Goal: Information Seeking & Learning: Learn about a topic

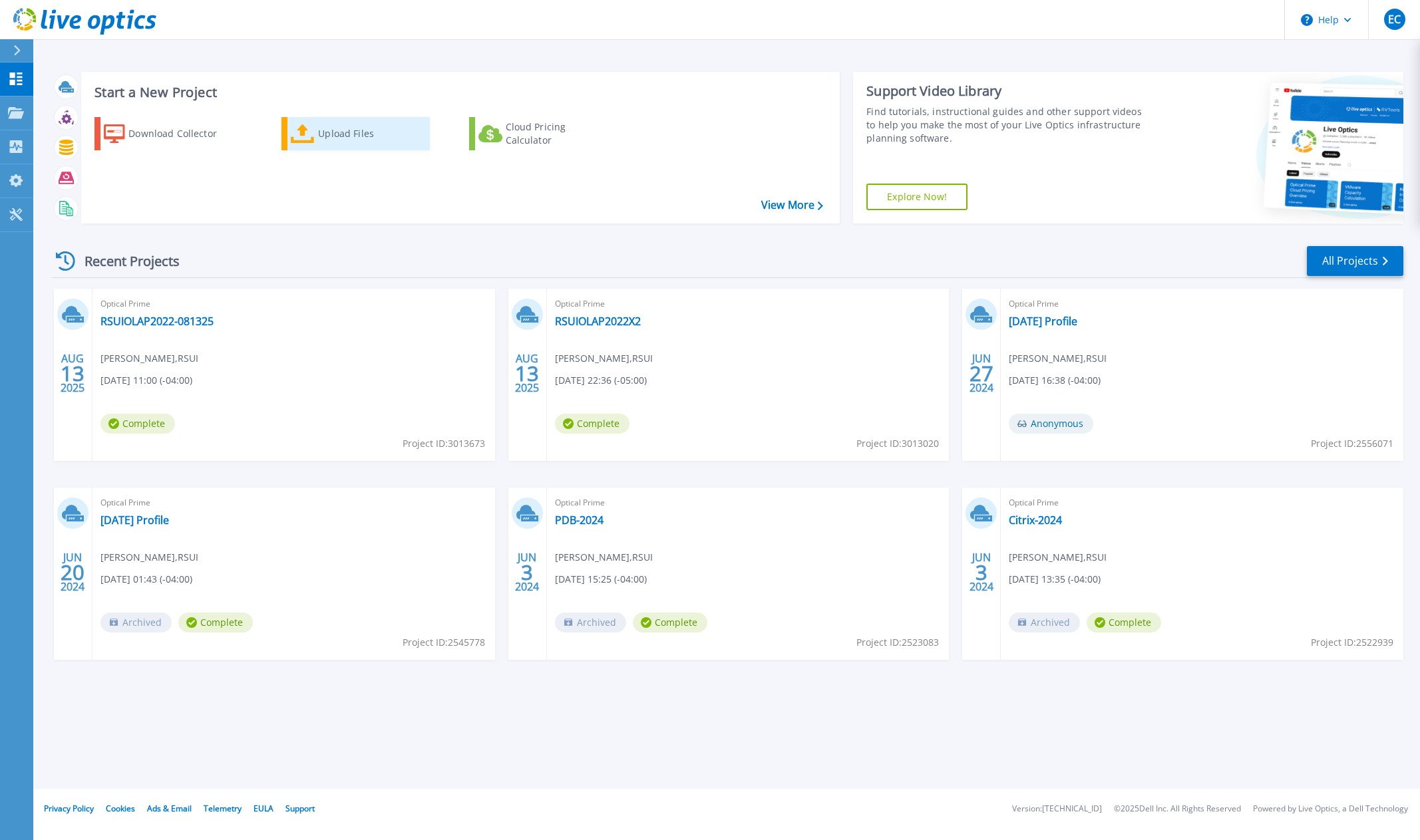
click at [321, 135] on div "Upload Files" at bounding box center [371, 134] width 106 height 27
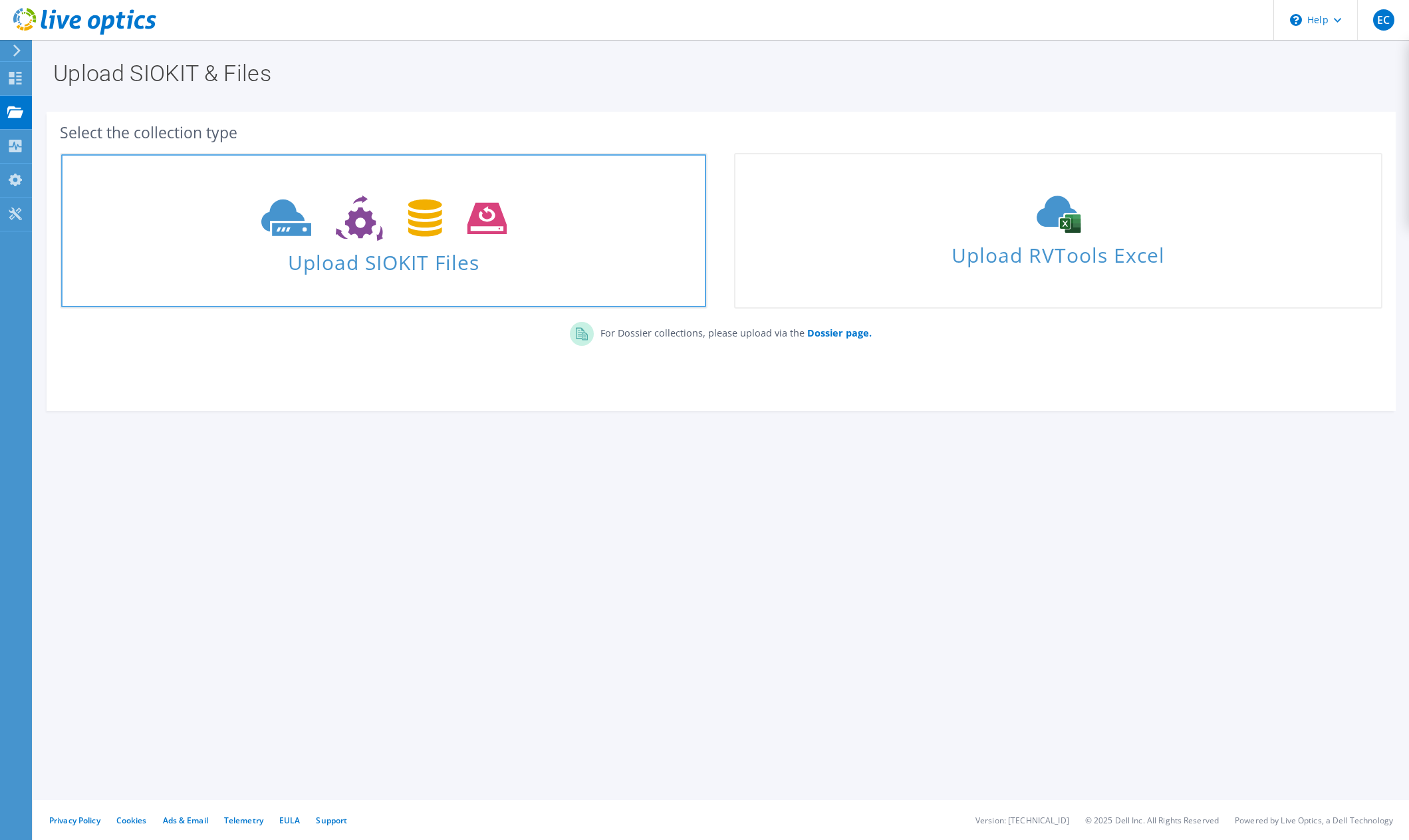
click at [311, 237] on icon at bounding box center [384, 218] width 246 height 46
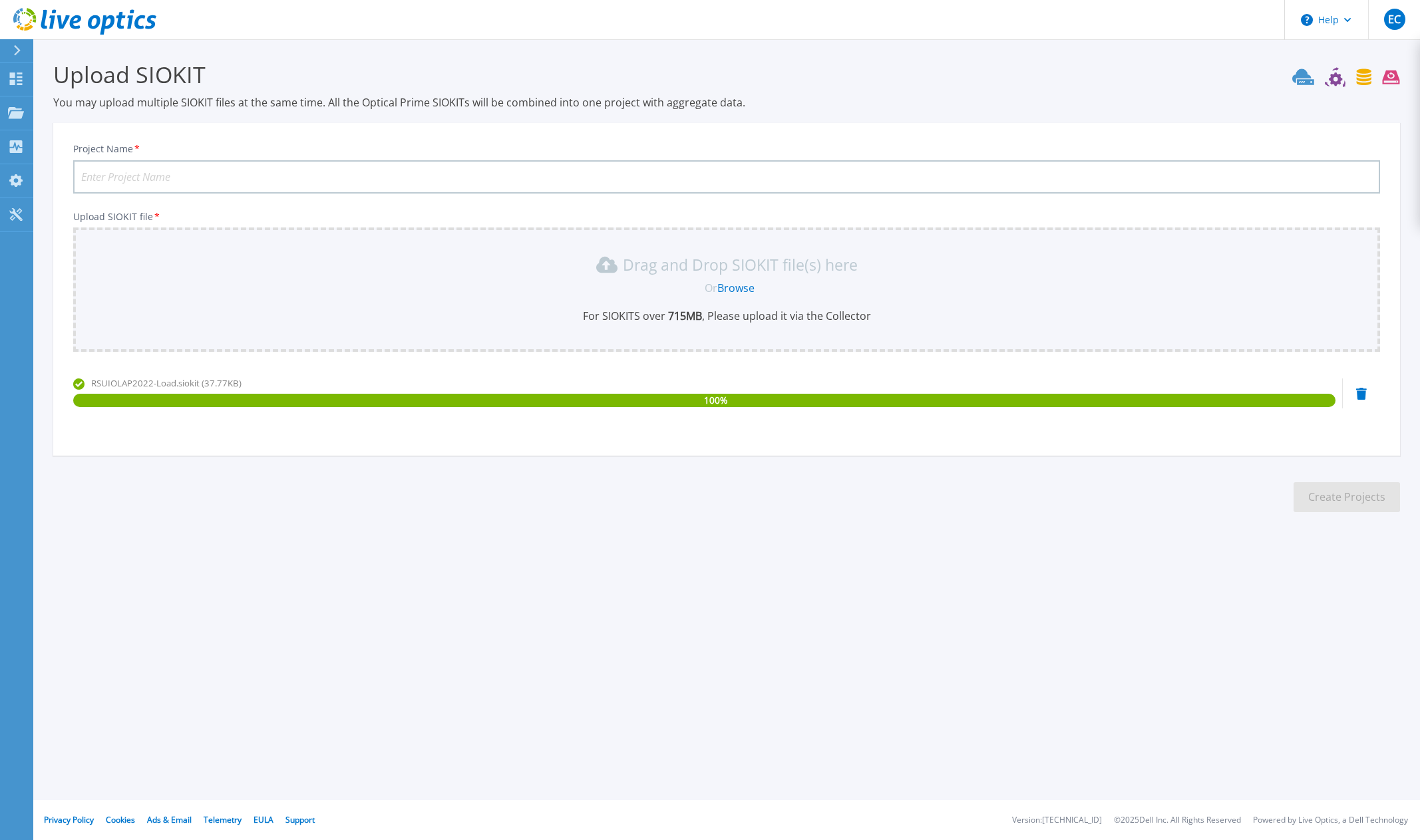
click at [217, 179] on input "Project Name *" at bounding box center [726, 176] width 1306 height 33
type input "RSUIOLAP2022-8-15-25-Load"
click at [1363, 489] on button "Create Projects" at bounding box center [1346, 497] width 106 height 30
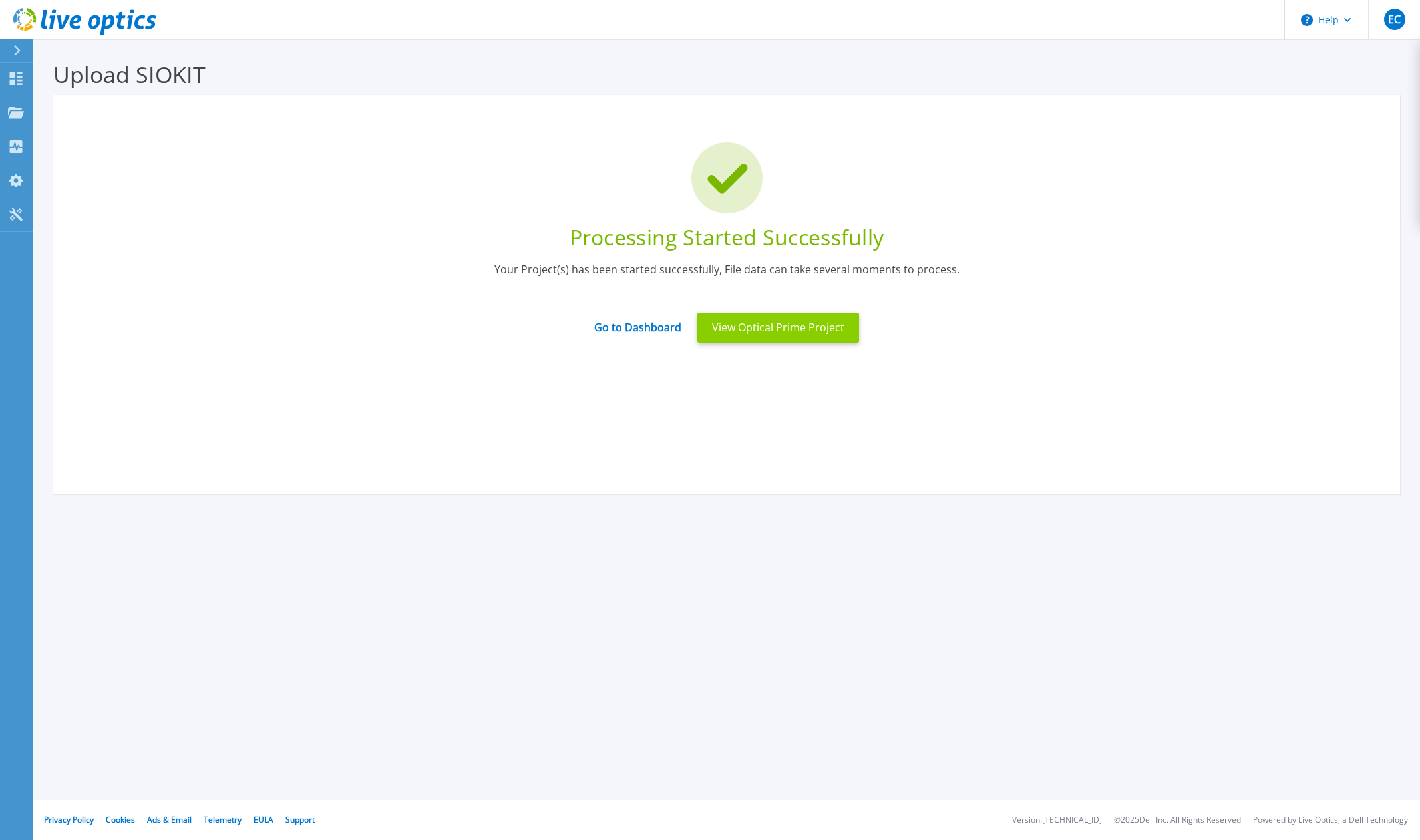
click at [777, 332] on button "View Optical Prime Project" at bounding box center [778, 328] width 161 height 30
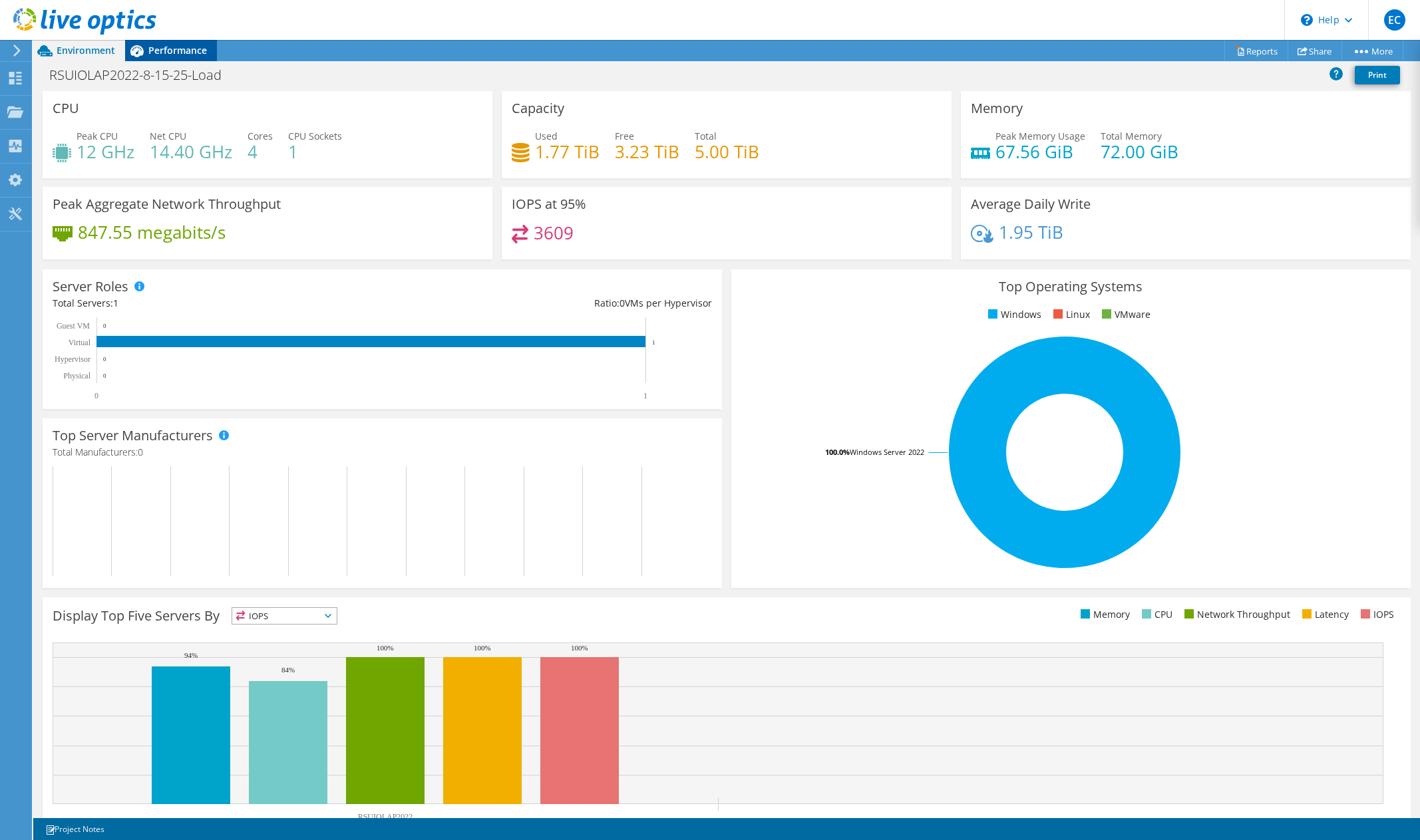
click at [191, 55] on span "Performance" at bounding box center [177, 49] width 59 height 12
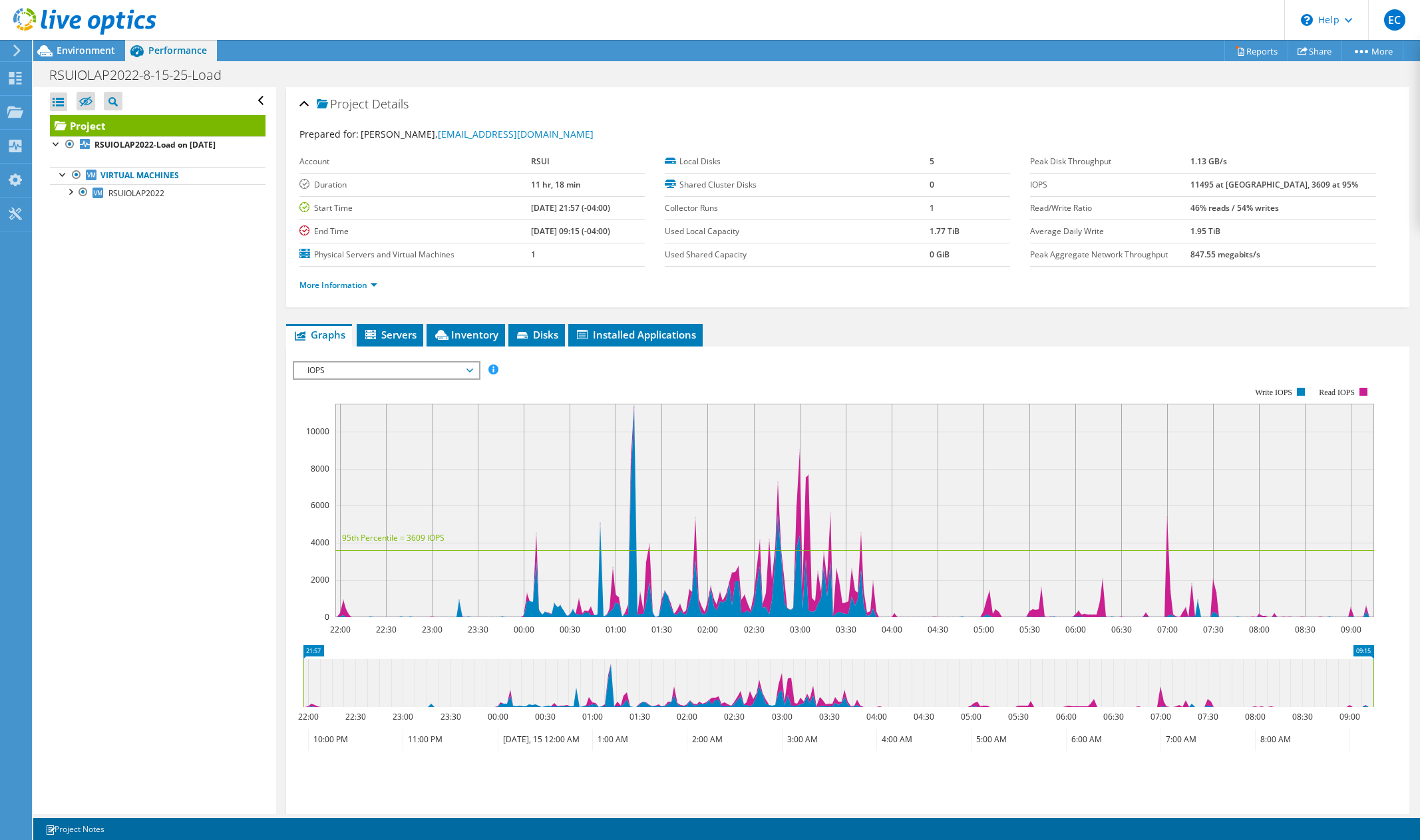
click at [417, 372] on span "IOPS" at bounding box center [386, 370] width 171 height 16
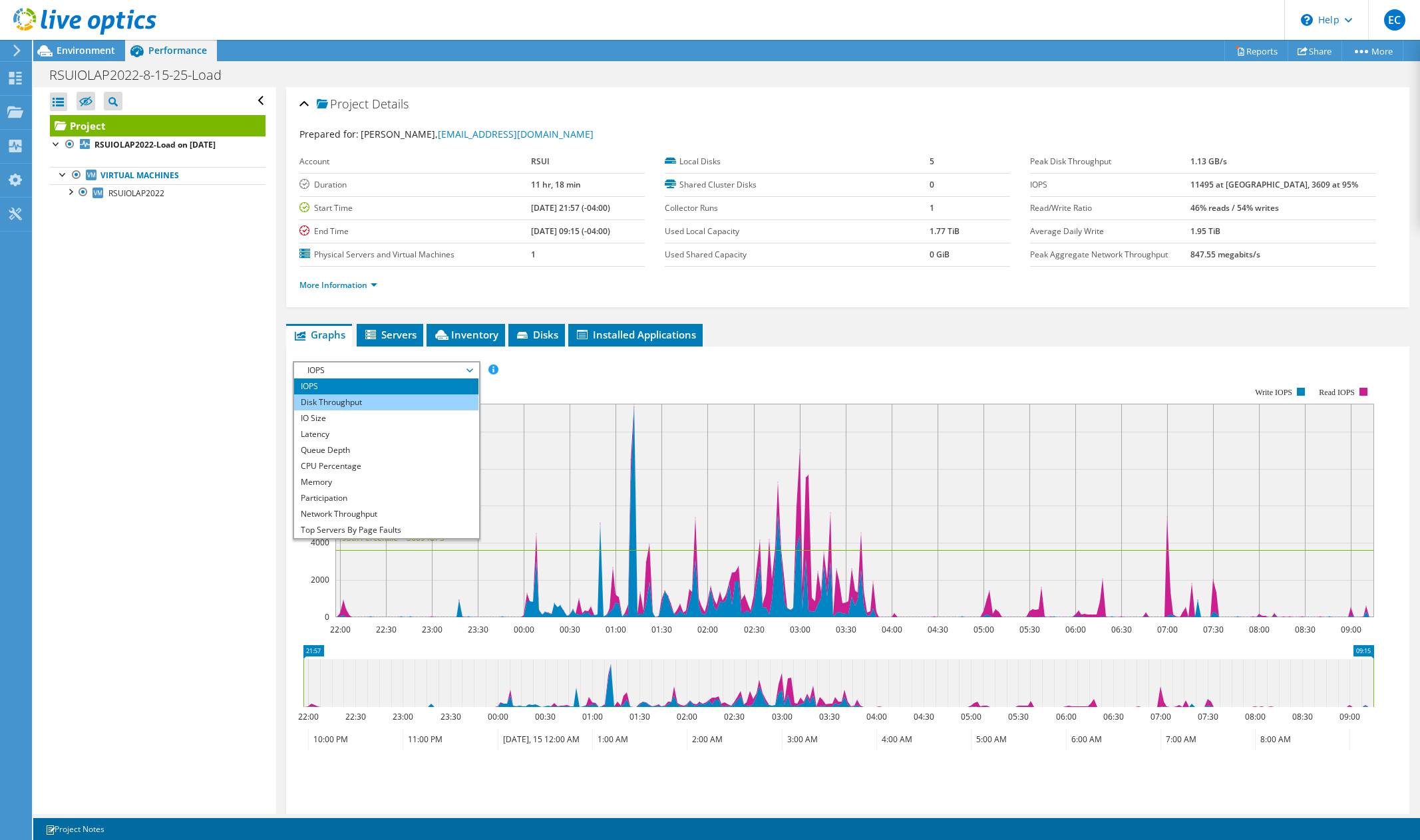
click at [420, 402] on li "Disk Throughput" at bounding box center [386, 402] width 184 height 16
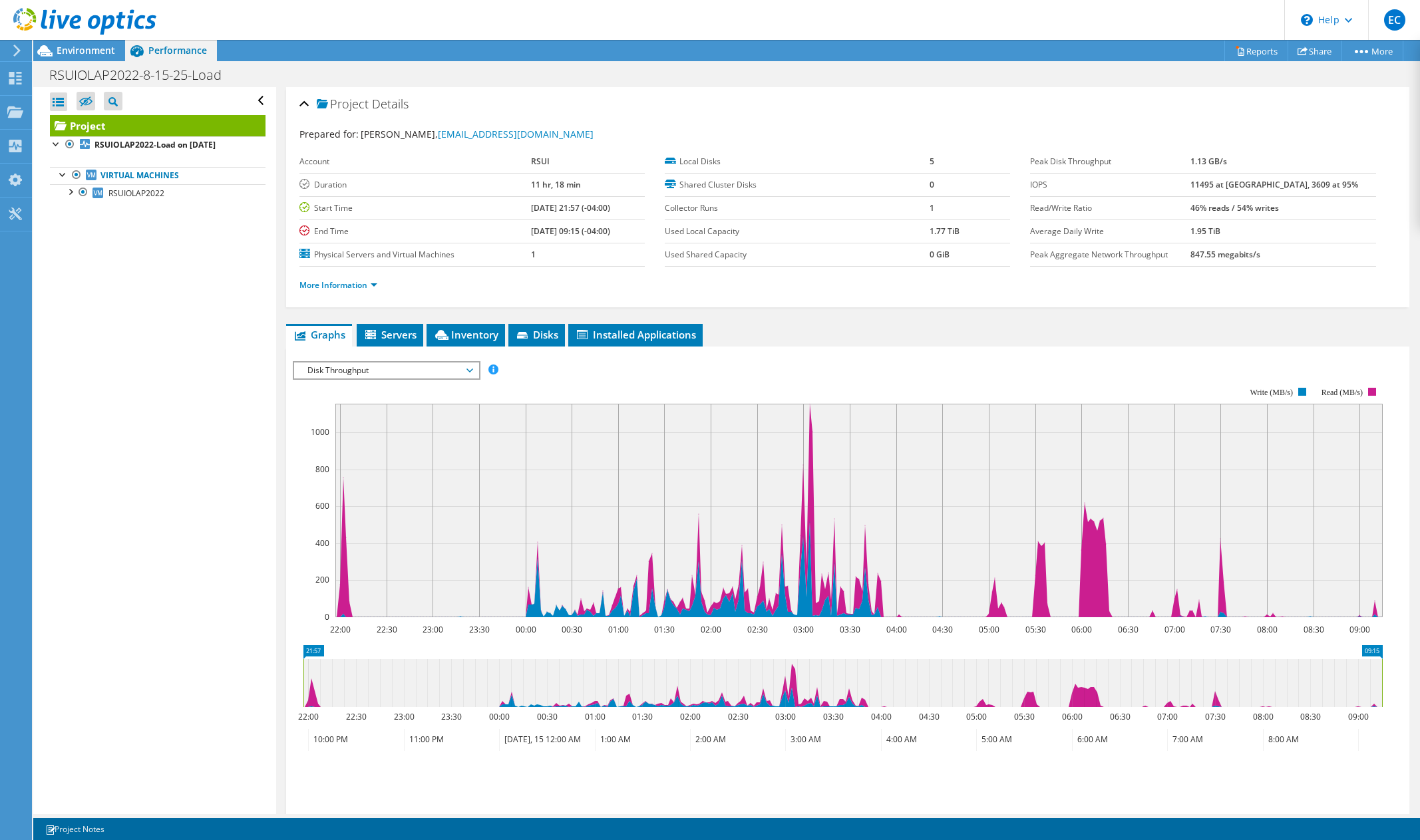
drag, startPoint x: 1258, startPoint y: 164, endPoint x: 1209, endPoint y: 159, distance: 49.3
click at [1209, 159] on tr "Peak Disk Throughput 1.13 GB/s" at bounding box center [1203, 162] width 345 height 24
click at [458, 376] on span "Disk Throughput" at bounding box center [386, 370] width 171 height 16
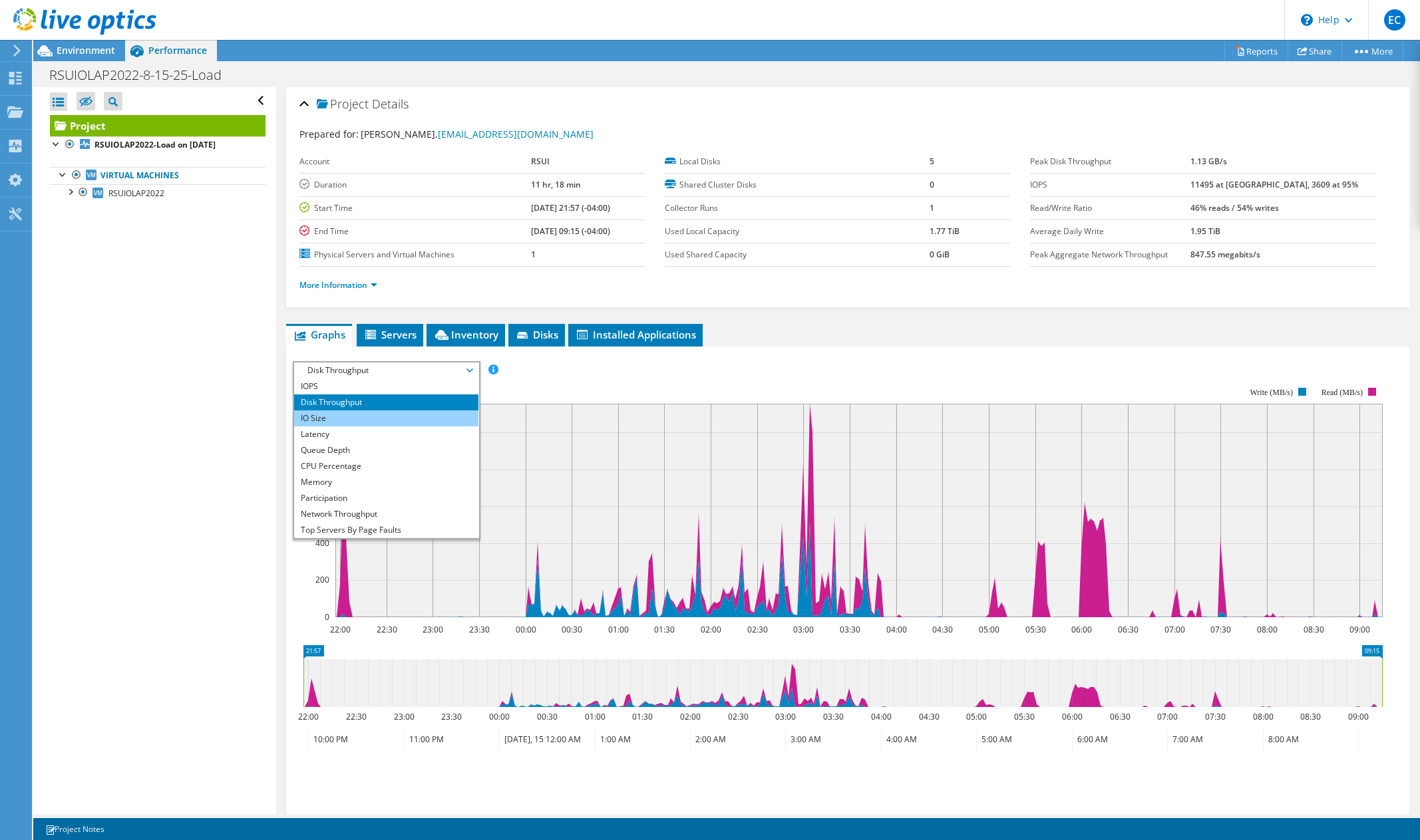
click at [443, 411] on li "IO Size" at bounding box center [386, 418] width 184 height 16
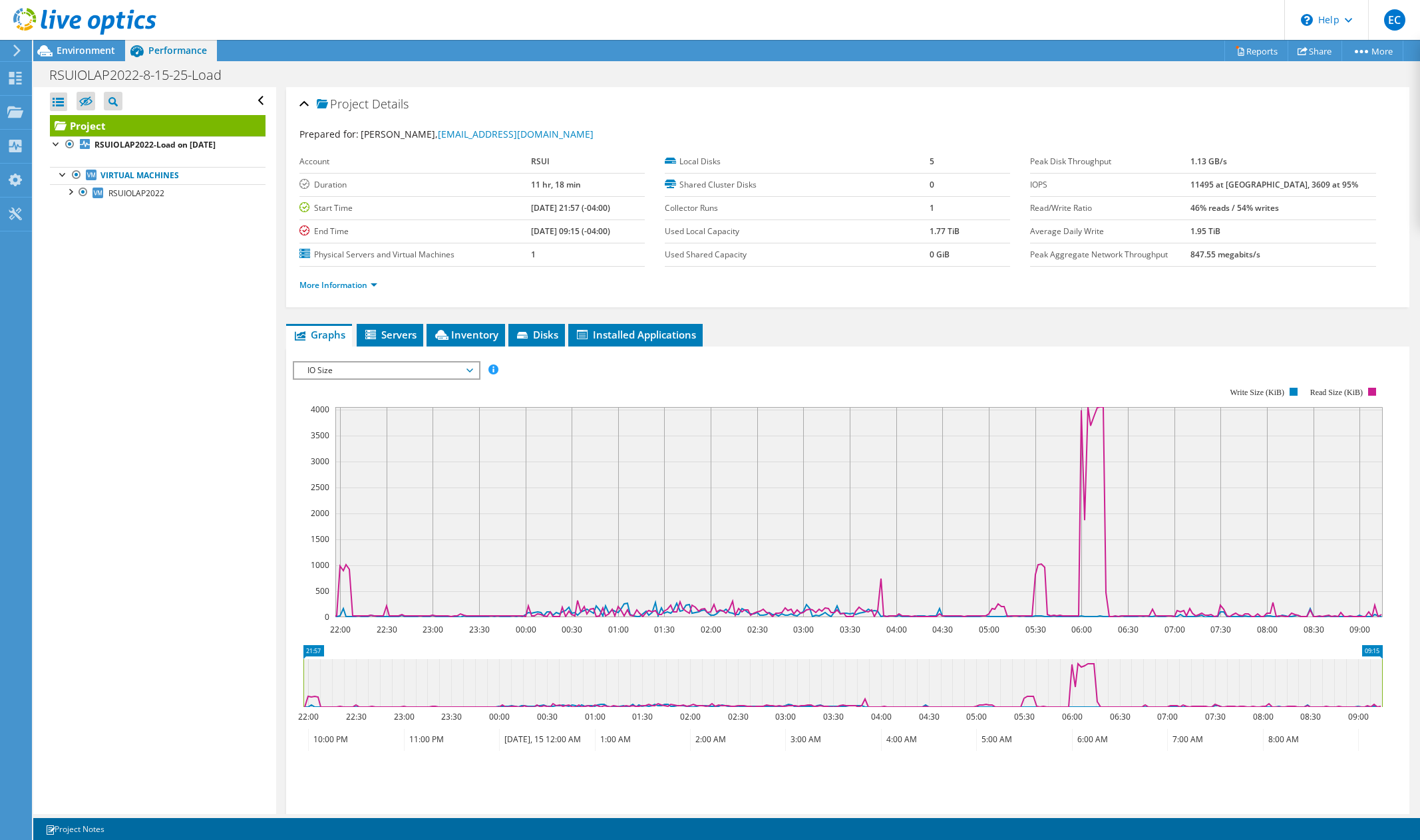
click at [450, 358] on div "IOPS Disk Throughput IO Size Latency Queue Depth CPU Percentage Memory Page Fau…" at bounding box center [848, 585] width 1110 height 461
click at [446, 372] on span "IO Size" at bounding box center [386, 370] width 171 height 16
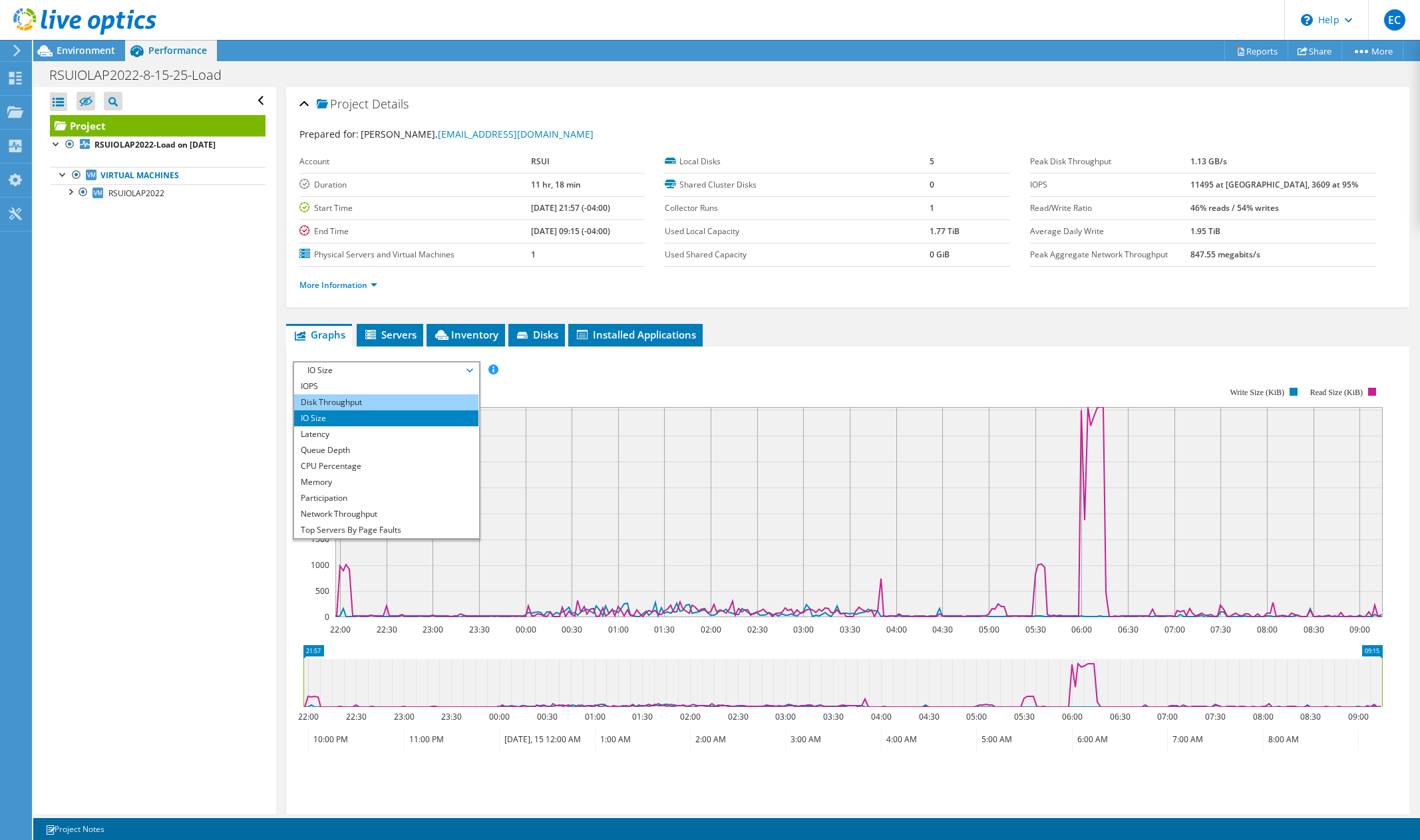
click at [387, 406] on li "Disk Throughput" at bounding box center [386, 402] width 184 height 16
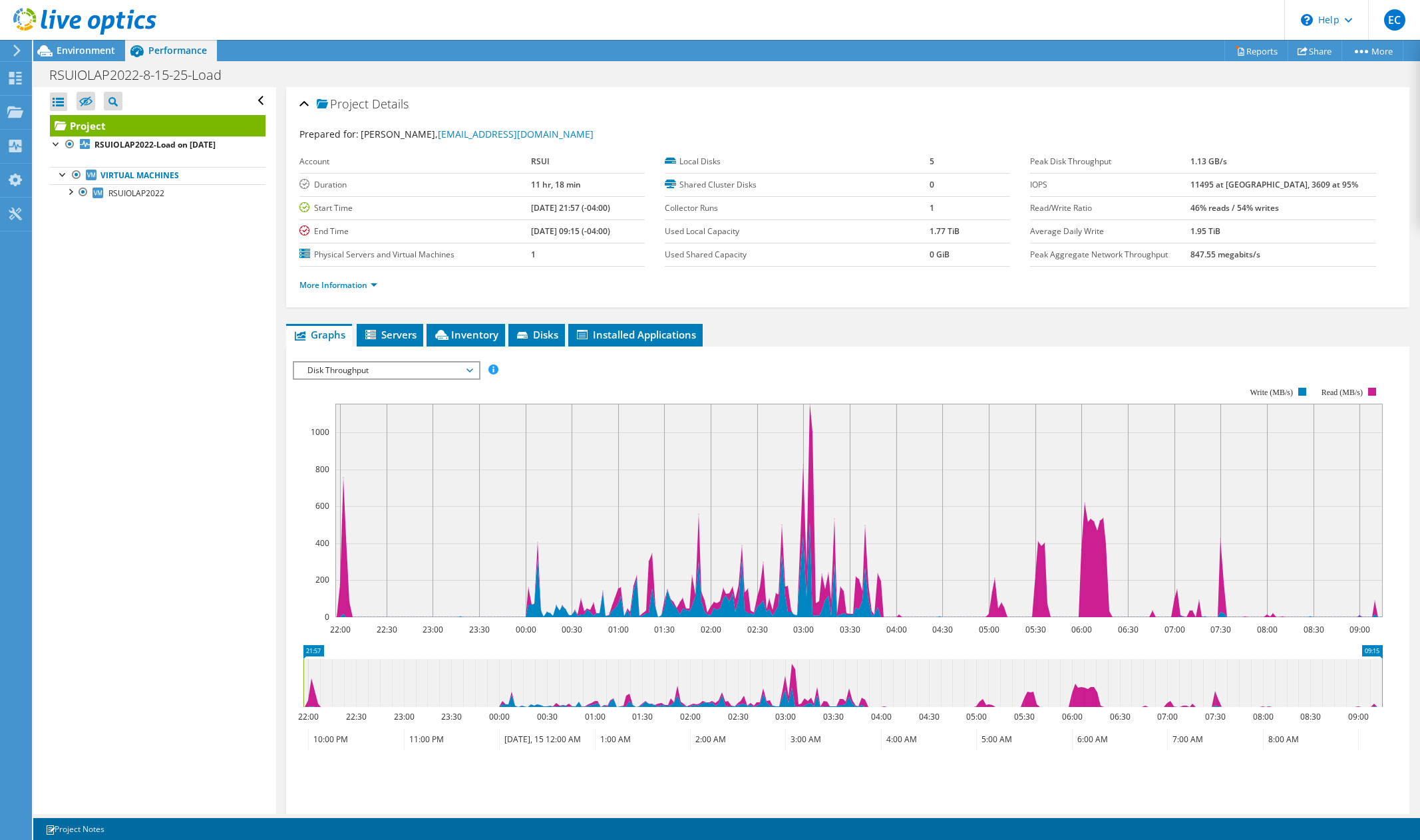
drag, startPoint x: 546, startPoint y: 534, endPoint x: 655, endPoint y: 567, distance: 113.9
click at [655, 567] on rect at bounding box center [858, 510] width 1047 height 213
drag, startPoint x: 536, startPoint y: 551, endPoint x: 567, endPoint y: 568, distance: 35.4
click at [567, 567] on rect at bounding box center [858, 510] width 1047 height 213
click at [388, 369] on span "Disk Throughput" at bounding box center [386, 370] width 171 height 16
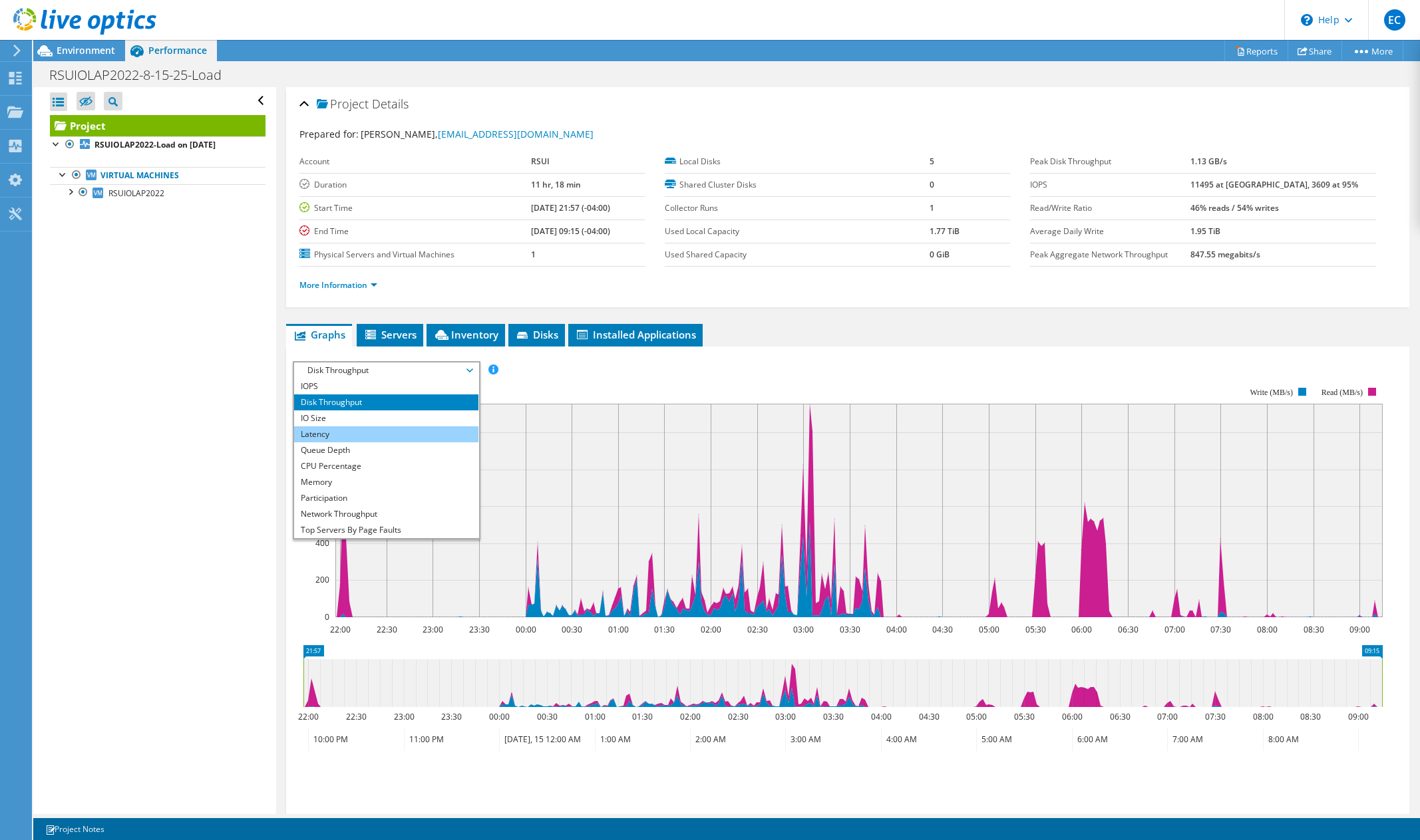
click at [379, 434] on li "Latency" at bounding box center [386, 434] width 184 height 16
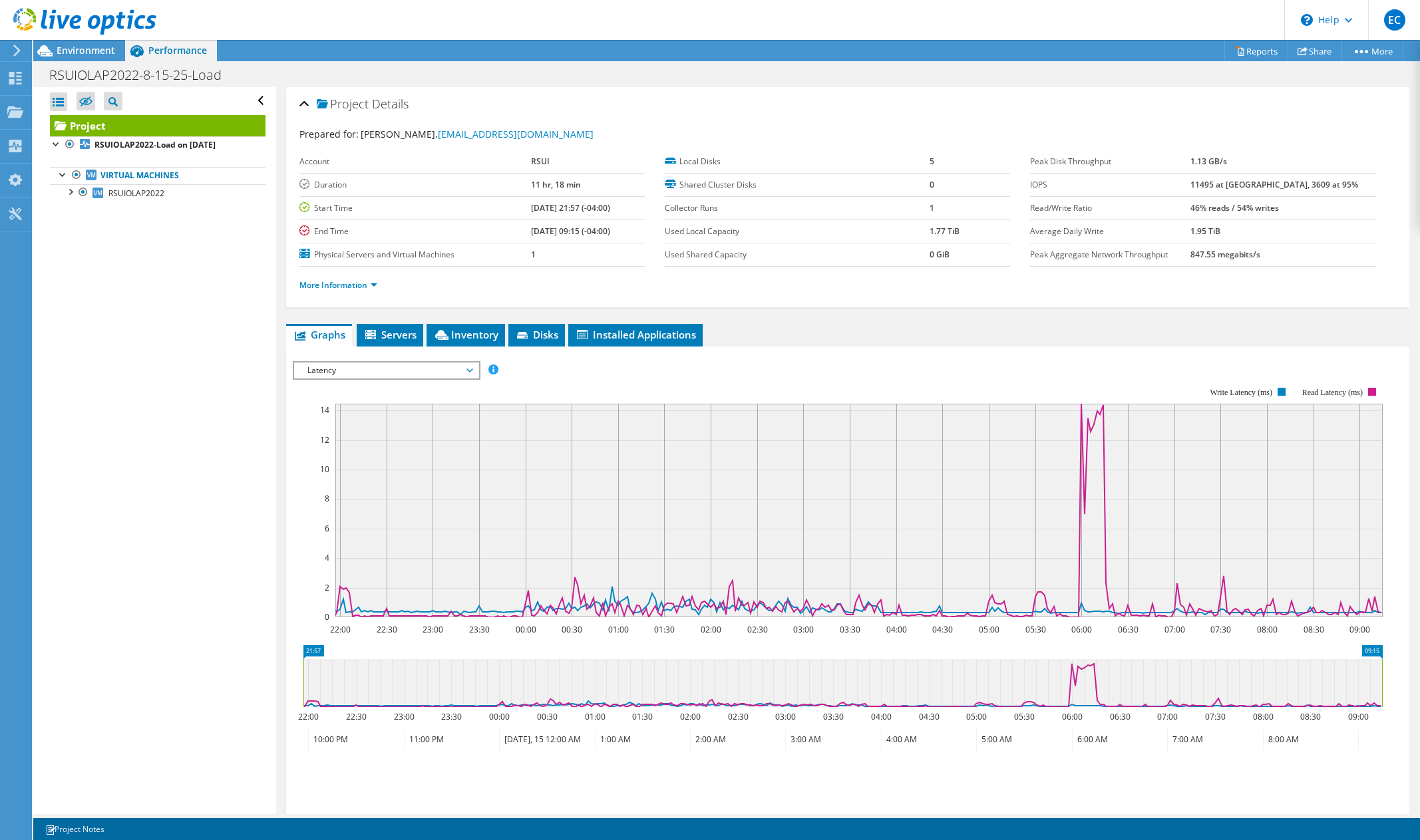
click at [351, 374] on span "Latency" at bounding box center [386, 370] width 171 height 16
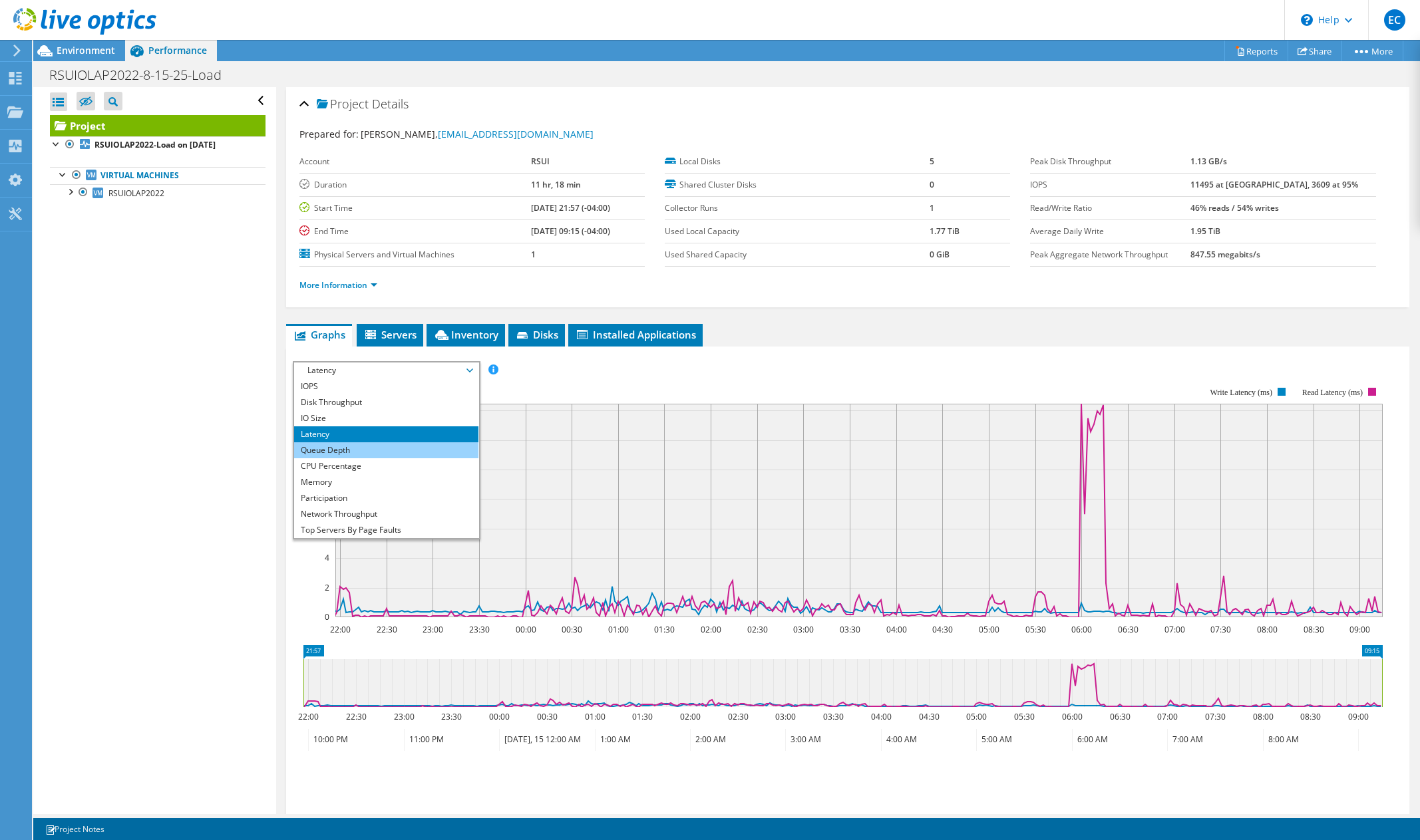
click at [358, 447] on li "Queue Depth" at bounding box center [386, 449] width 184 height 16
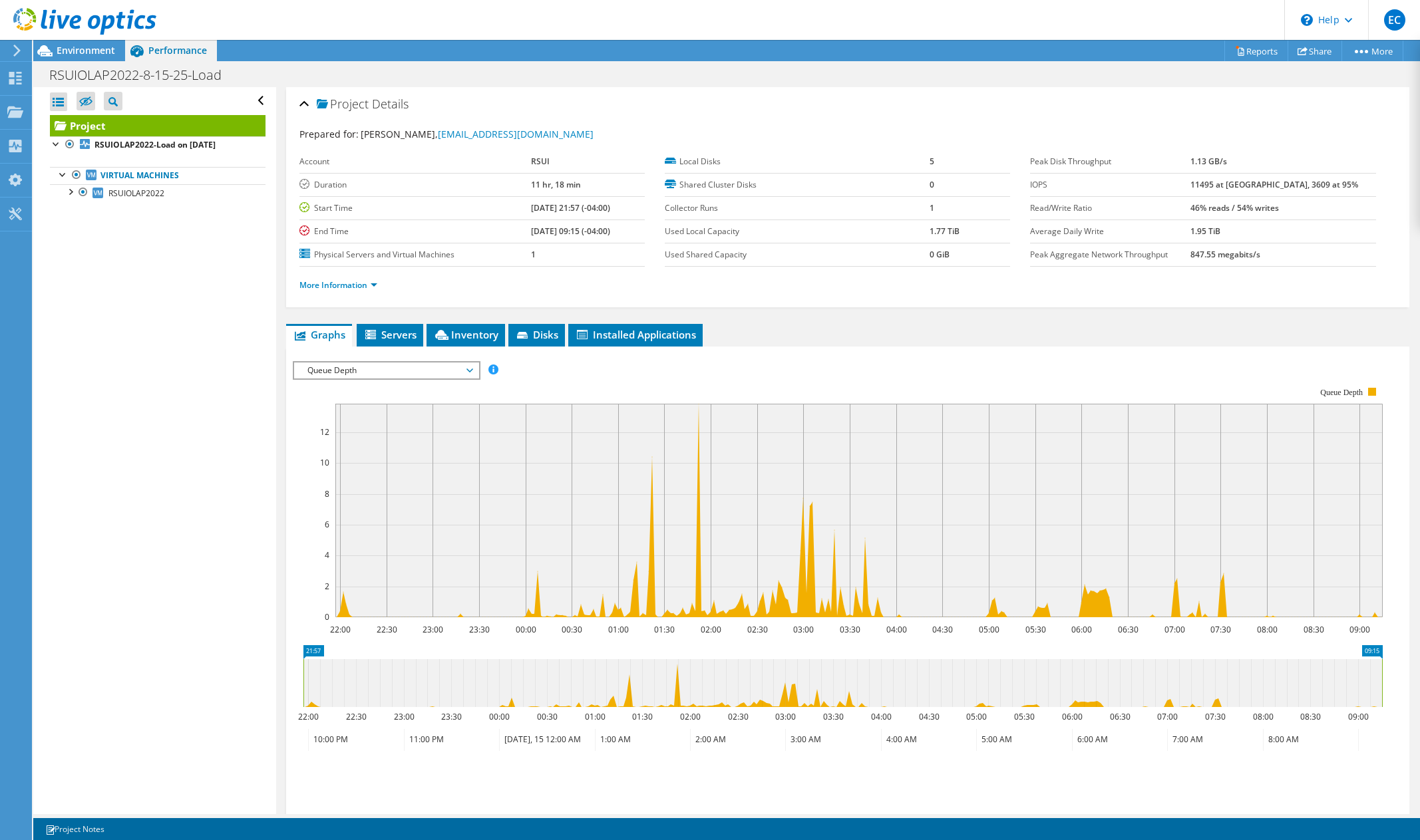
click at [350, 375] on span "Queue Depth" at bounding box center [386, 370] width 171 height 16
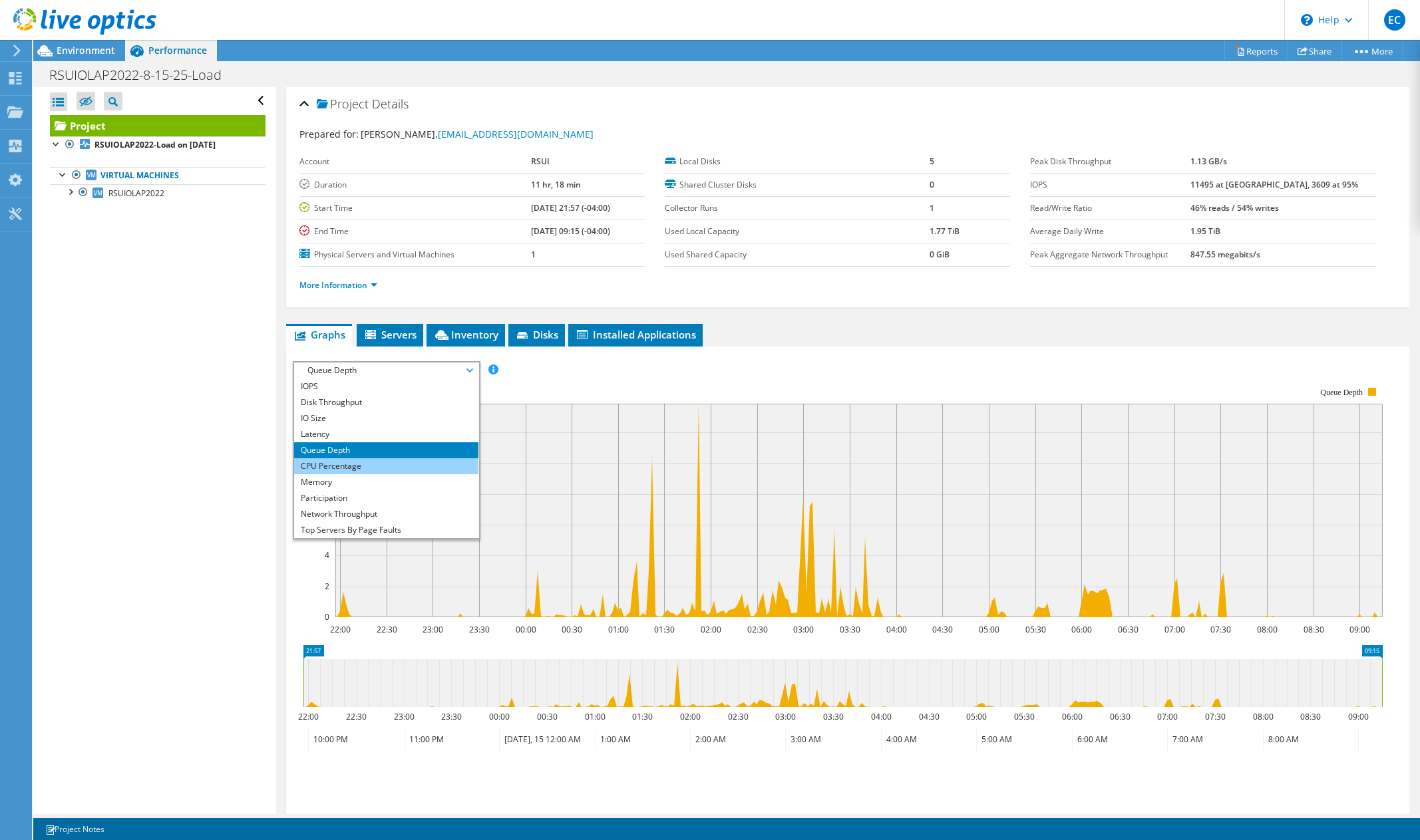
click at [360, 465] on li "CPU Percentage" at bounding box center [386, 466] width 184 height 16
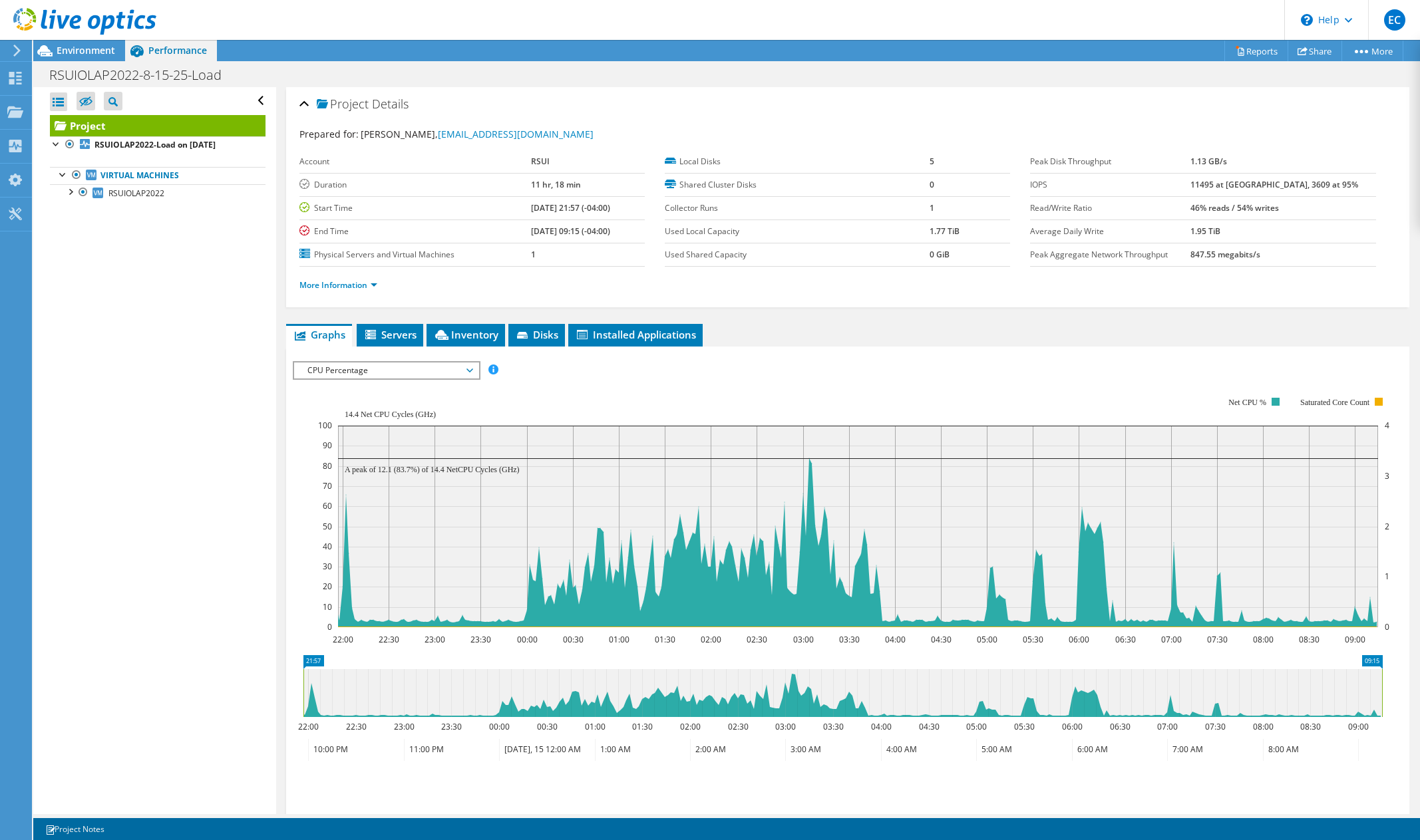
click at [386, 376] on span "CPU Percentage" at bounding box center [386, 370] width 171 height 16
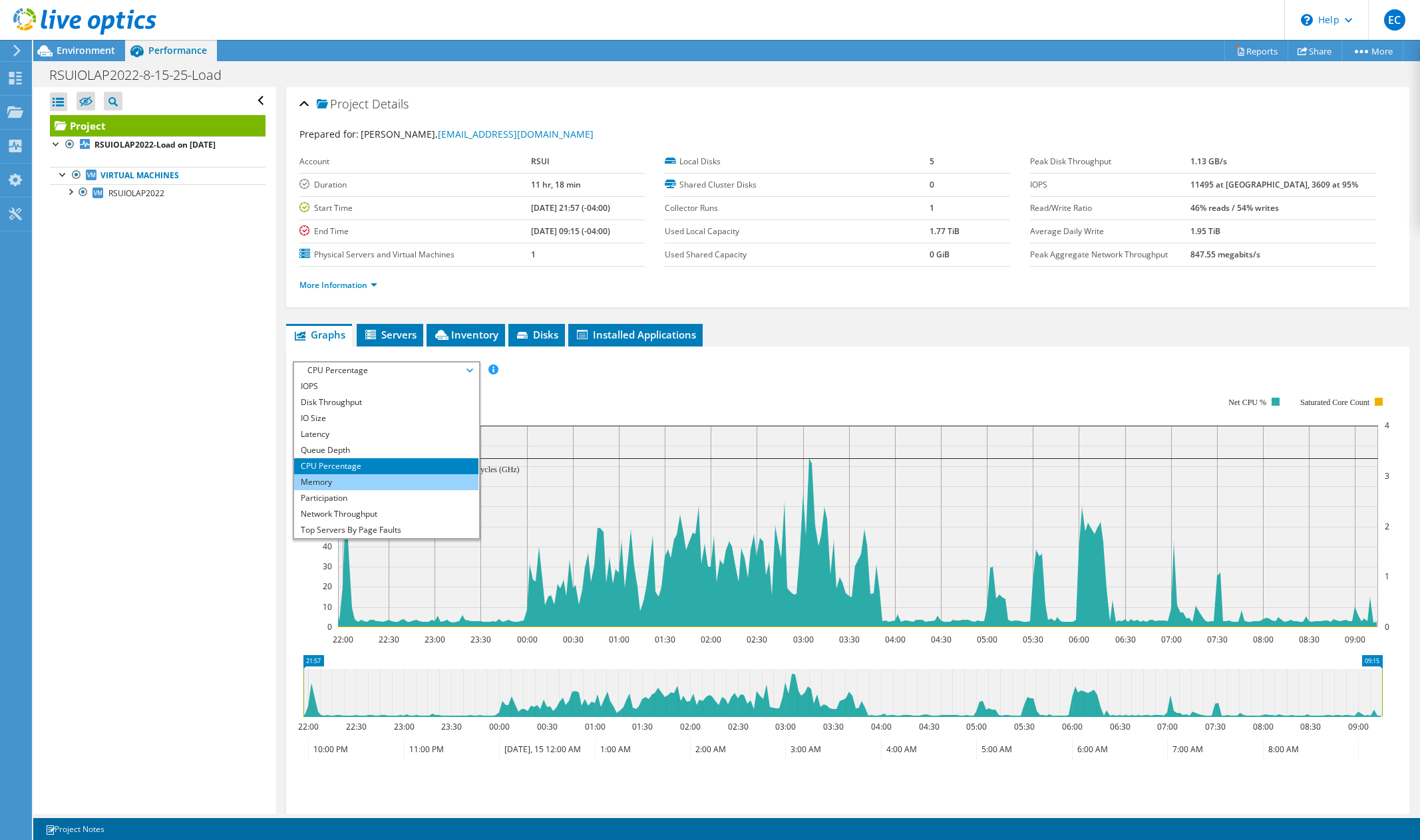
click at [350, 484] on li "Memory" at bounding box center [386, 482] width 184 height 16
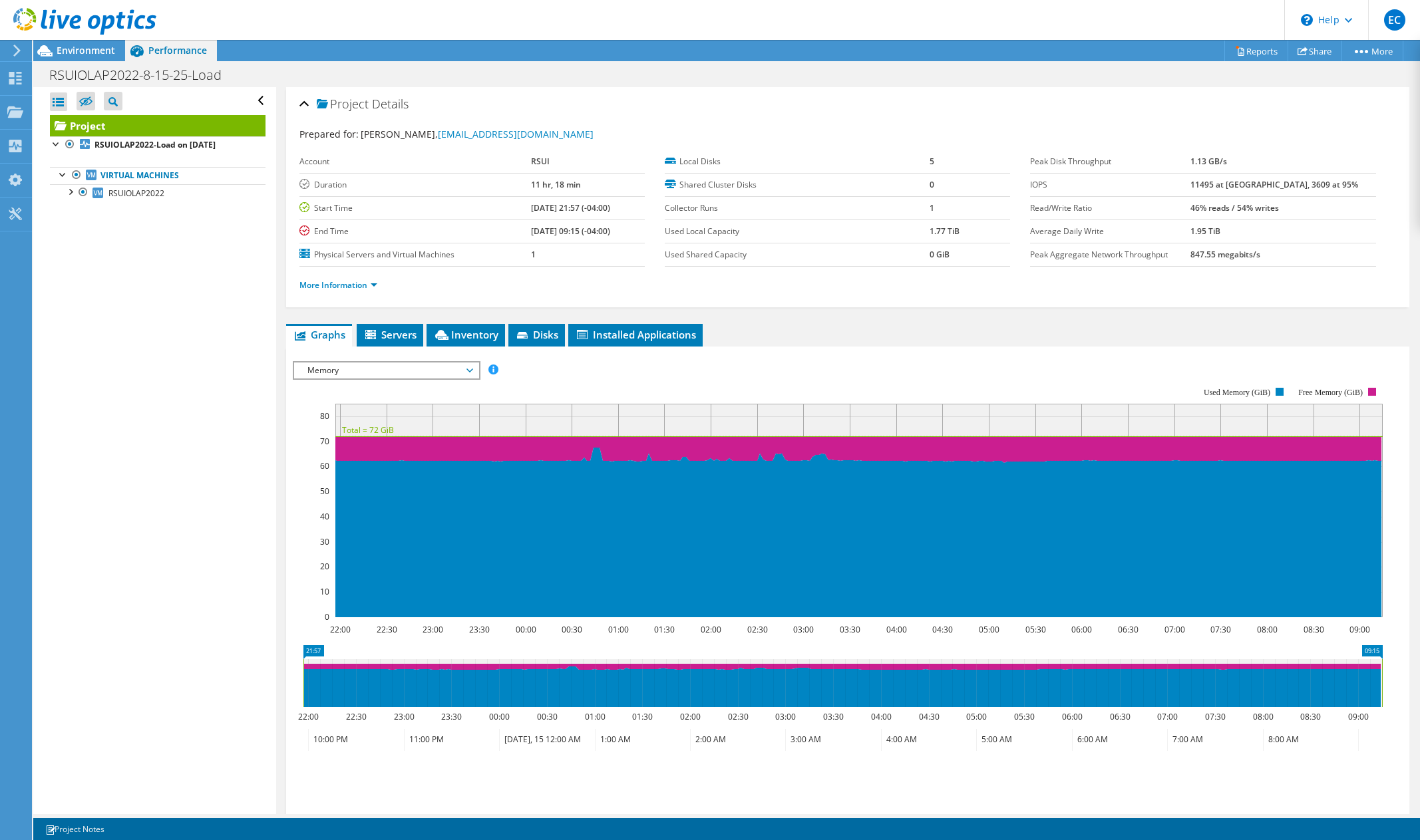
click at [379, 372] on span "Memory" at bounding box center [386, 370] width 171 height 16
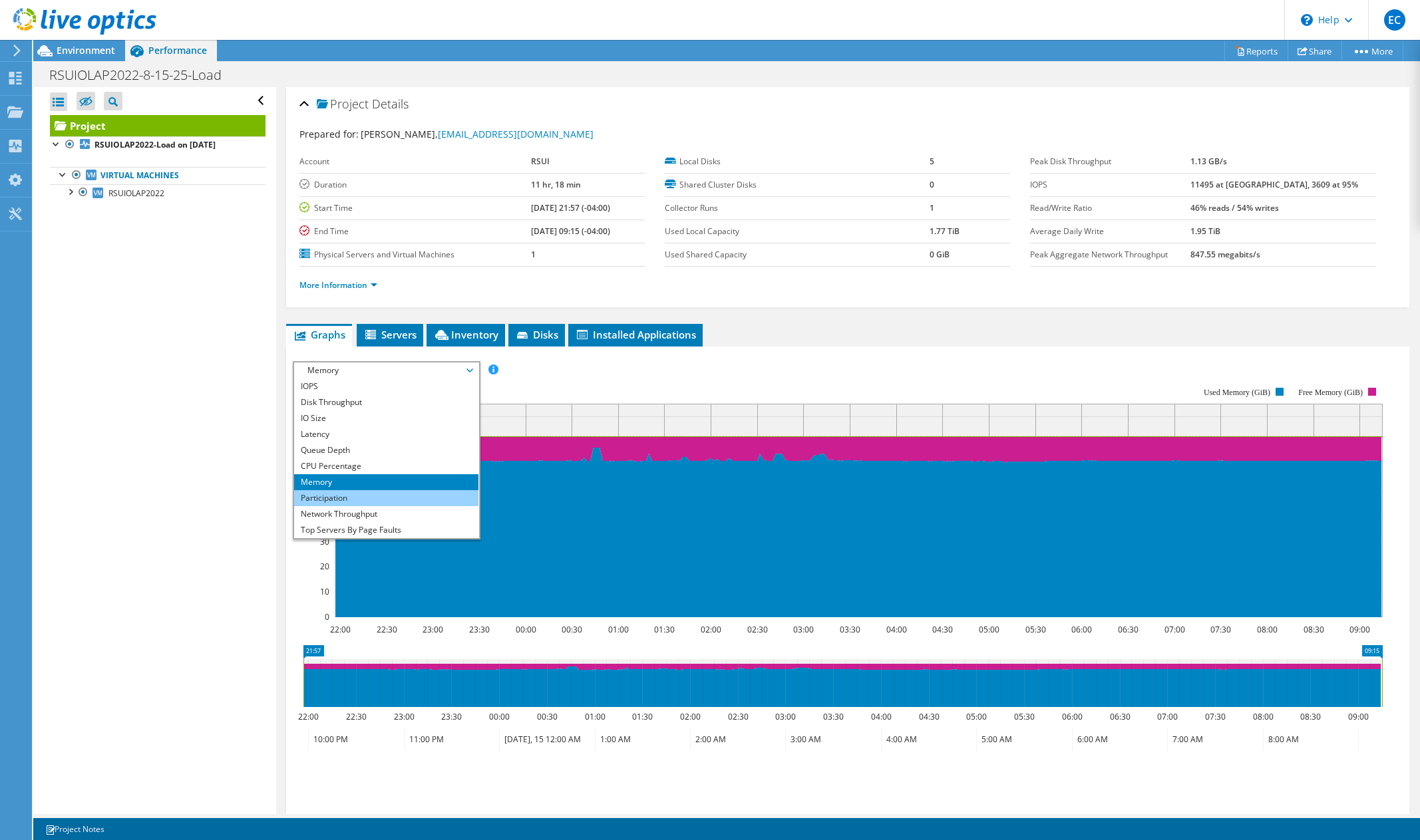
click at [366, 500] on li "Participation" at bounding box center [386, 498] width 184 height 16
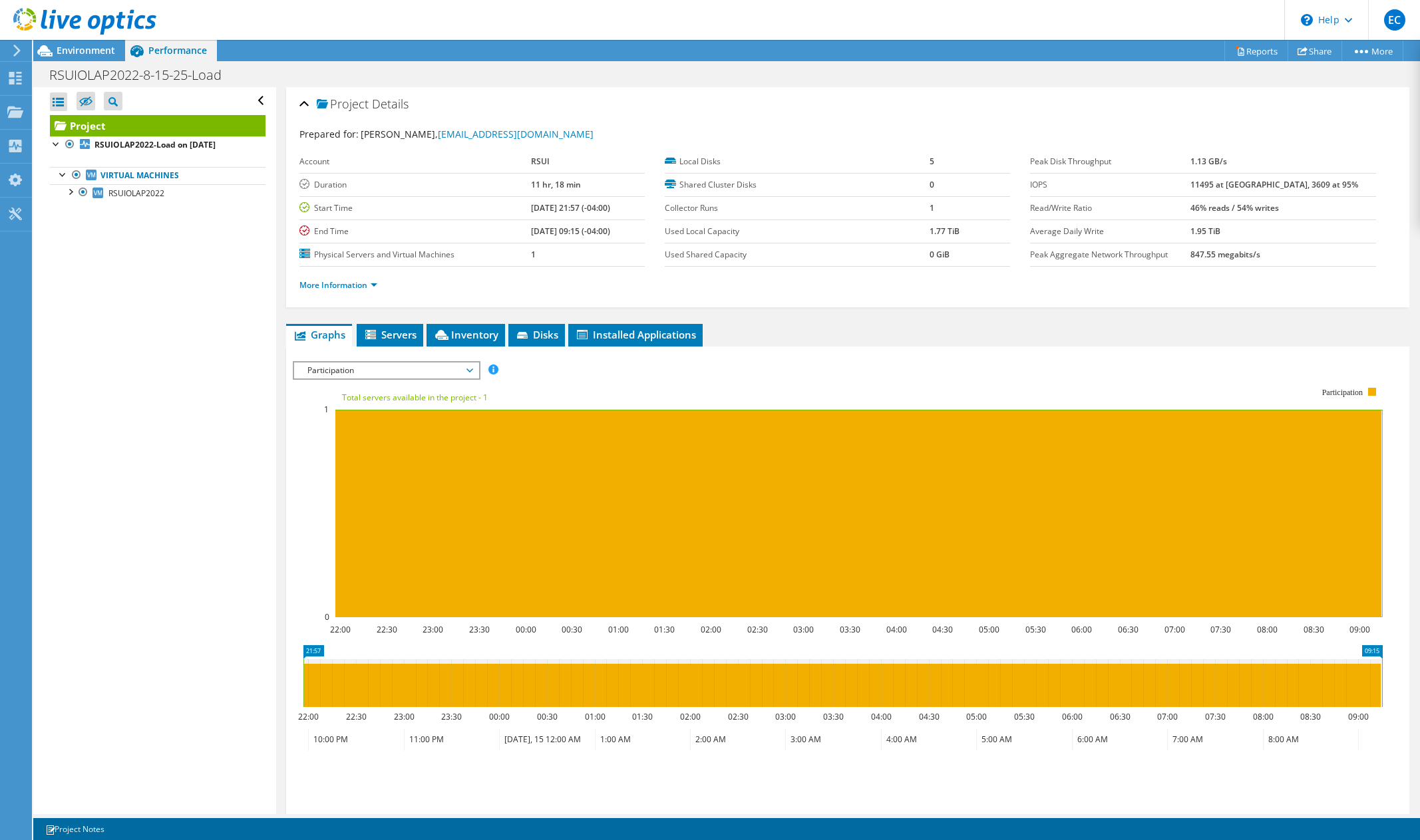
click at [376, 366] on span "Participation" at bounding box center [386, 370] width 171 height 16
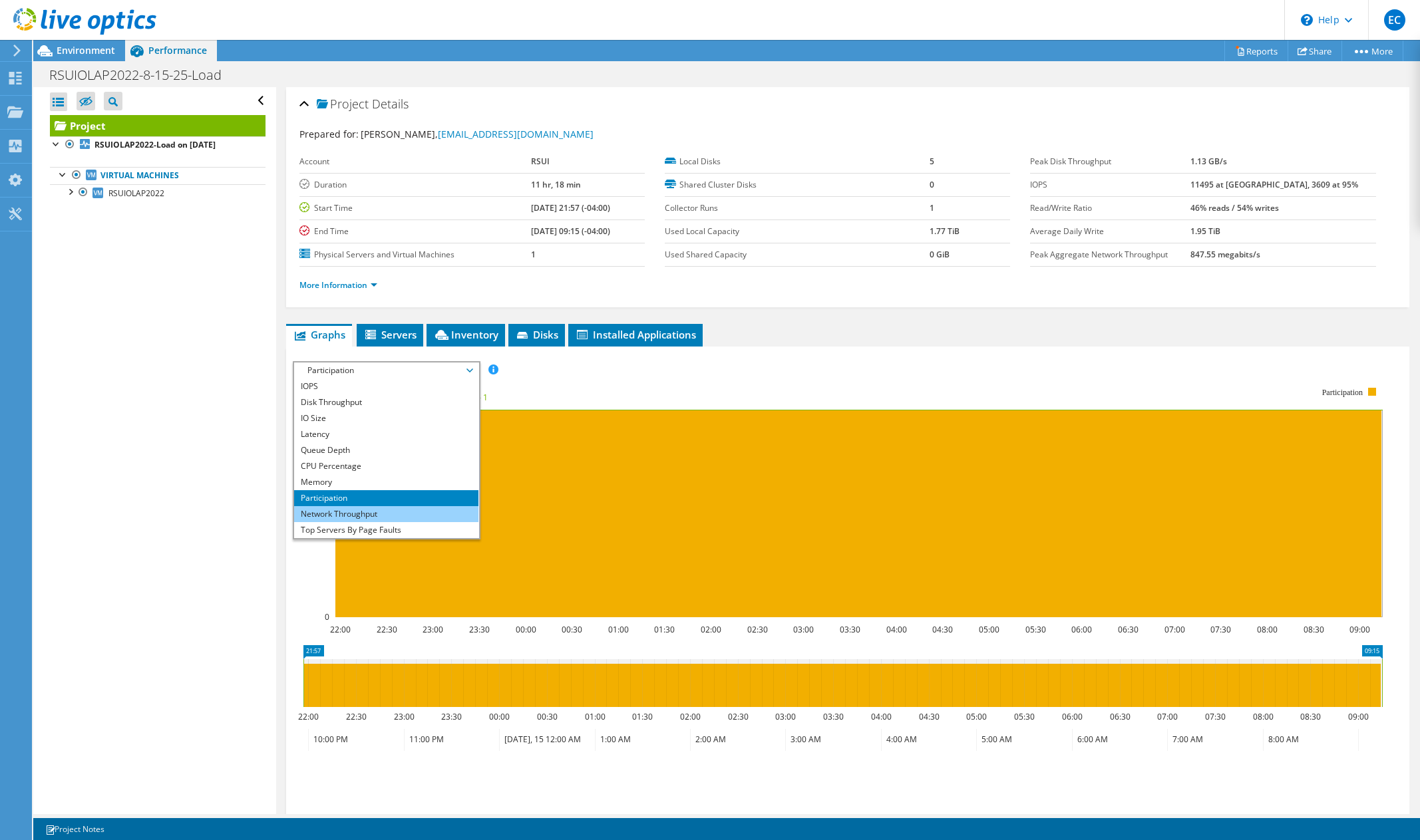
click at [343, 515] on li "Network Throughput" at bounding box center [386, 514] width 184 height 16
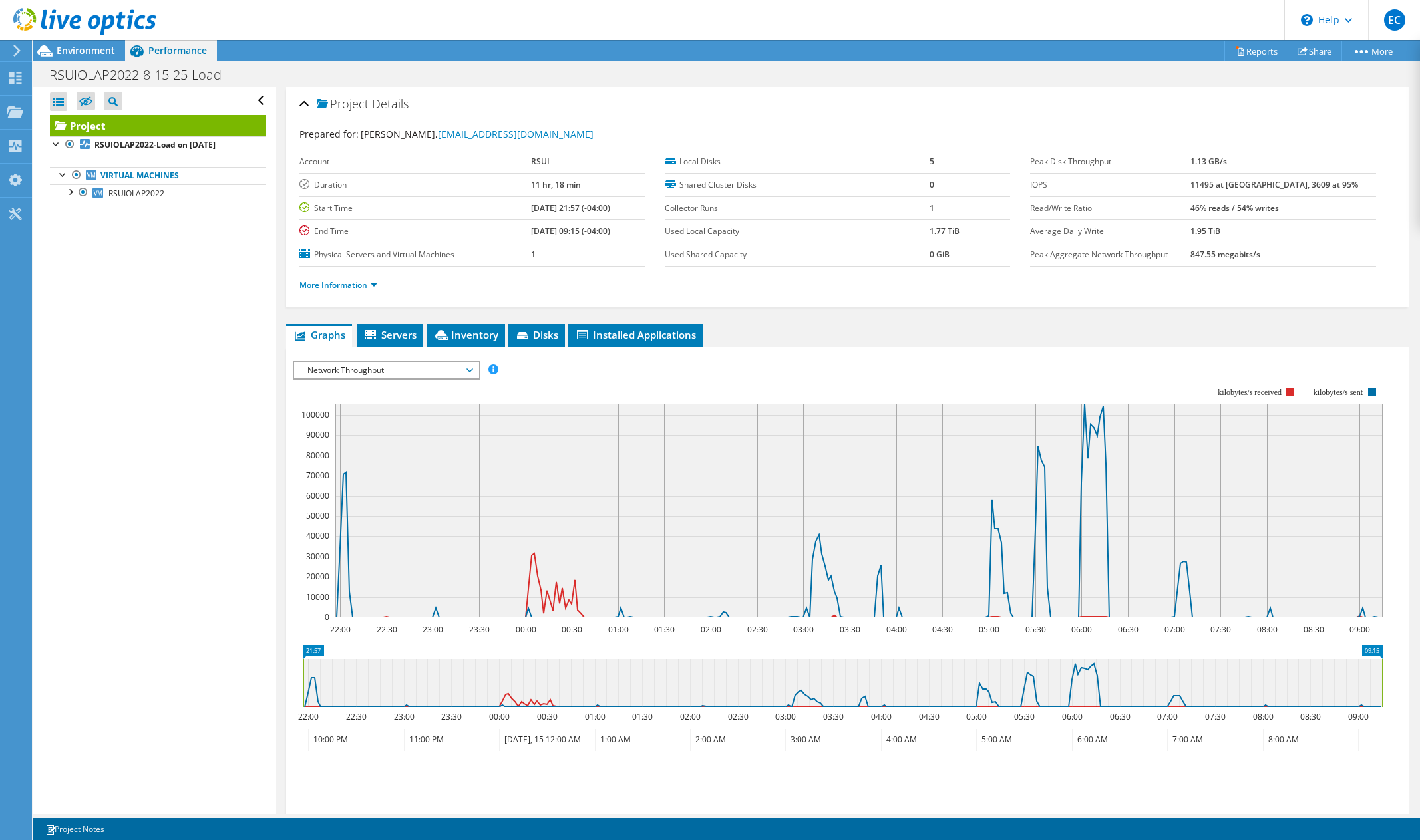
click at [386, 370] on span "Network Throughput" at bounding box center [386, 370] width 171 height 16
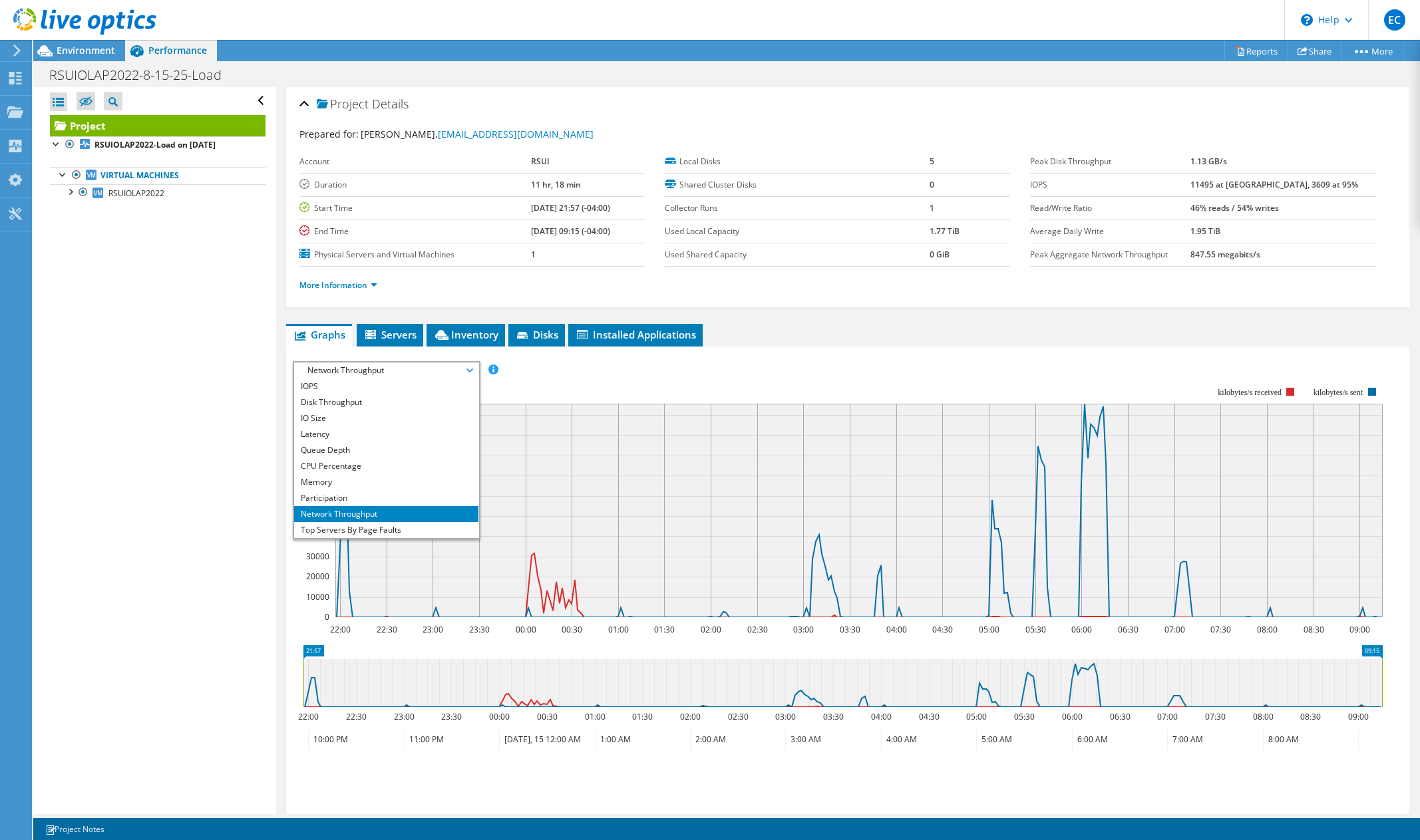
click at [386, 370] on span "Network Throughput" at bounding box center [386, 370] width 171 height 16
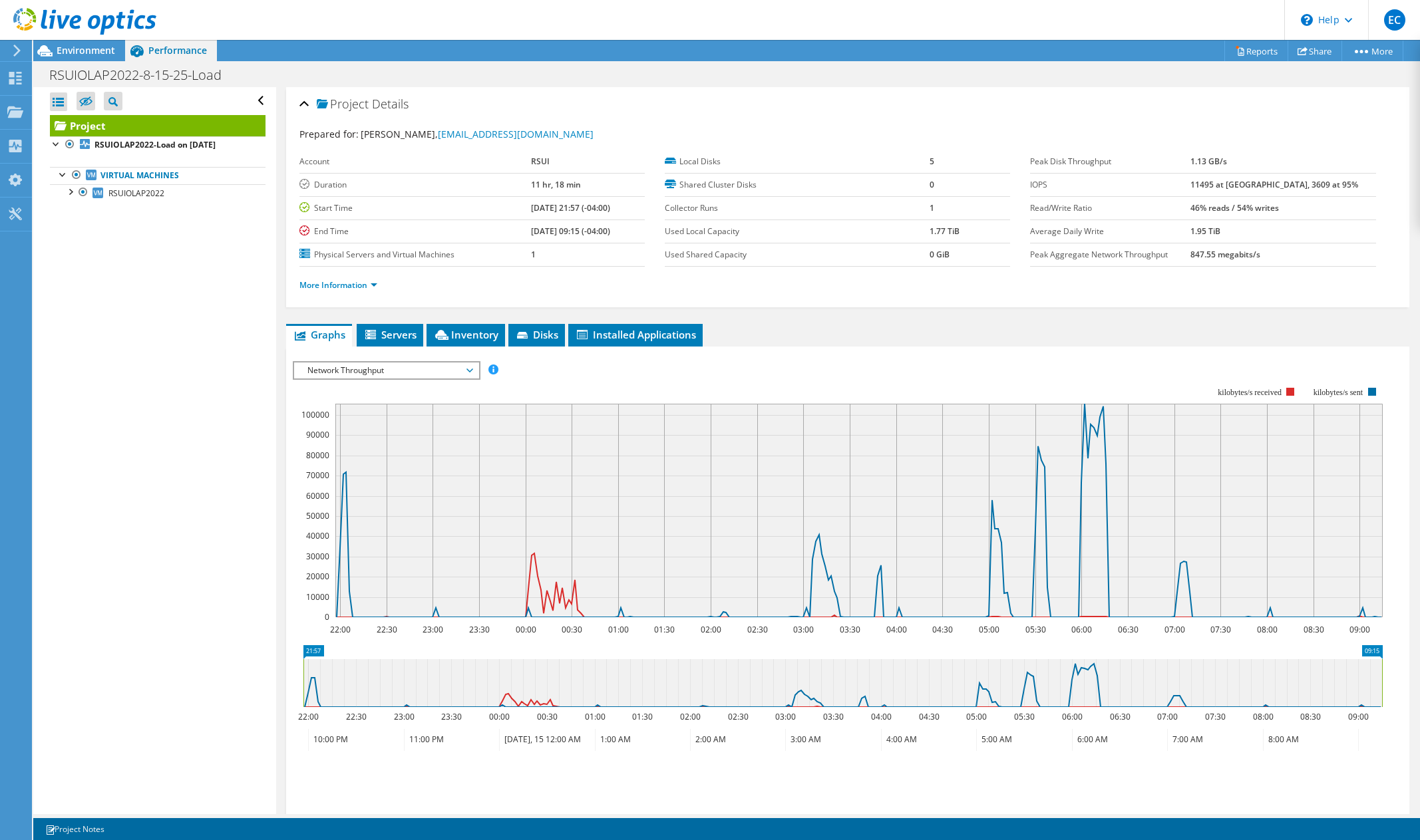
click at [469, 371] on span "Network Throughput" at bounding box center [386, 370] width 171 height 16
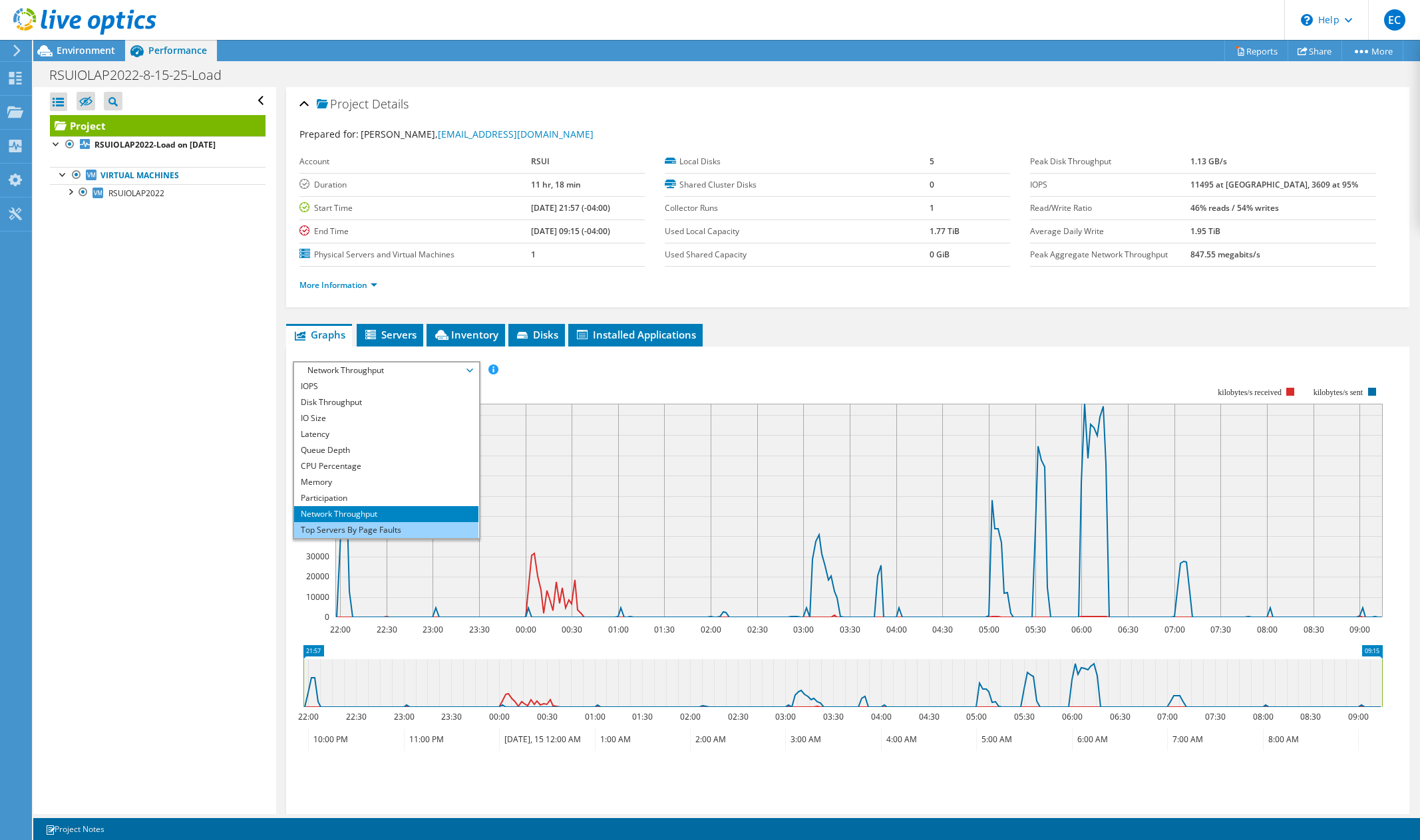
click at [425, 531] on li "Top Servers By Page Faults" at bounding box center [386, 530] width 184 height 16
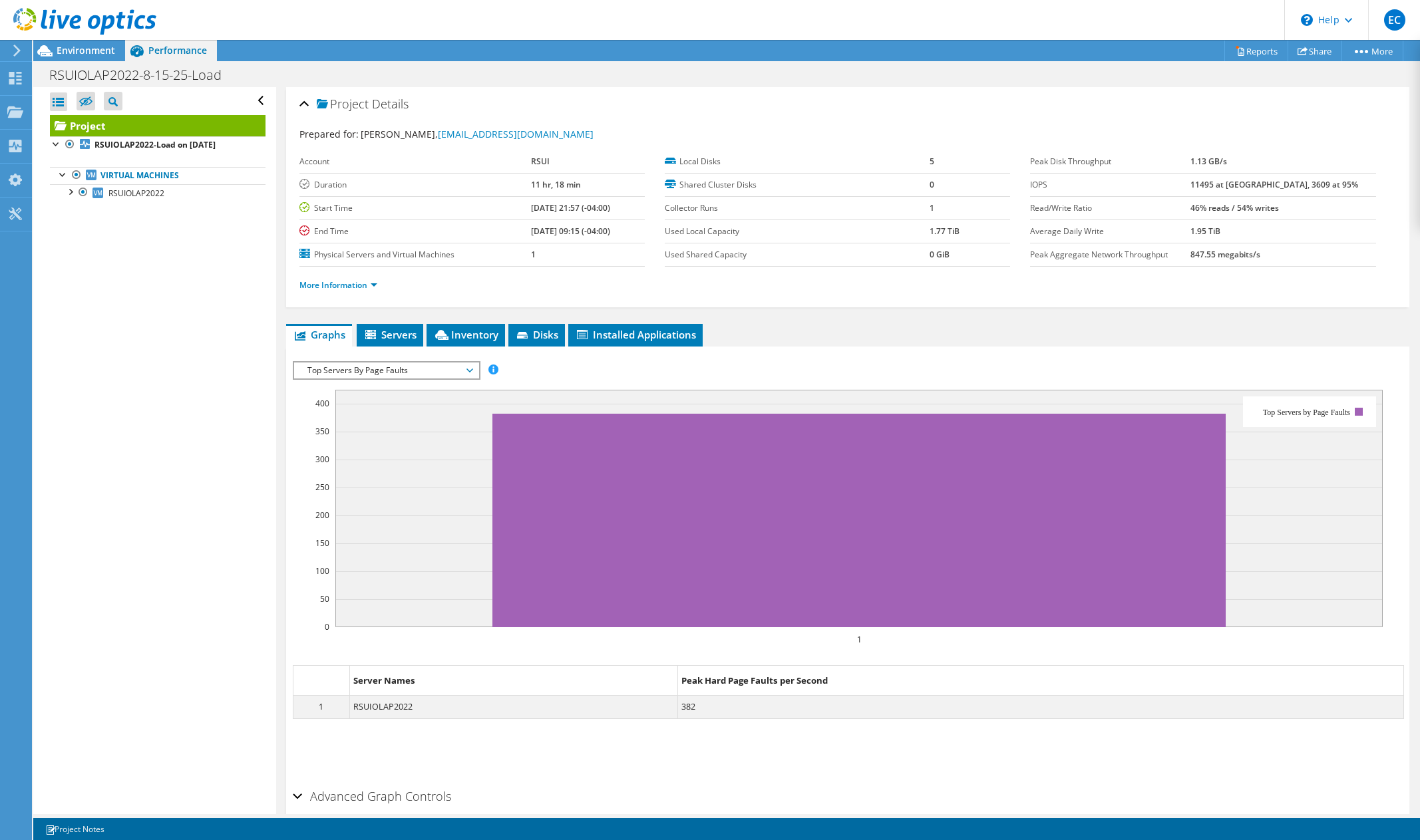
click at [729, 103] on div "Project Details" at bounding box center [848, 104] width 1097 height 28
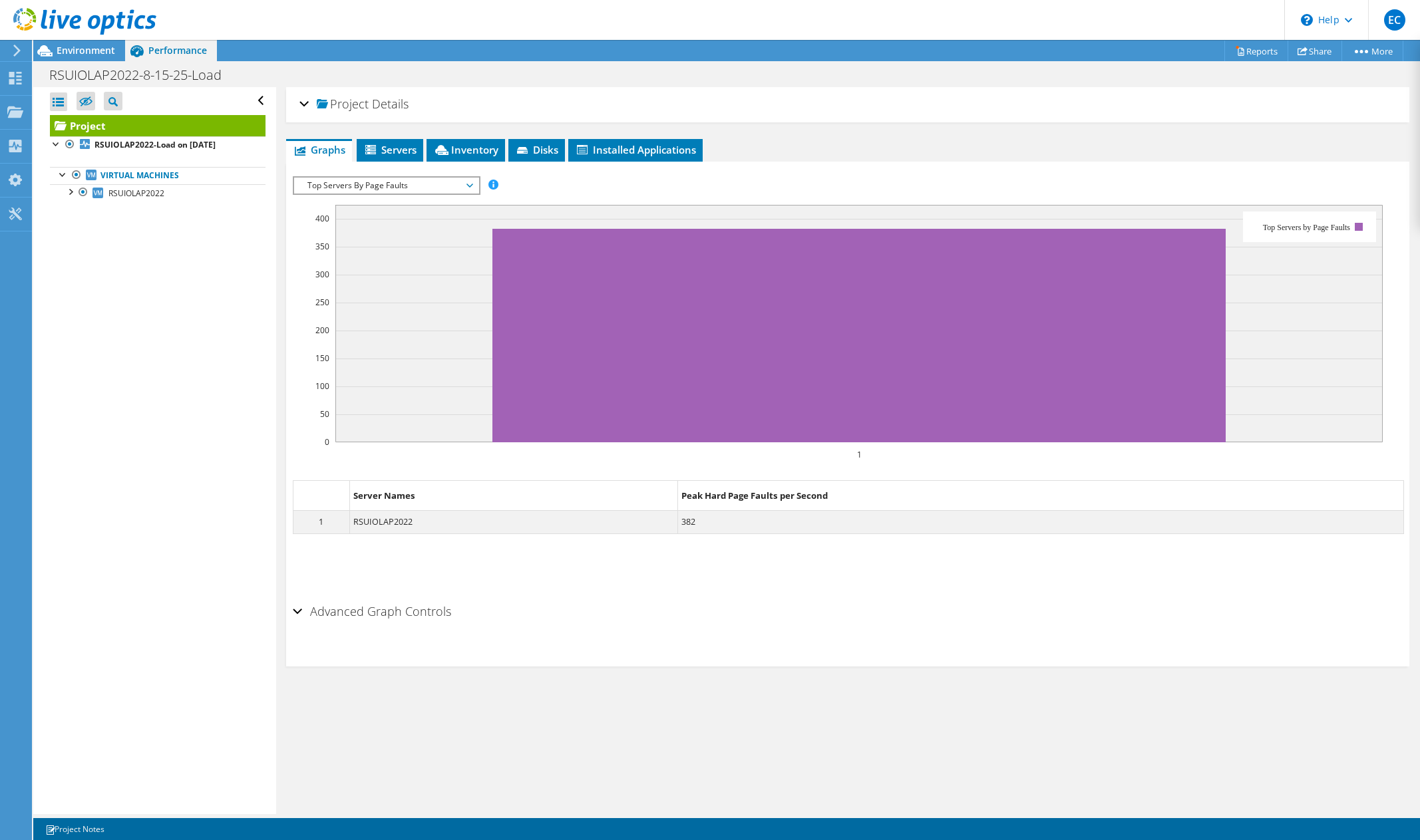
click at [673, 103] on div "Project Details" at bounding box center [848, 104] width 1097 height 28
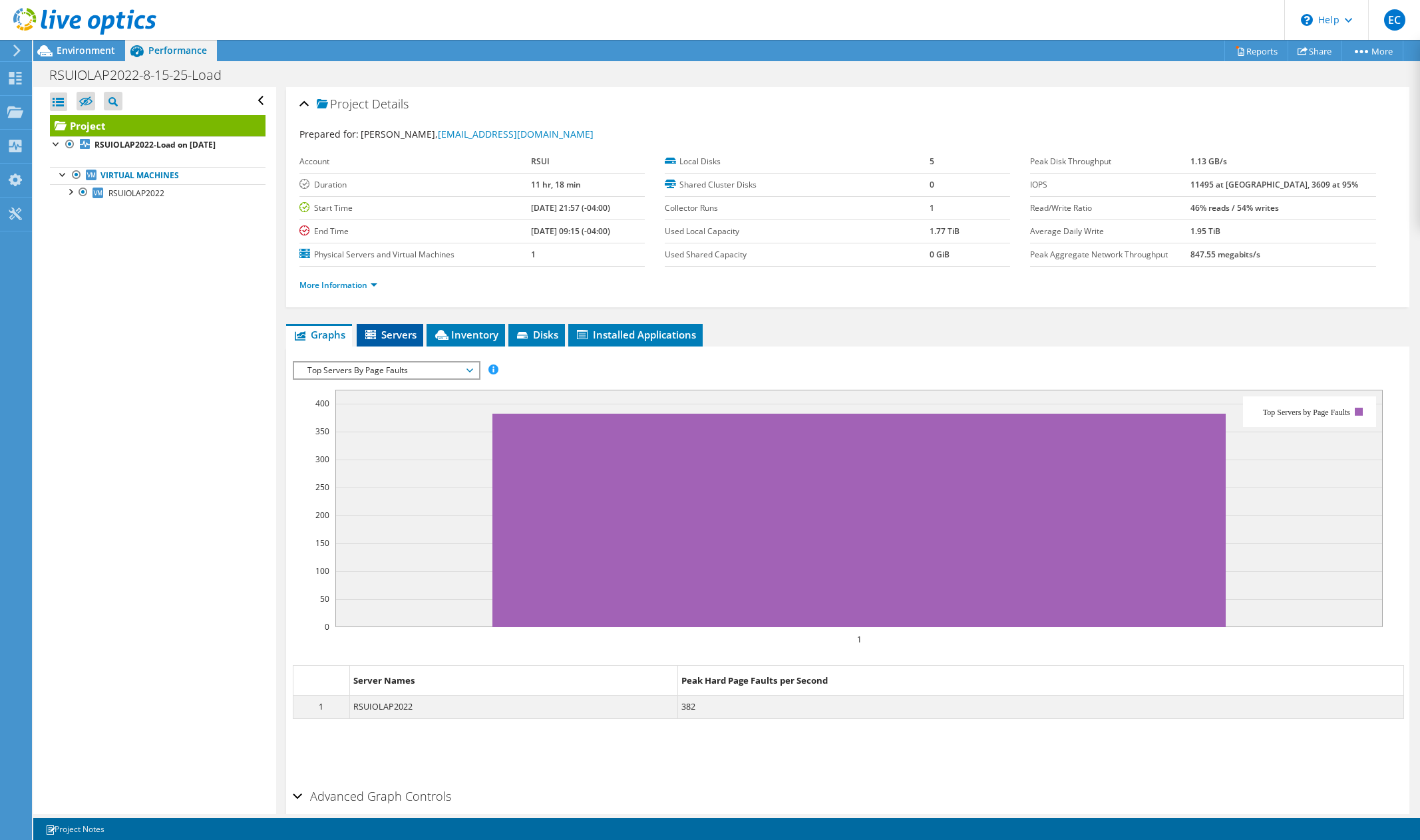
click at [413, 338] on span "Servers" at bounding box center [390, 335] width 53 height 13
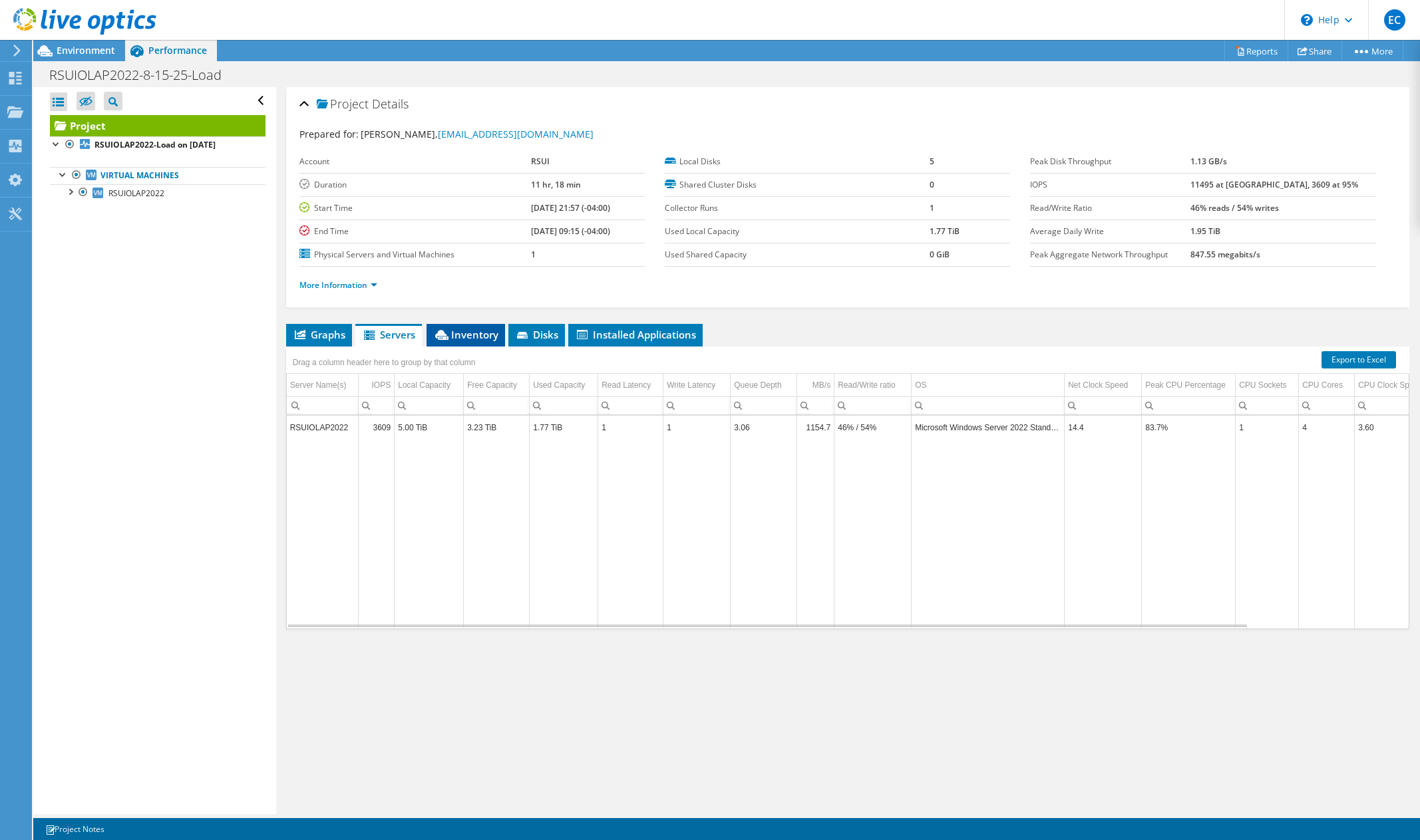
click at [473, 335] on span "Inventory" at bounding box center [466, 335] width 65 height 13
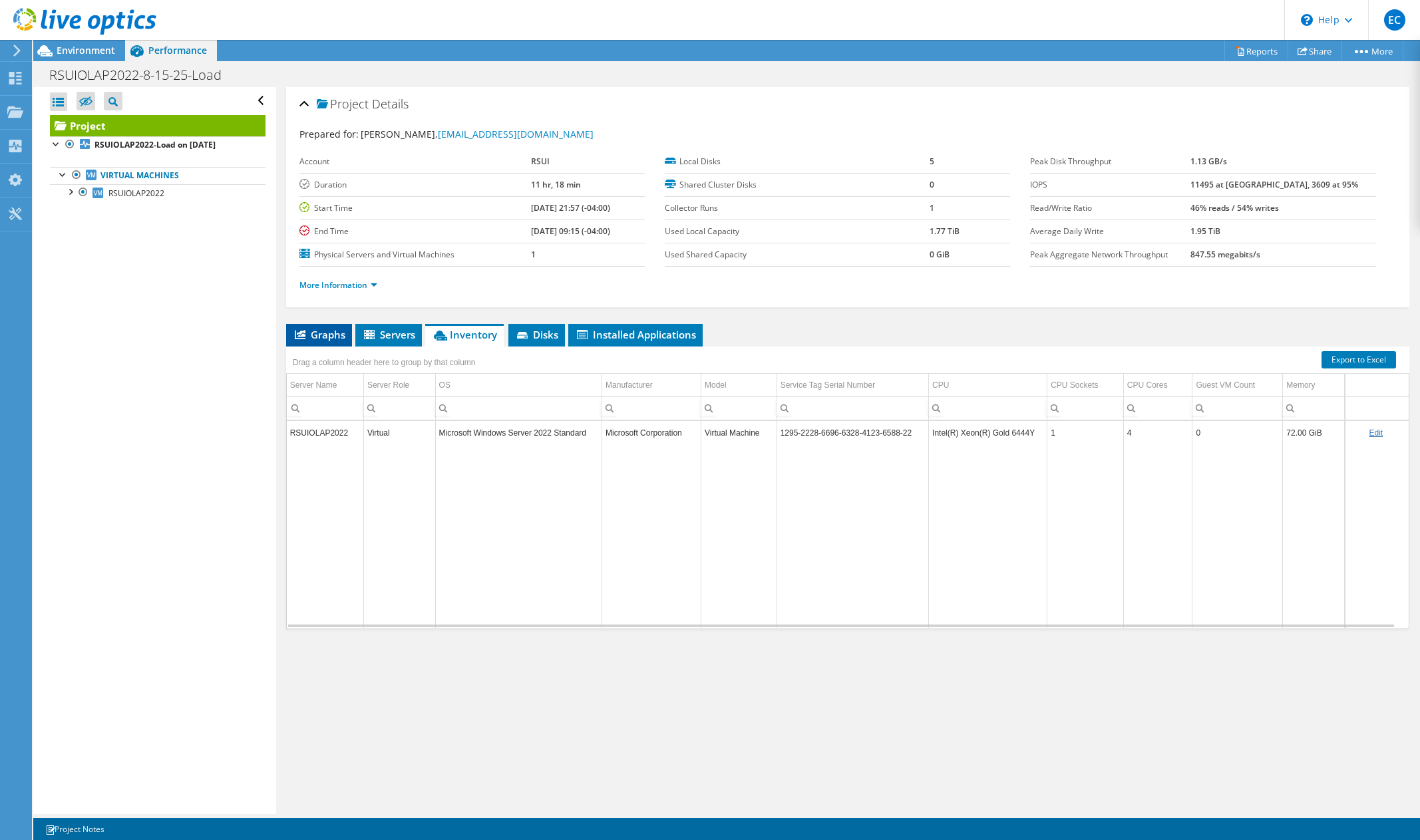
click at [334, 332] on span "Graphs" at bounding box center [319, 335] width 52 height 13
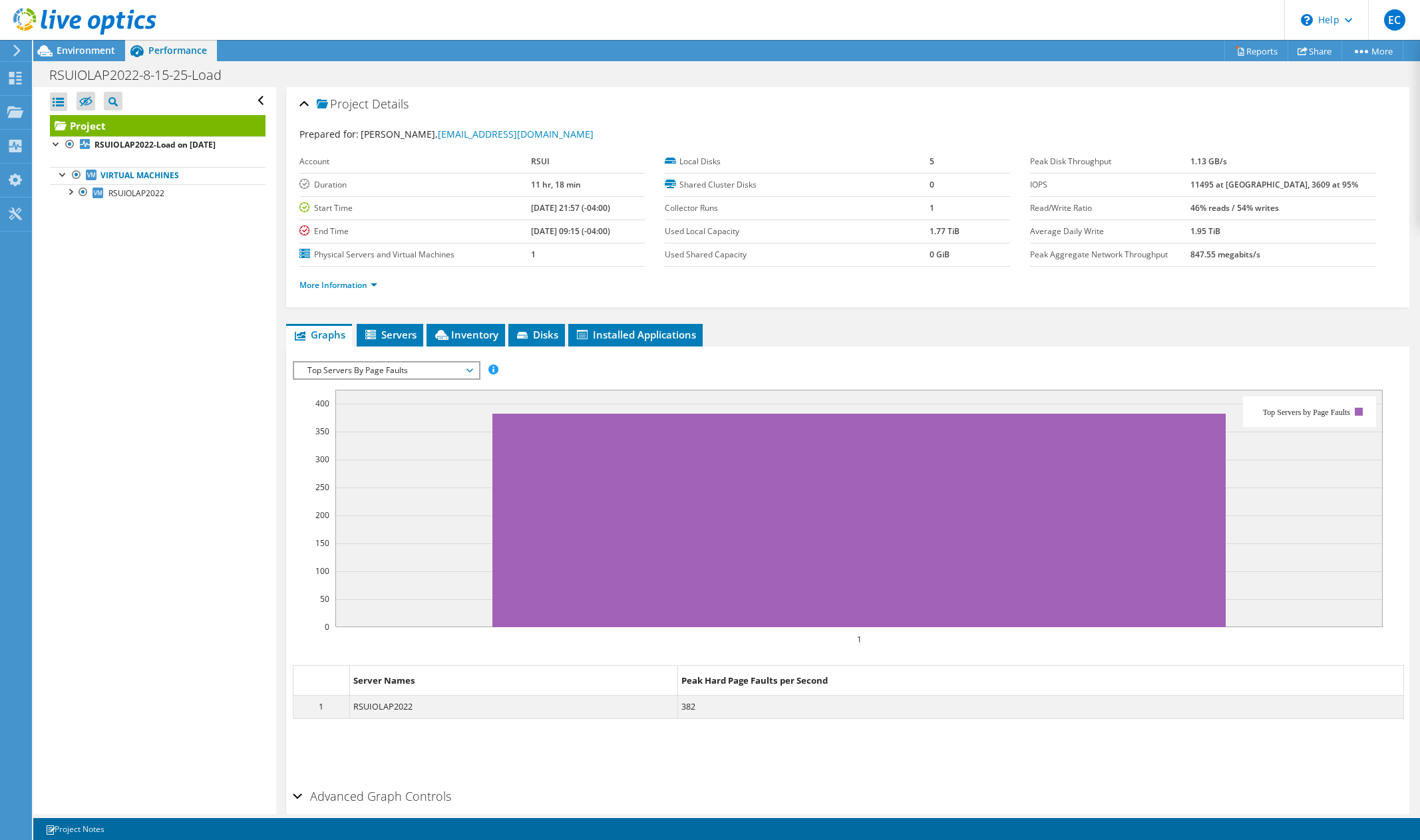
click at [729, 93] on div "Project Details" at bounding box center [848, 104] width 1097 height 28
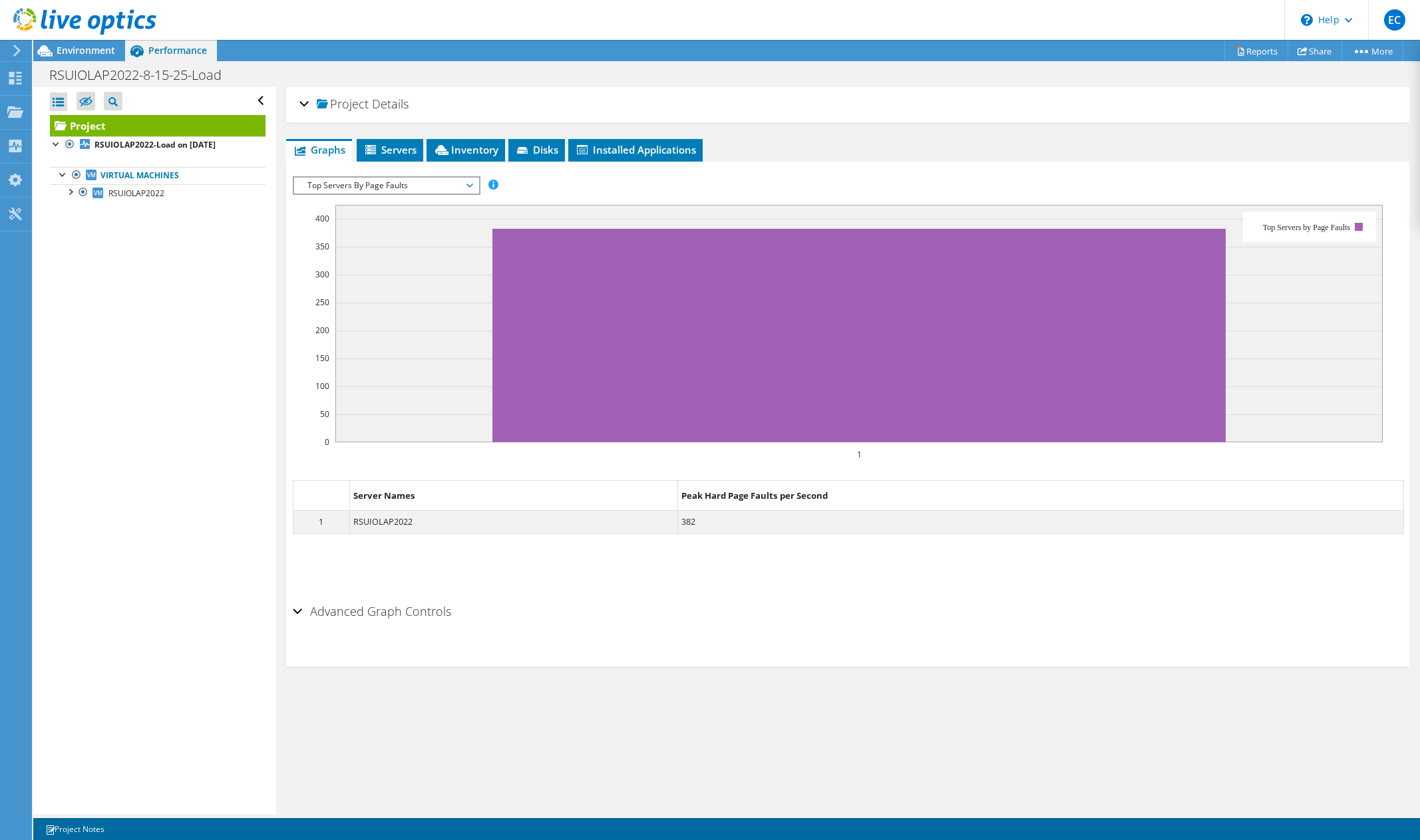
click at [778, 102] on div "Project Details" at bounding box center [848, 104] width 1097 height 28
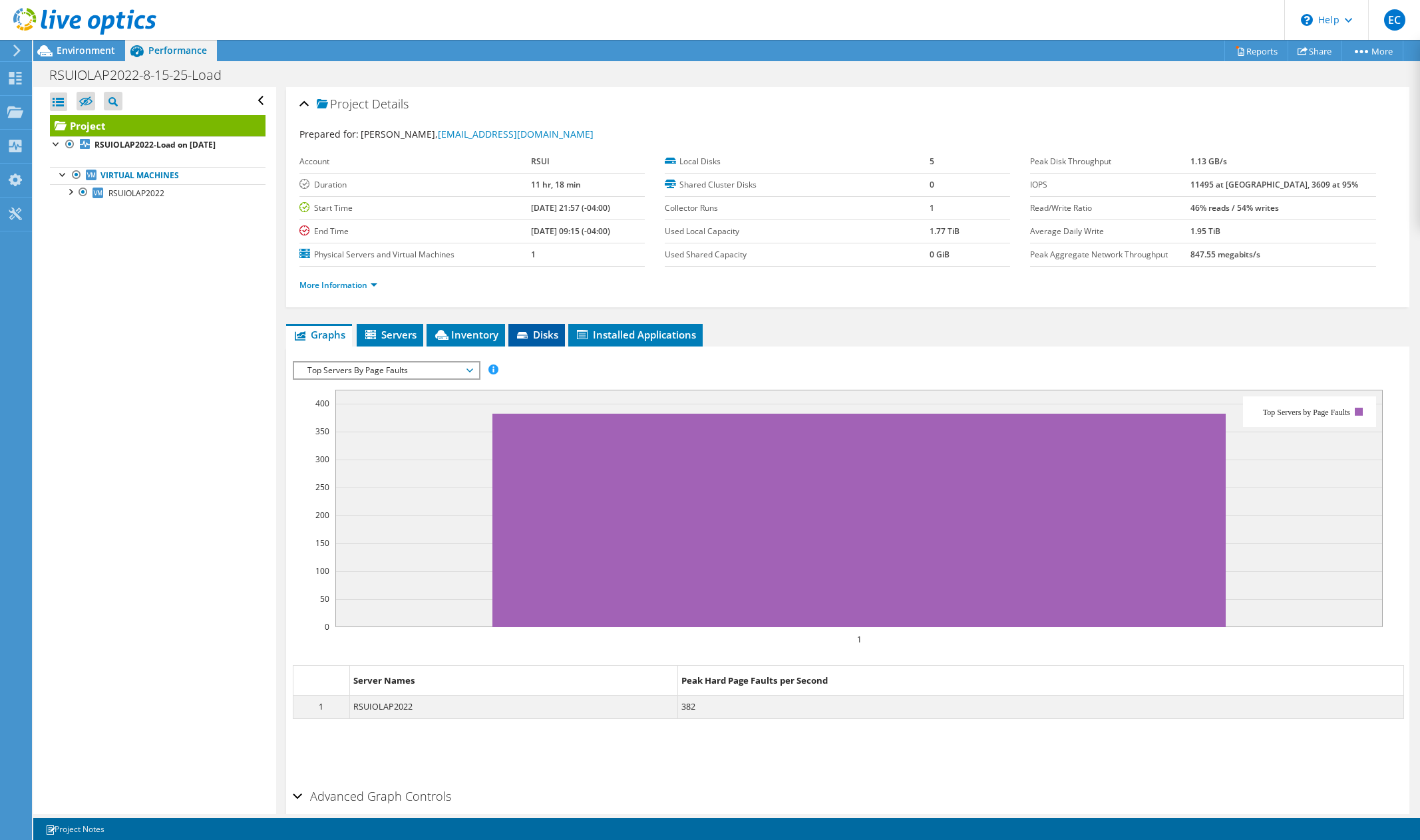
click at [563, 333] on li "Disks" at bounding box center [537, 336] width 57 height 23
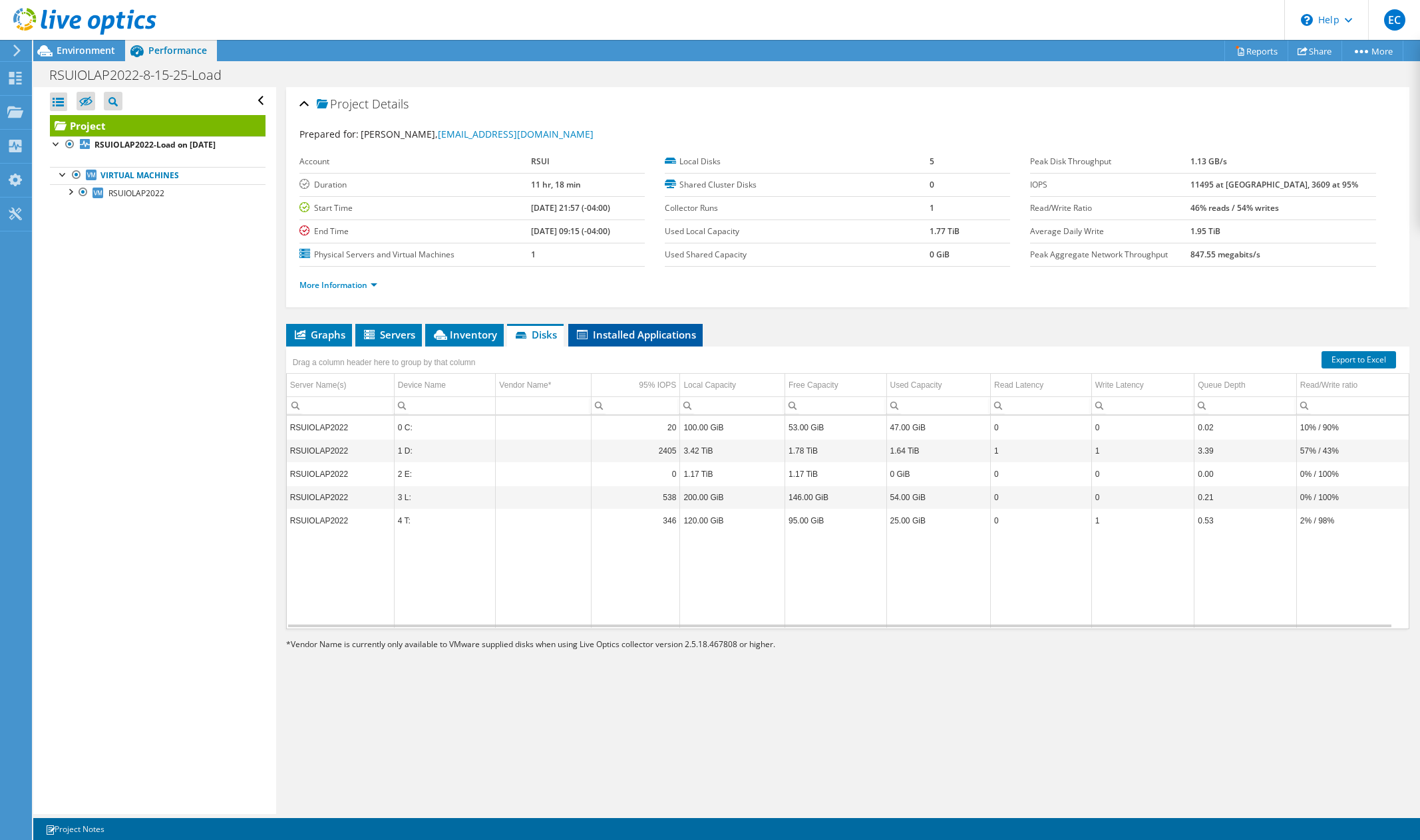
click at [582, 333] on icon at bounding box center [581, 335] width 10 height 9
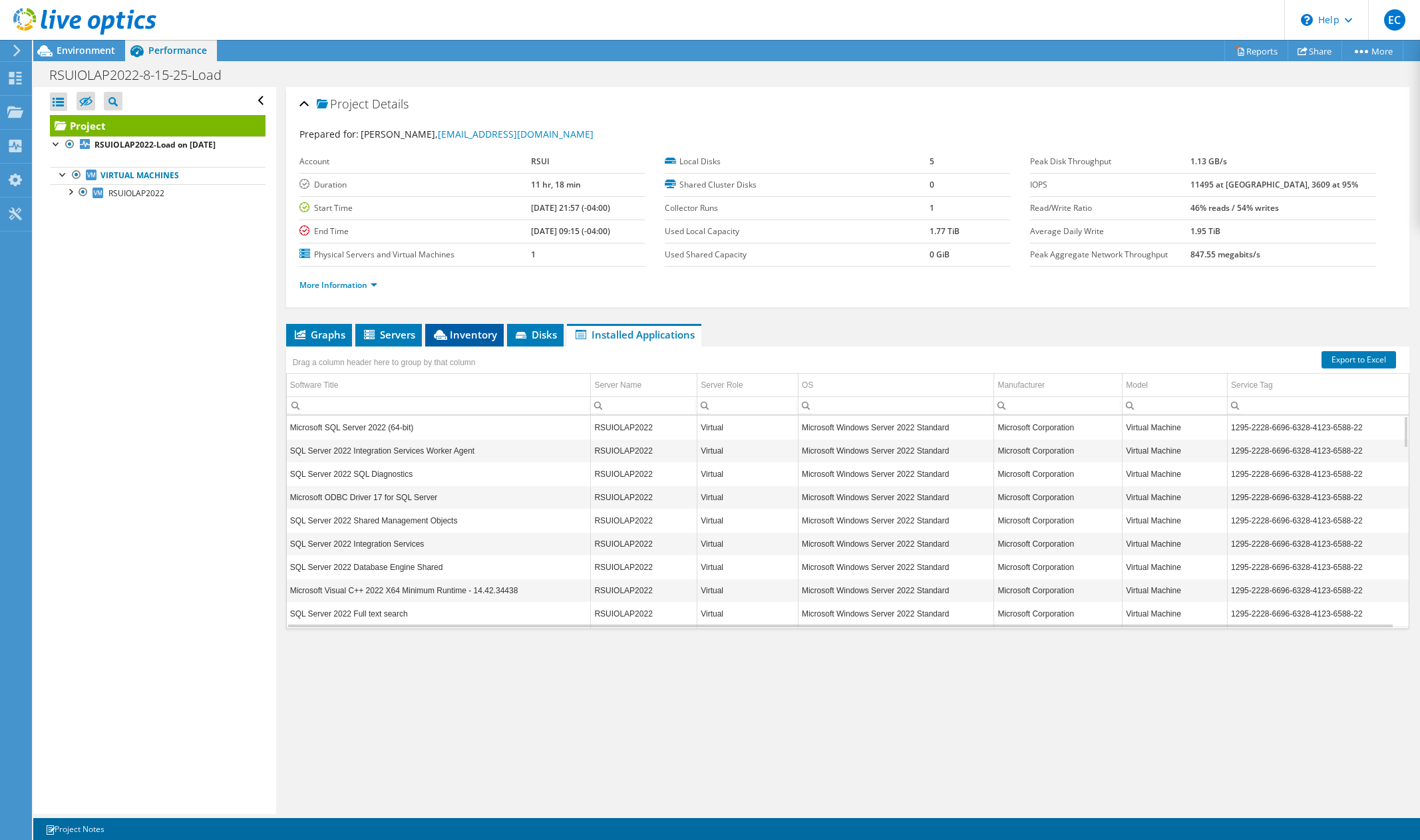
click at [499, 344] on li "Inventory" at bounding box center [464, 336] width 79 height 23
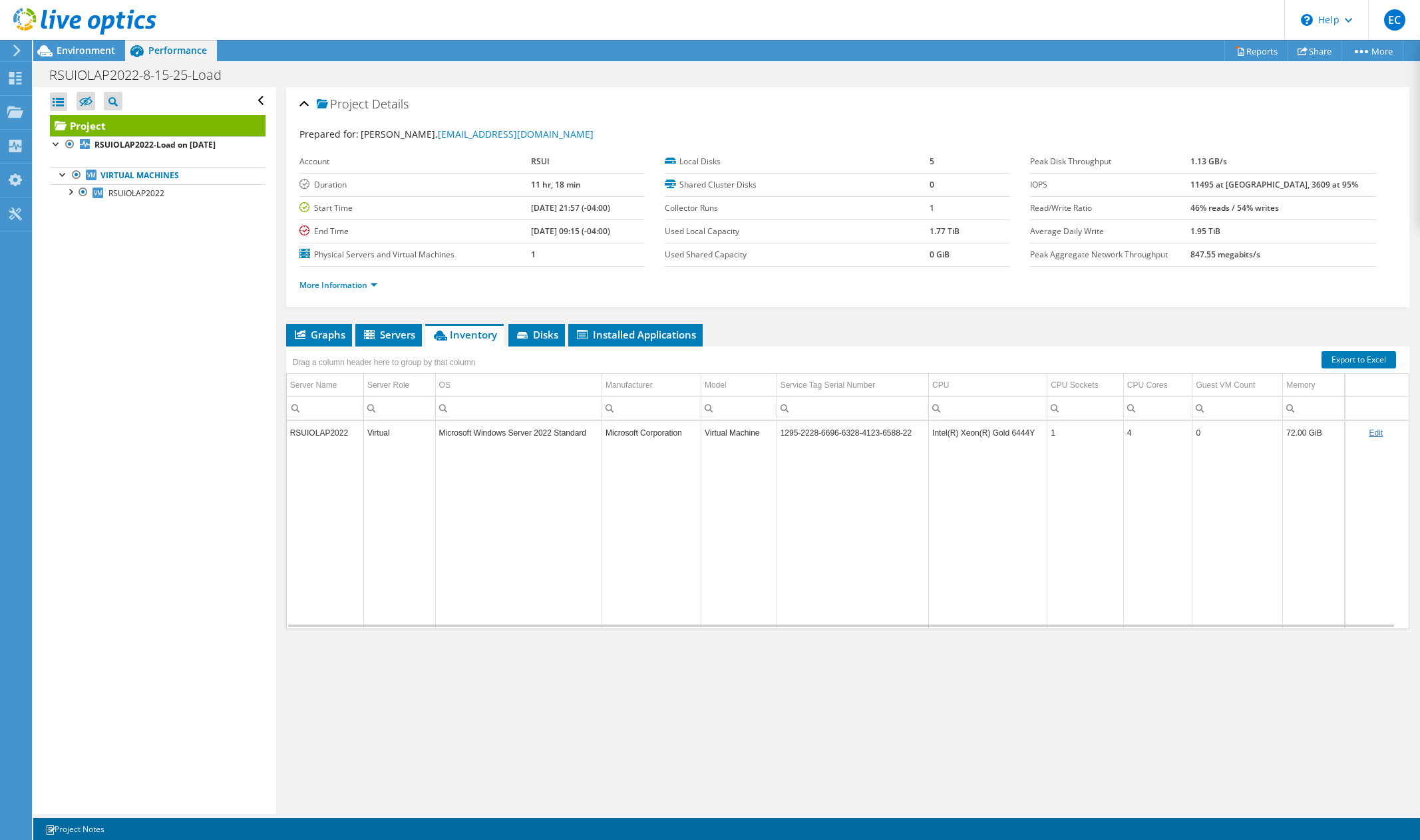
click at [426, 338] on li "Inventory" at bounding box center [464, 336] width 79 height 23
click at [332, 334] on span "Graphs" at bounding box center [319, 335] width 52 height 13
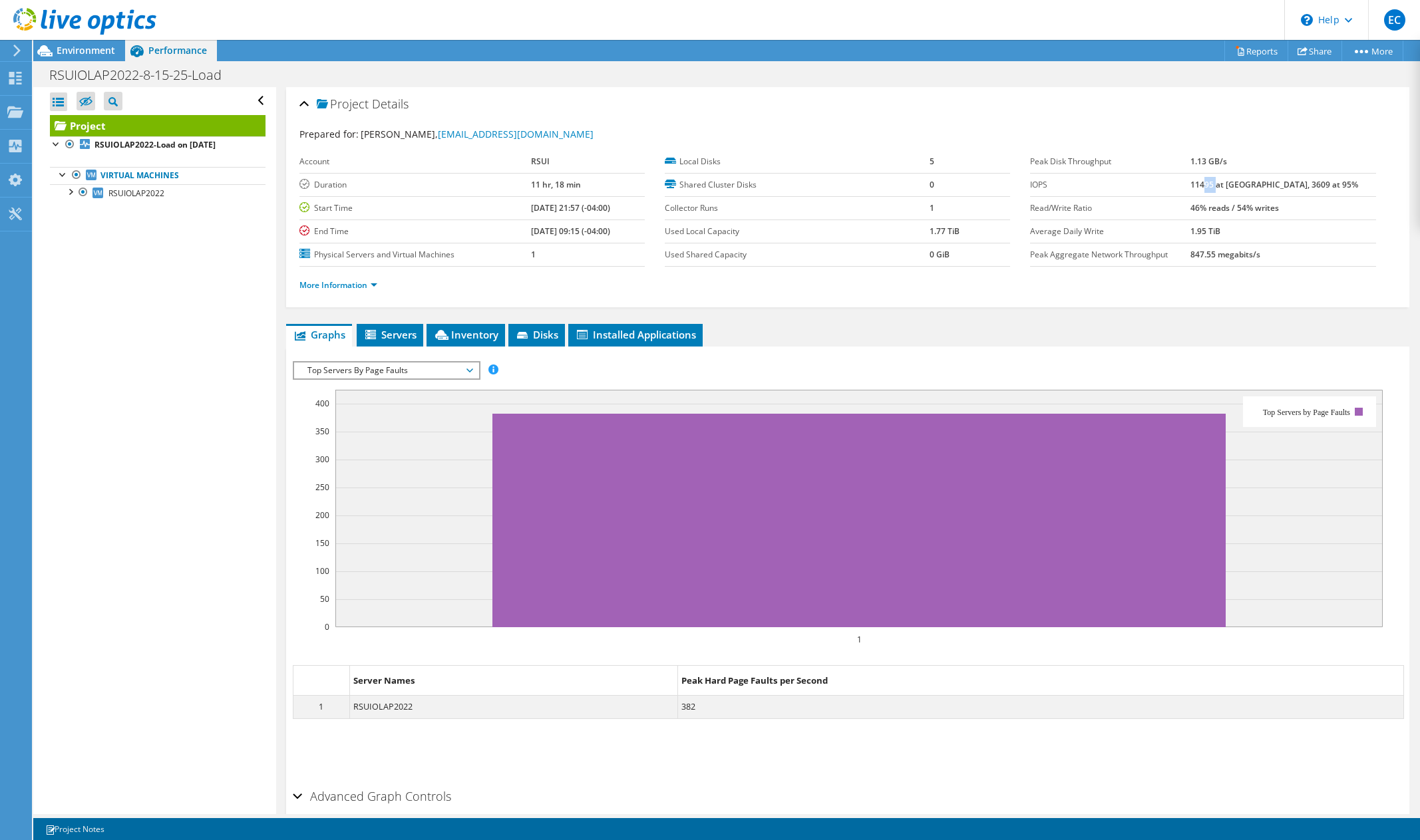
drag, startPoint x: 1234, startPoint y: 187, endPoint x: 1246, endPoint y: 186, distance: 12.0
click at [1246, 186] on b "11495 at Peak, 3609 at 95%" at bounding box center [1274, 185] width 168 height 11
drag, startPoint x: 1246, startPoint y: 186, endPoint x: 1220, endPoint y: 185, distance: 26.0
click at [1224, 186] on b "11495 at Peak, 3609 at 95%" at bounding box center [1274, 185] width 168 height 11
drag, startPoint x: 1205, startPoint y: 183, endPoint x: 1293, endPoint y: 182, distance: 88.0
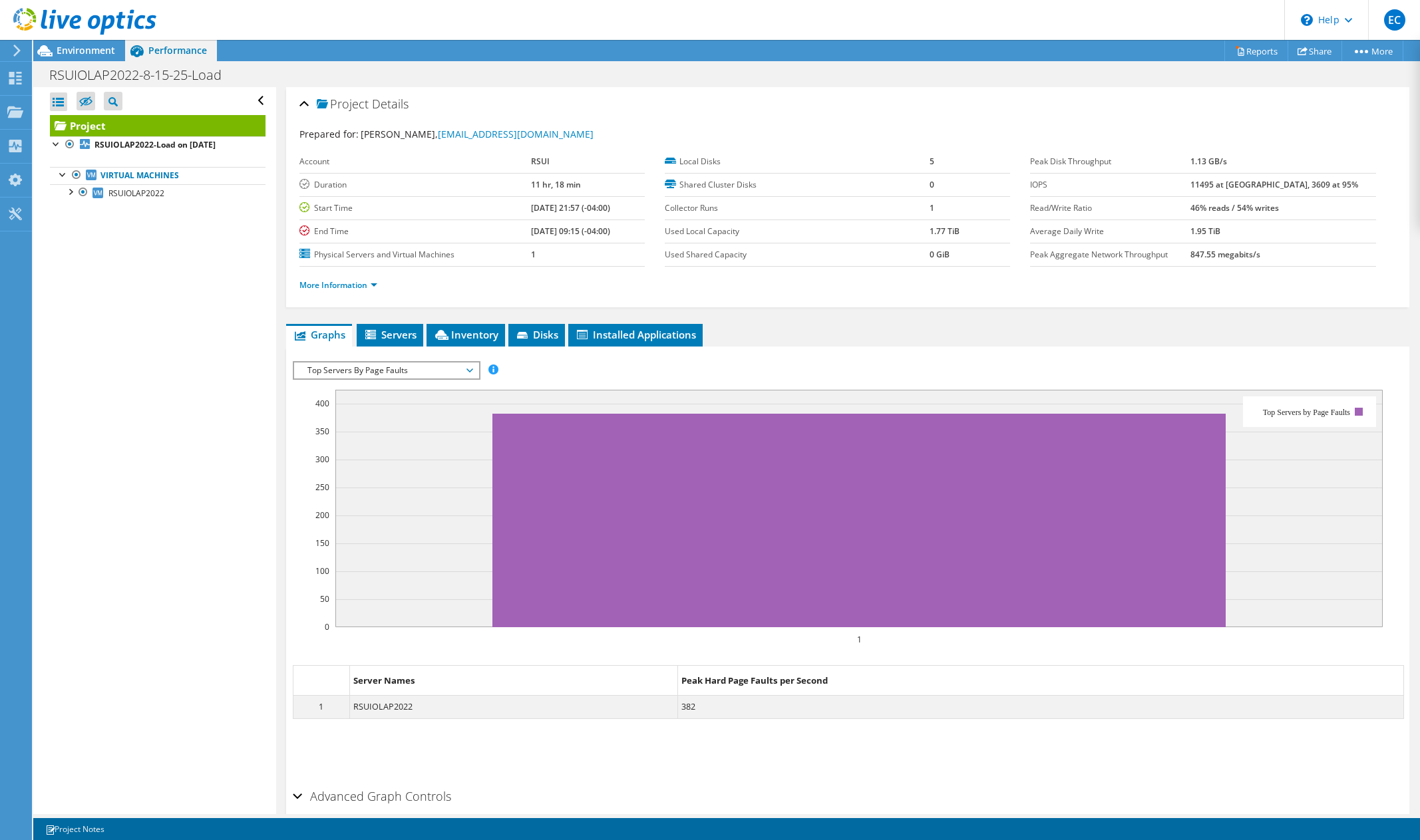
click at [1293, 182] on tr "IOPS 11495 at Peak, 3609 at 95%" at bounding box center [1203, 184] width 345 height 24
click at [141, 141] on b "RSUIOLAP2022-Load on 8/15/2025" at bounding box center [156, 145] width 121 height 11
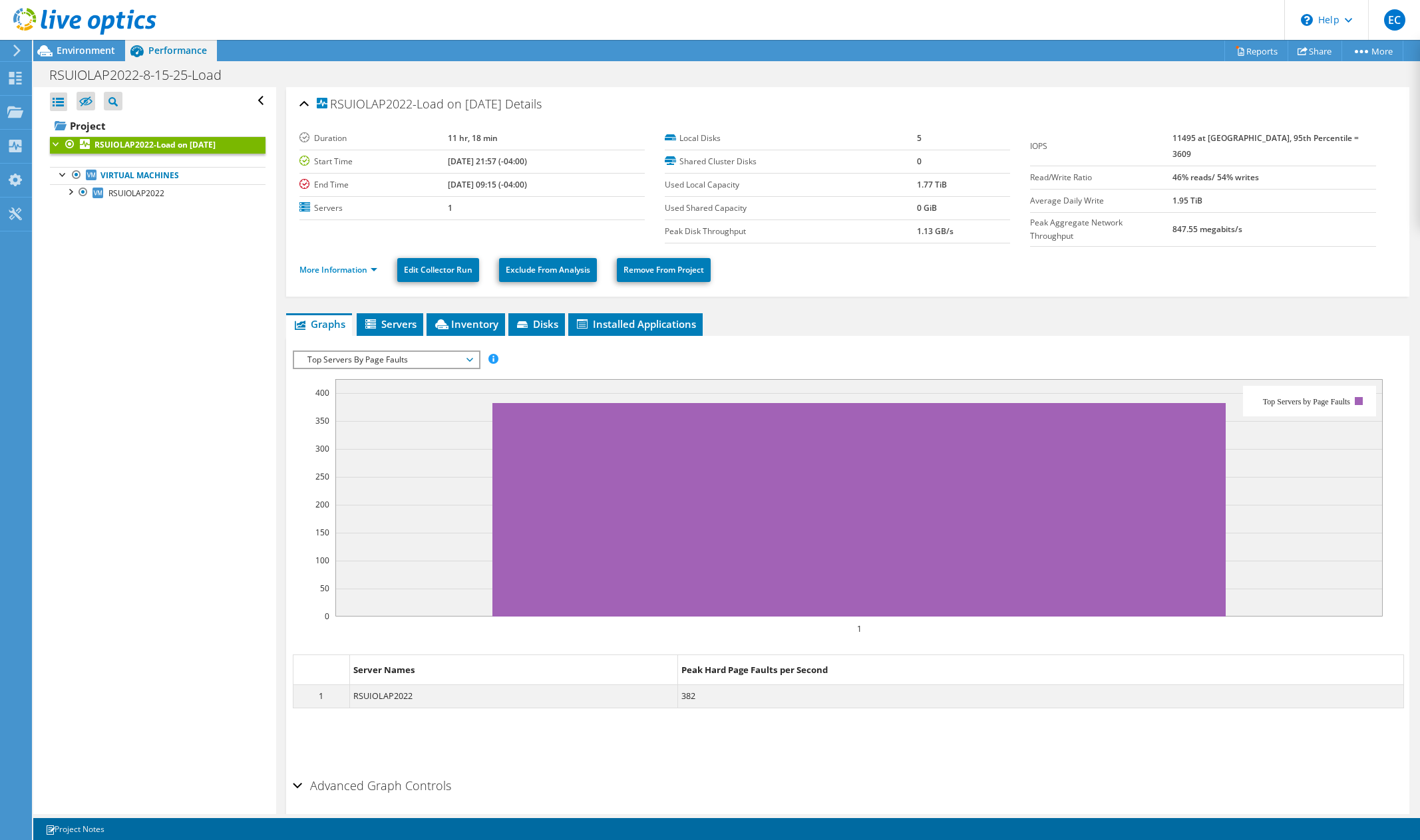
click at [415, 356] on span "Top Servers By Page Faults" at bounding box center [386, 359] width 171 height 16
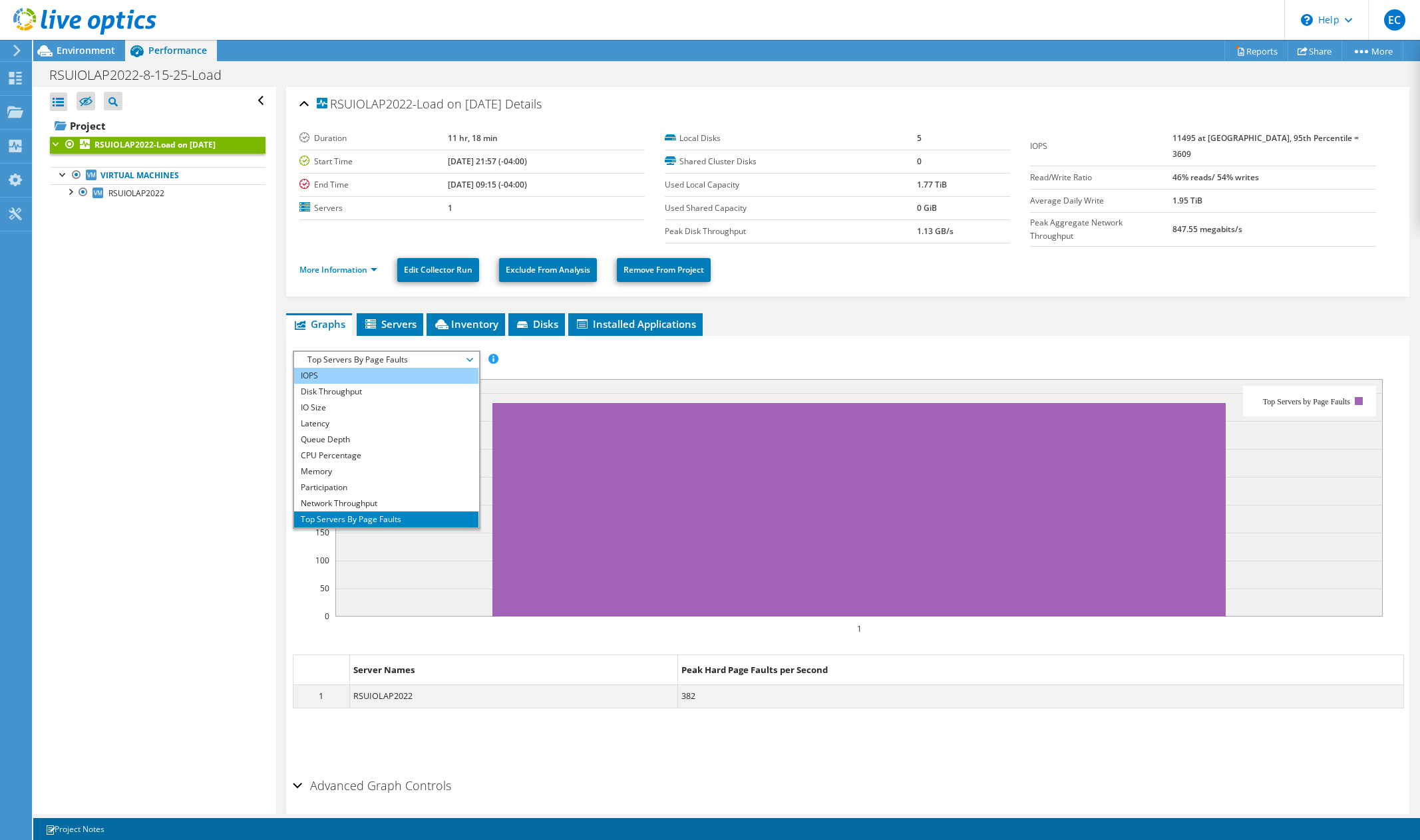
click at [365, 368] on li "IOPS" at bounding box center [386, 375] width 184 height 16
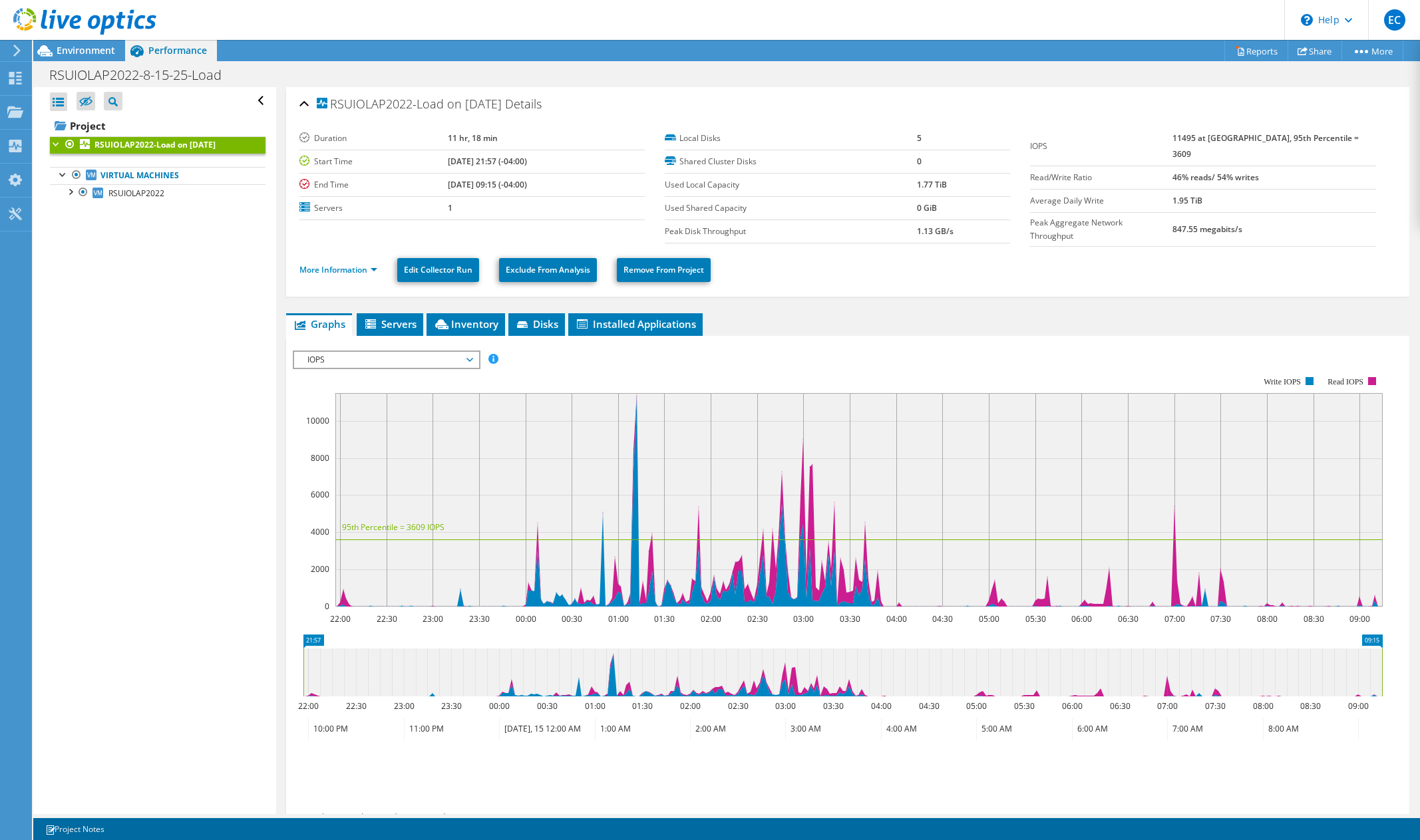
drag, startPoint x: 528, startPoint y: 575, endPoint x: 563, endPoint y: 573, distance: 35.1
click at [567, 577] on rect at bounding box center [858, 499] width 1047 height 213
drag, startPoint x: 529, startPoint y: 556, endPoint x: 660, endPoint y: 529, distance: 133.8
click at [538, 547] on icon "22:00 22:30 23:00 23:30 00:00 00:30 01:00 01:30 02:00 02:30 03:00 03:30 04:00 0…" at bounding box center [842, 491] width 1099 height 266
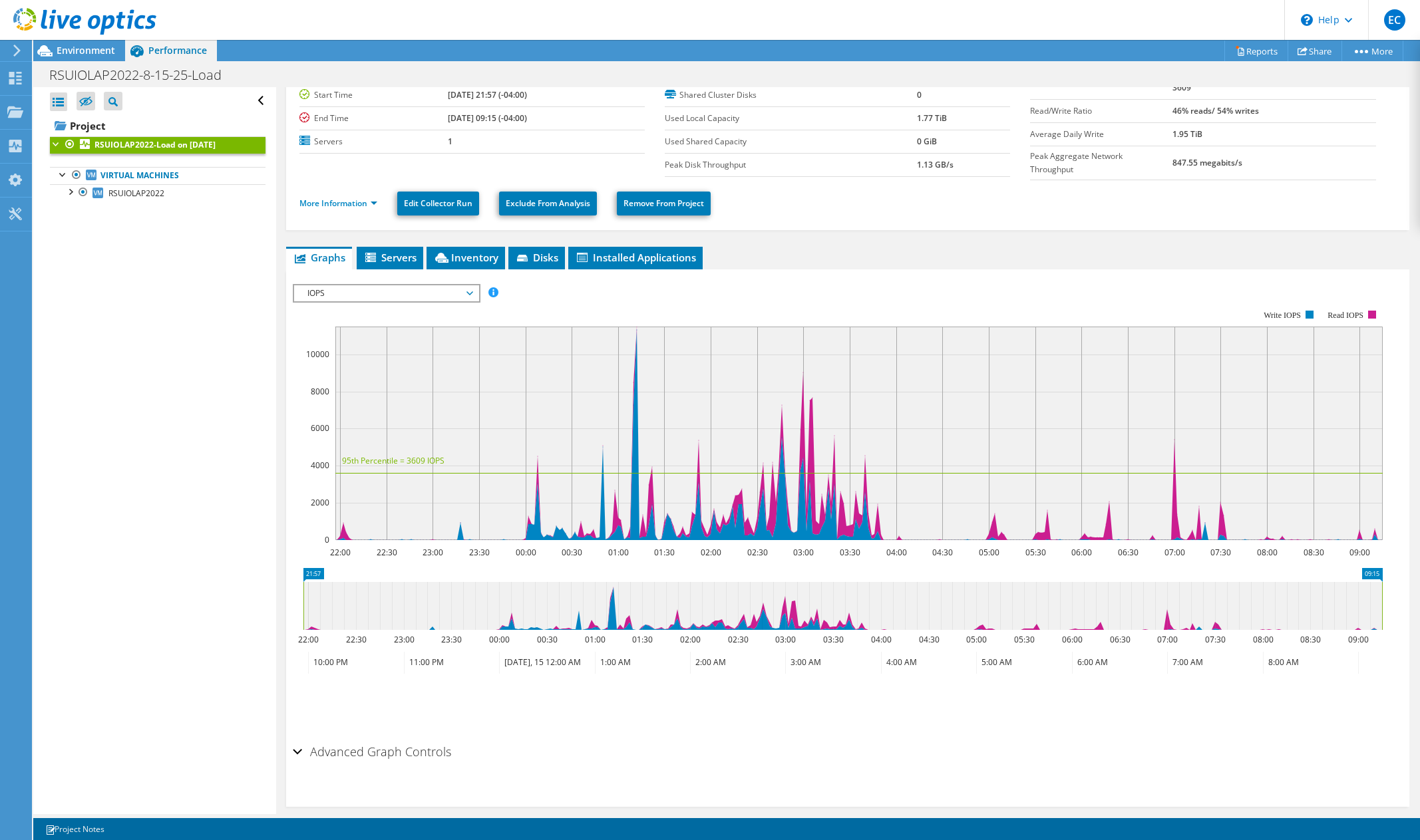
scroll to position [79, 0]
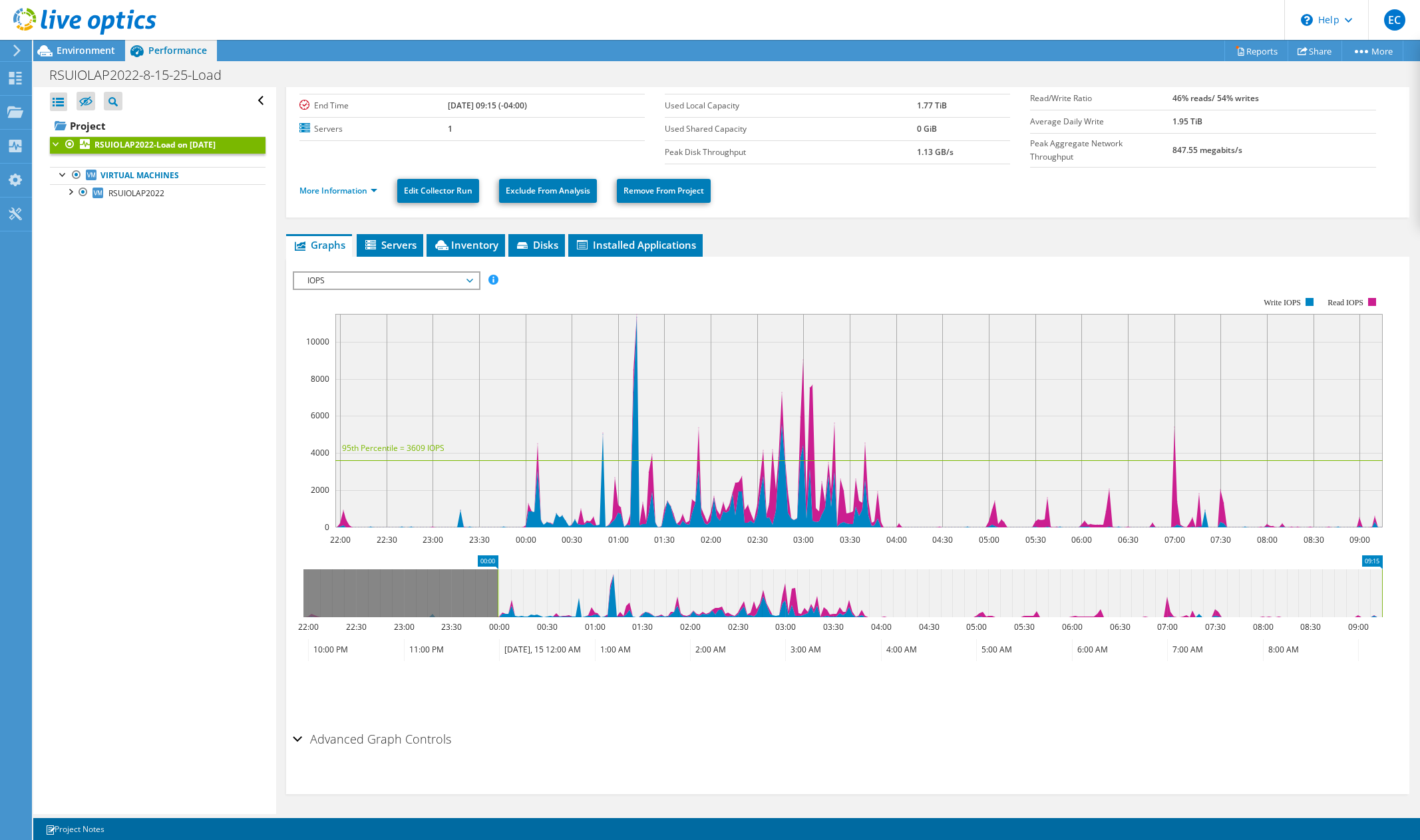
drag, startPoint x: 316, startPoint y: 560, endPoint x: 509, endPoint y: 562, distance: 193.0
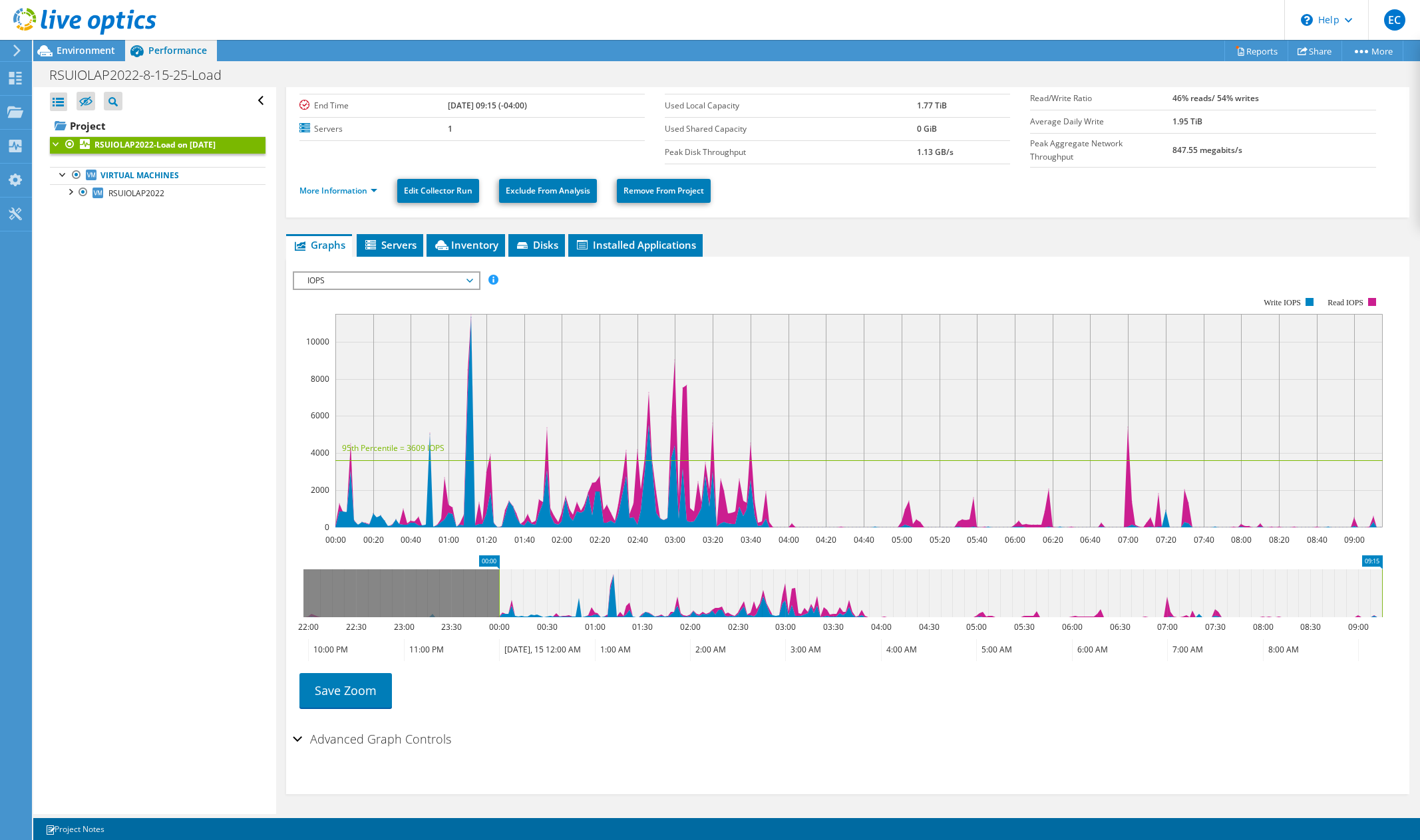
scroll to position [0, 0]
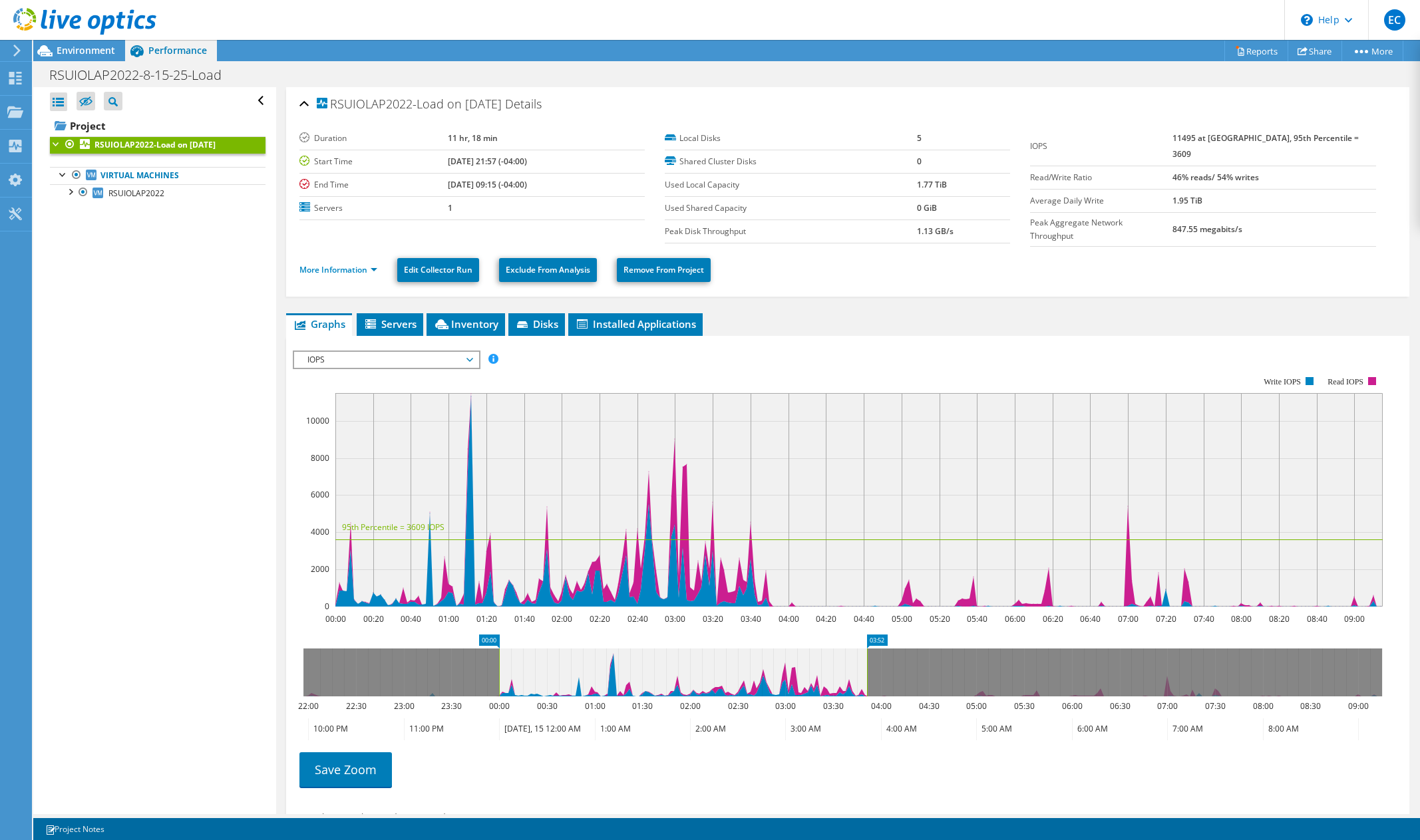
drag, startPoint x: 1349, startPoint y: 633, endPoint x: 854, endPoint y: 628, distance: 495.0
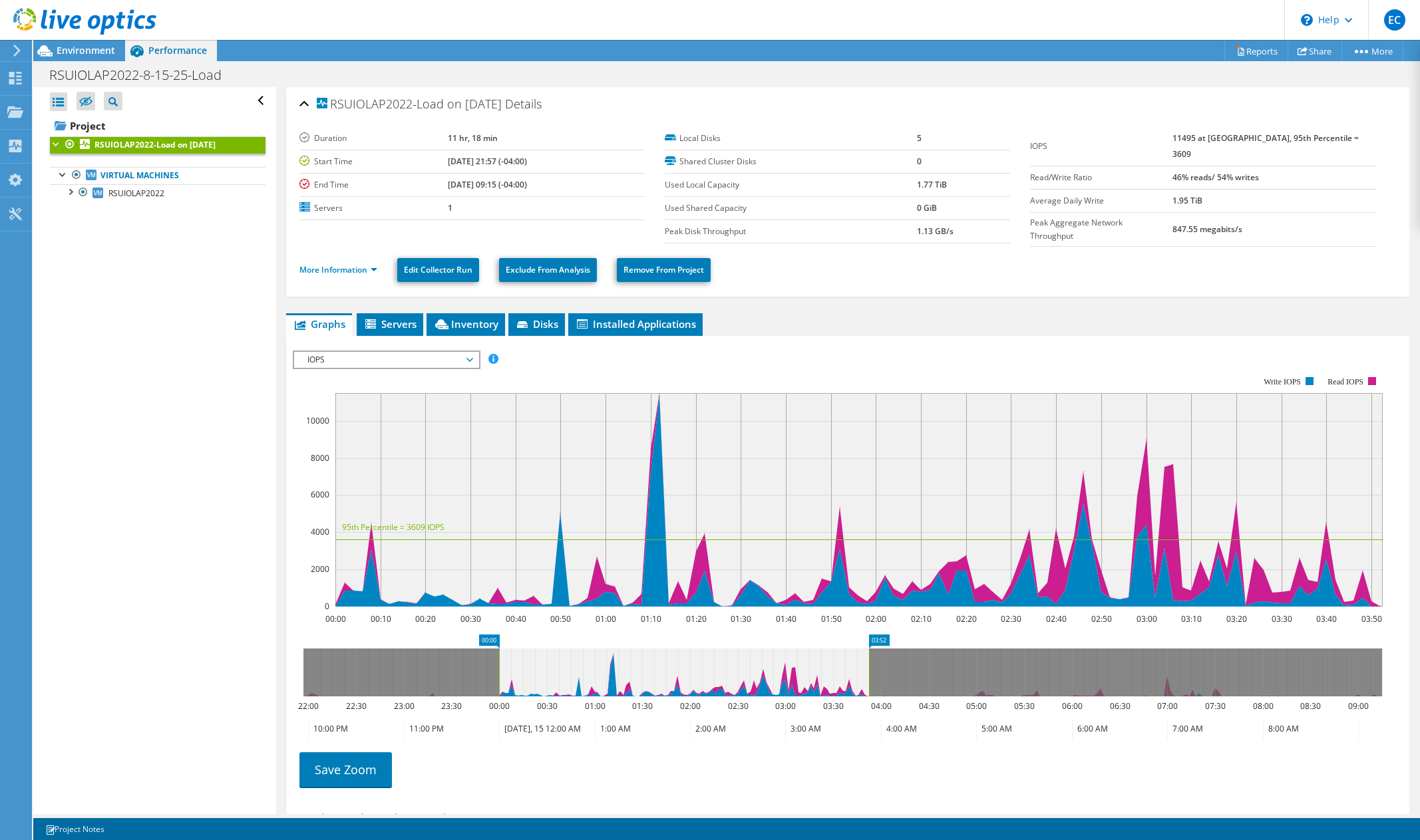
click at [374, 352] on span "IOPS" at bounding box center [386, 359] width 171 height 16
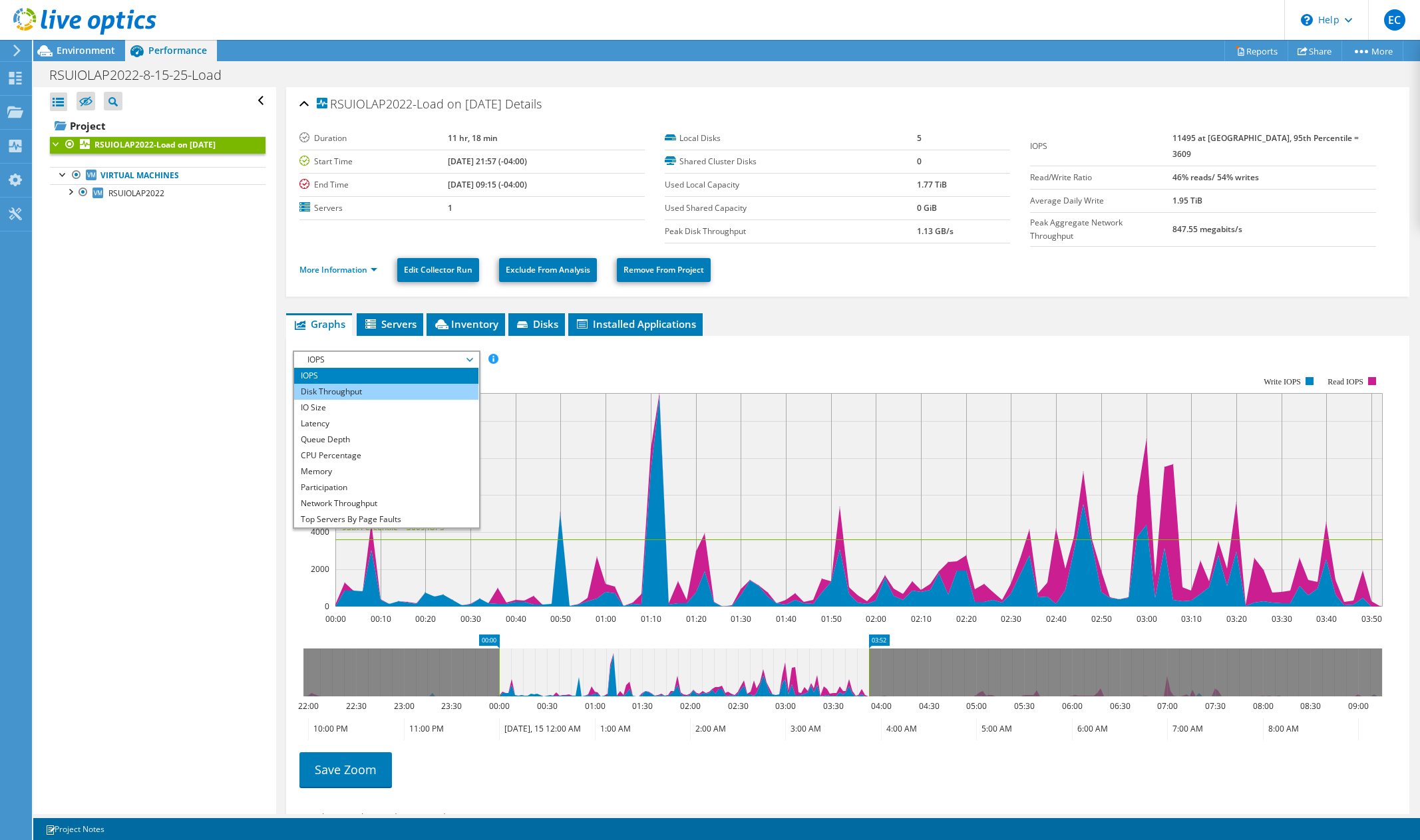
click at [374, 384] on li "Disk Throughput" at bounding box center [386, 392] width 184 height 16
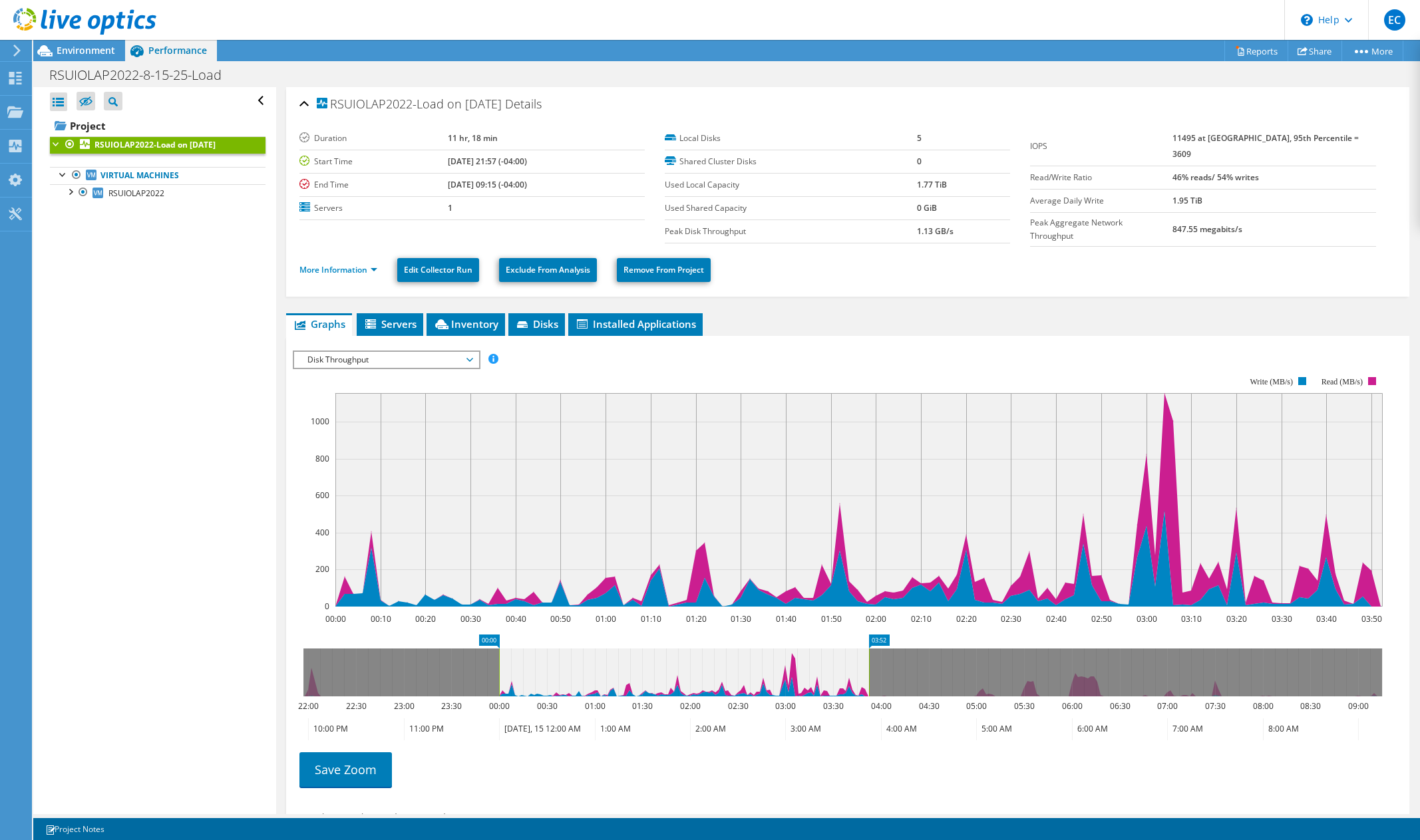
click at [401, 371] on rect at bounding box center [838, 491] width 1090 height 266
click at [404, 359] on span "Disk Throughput" at bounding box center [386, 359] width 171 height 16
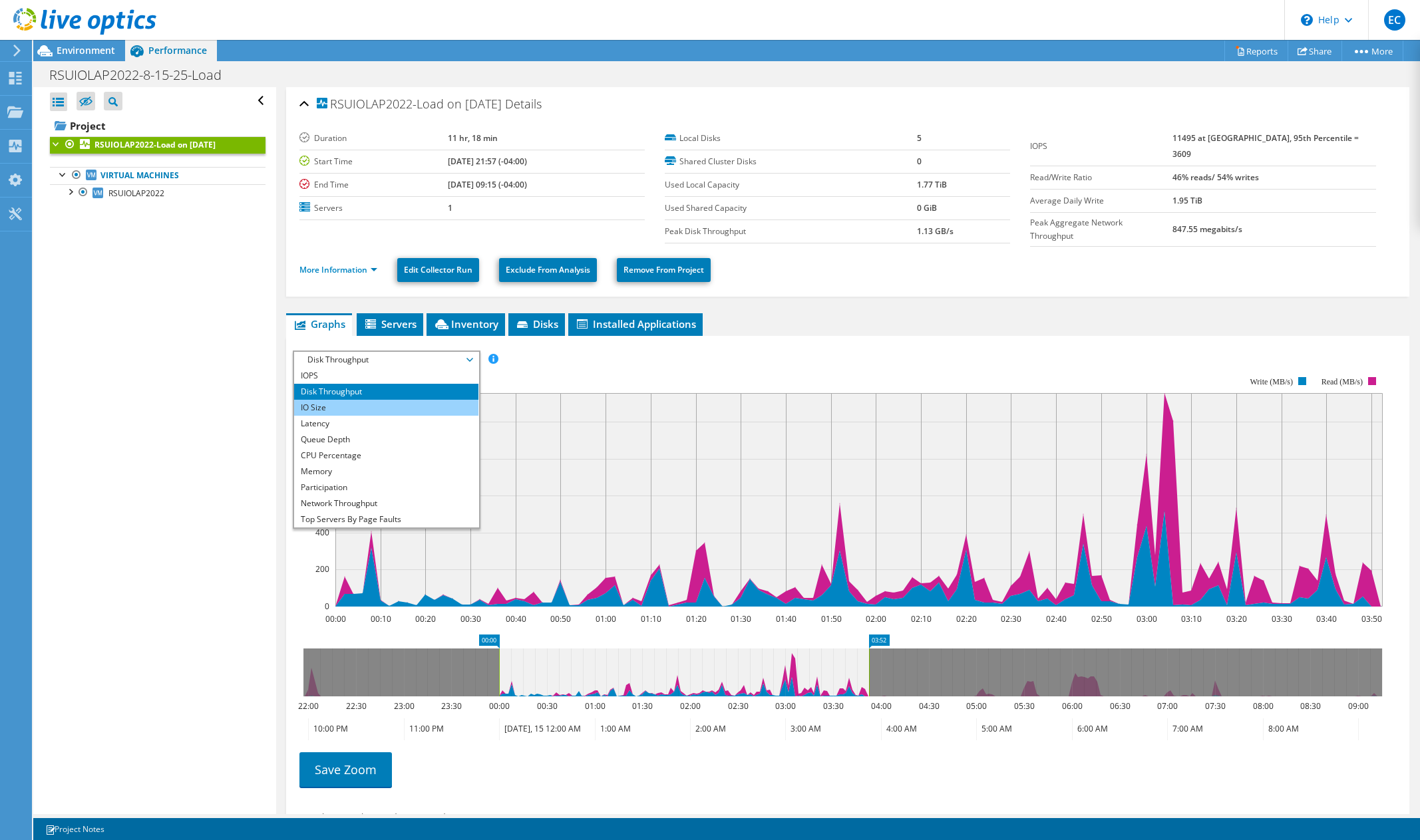
click at [393, 406] on li "IO Size" at bounding box center [386, 408] width 184 height 16
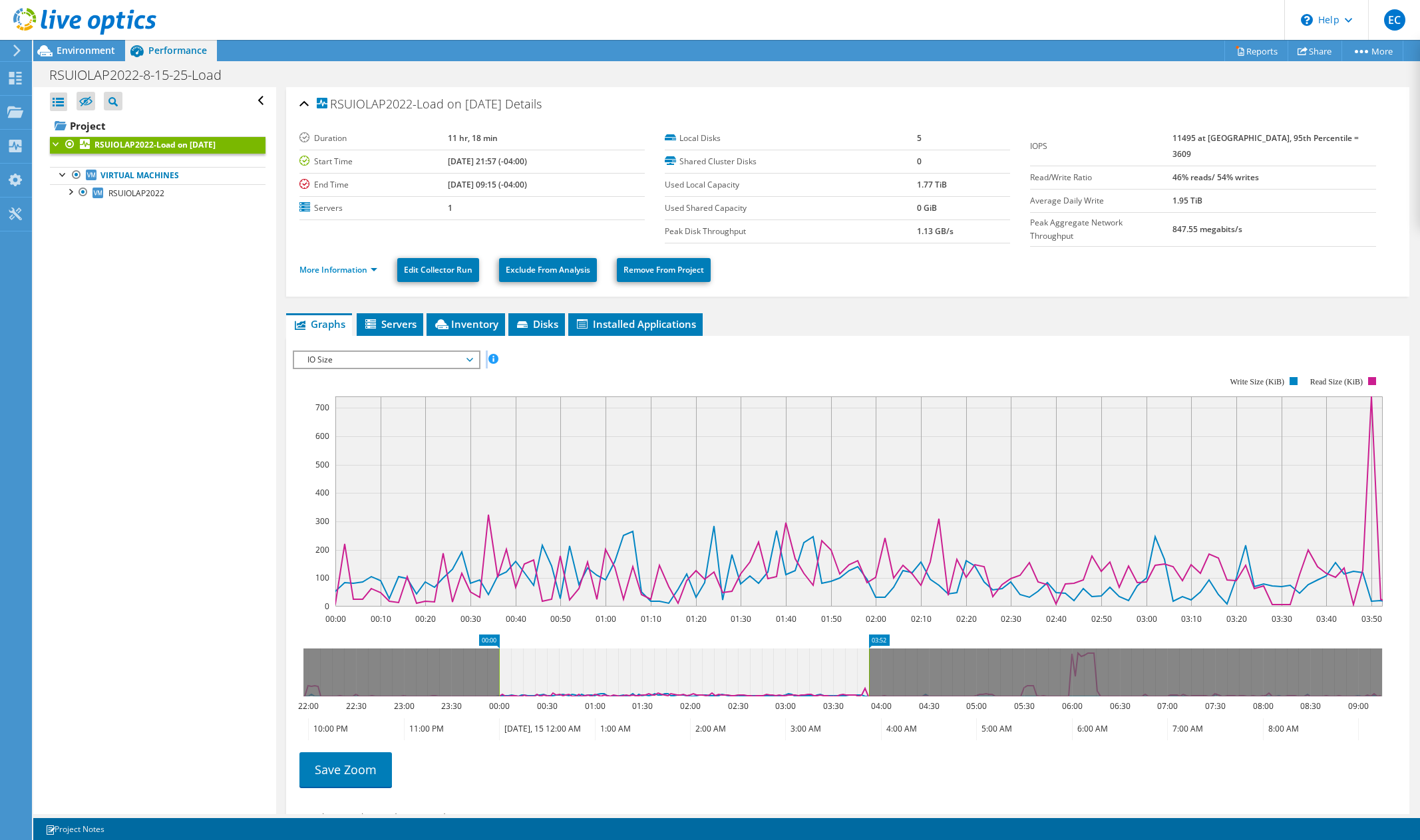
drag, startPoint x: 393, startPoint y: 406, endPoint x: 393, endPoint y: 375, distance: 31.0
click at [393, 375] on div "IOPS Disk Throughput IO Size Latency Queue Depth CPU Percentage Memory Page Fau…" at bounding box center [848, 577] width 1110 height 454
drag, startPoint x: 393, startPoint y: 375, endPoint x: 396, endPoint y: 357, distance: 18.2
click at [396, 357] on span "IO Size" at bounding box center [386, 359] width 171 height 16
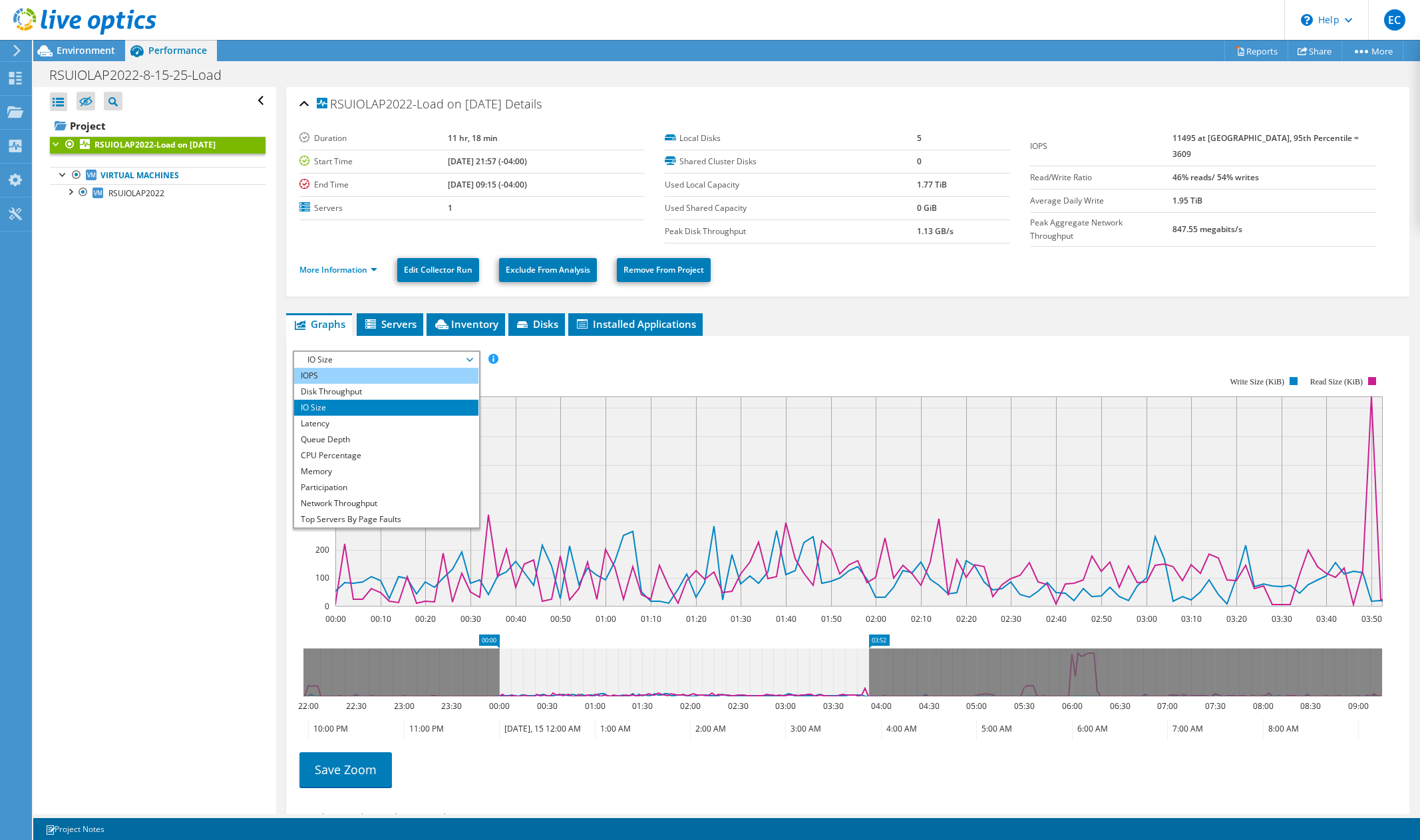
click at [391, 377] on li "IOPS" at bounding box center [386, 375] width 184 height 16
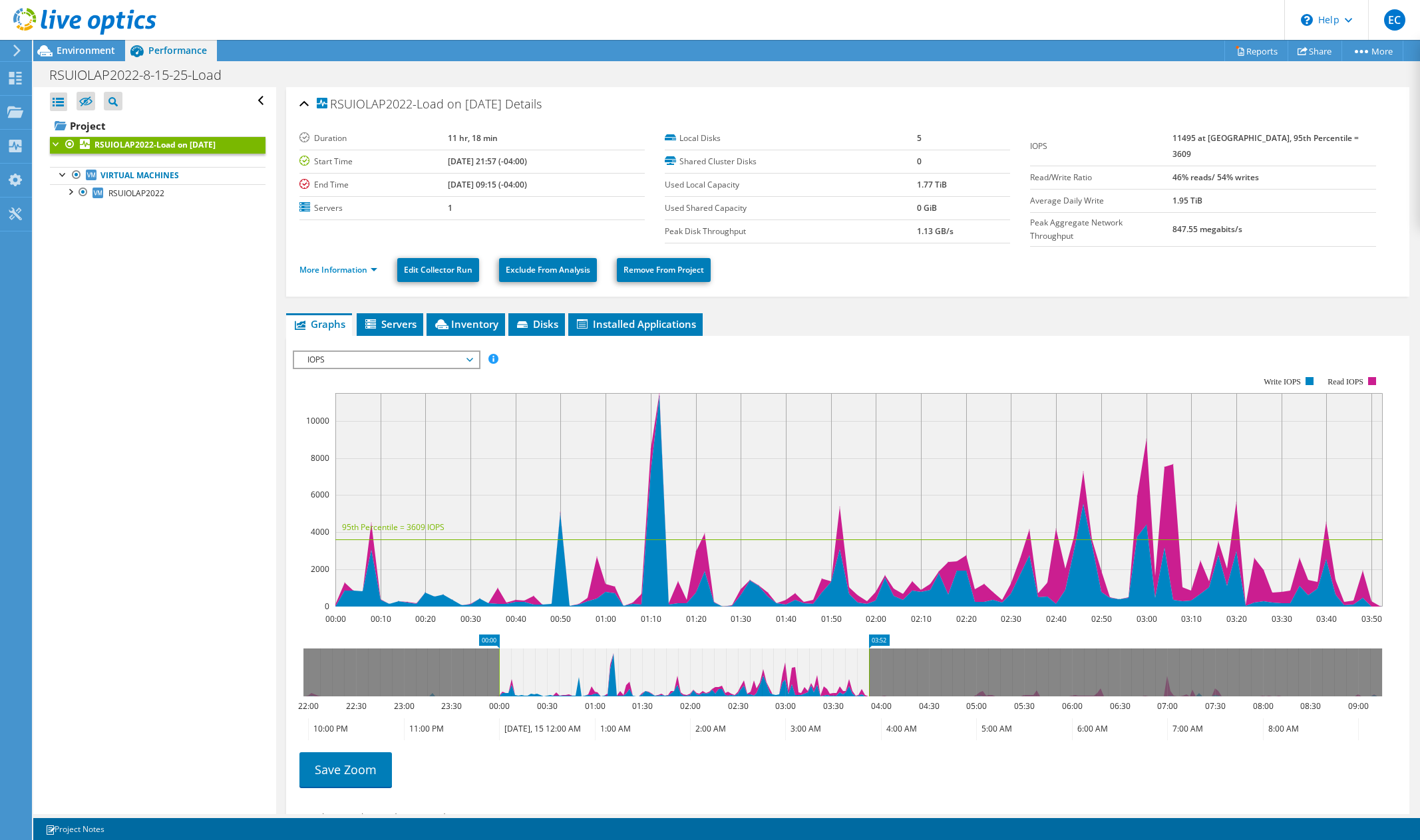
click at [461, 356] on span "IOPS" at bounding box center [386, 359] width 171 height 16
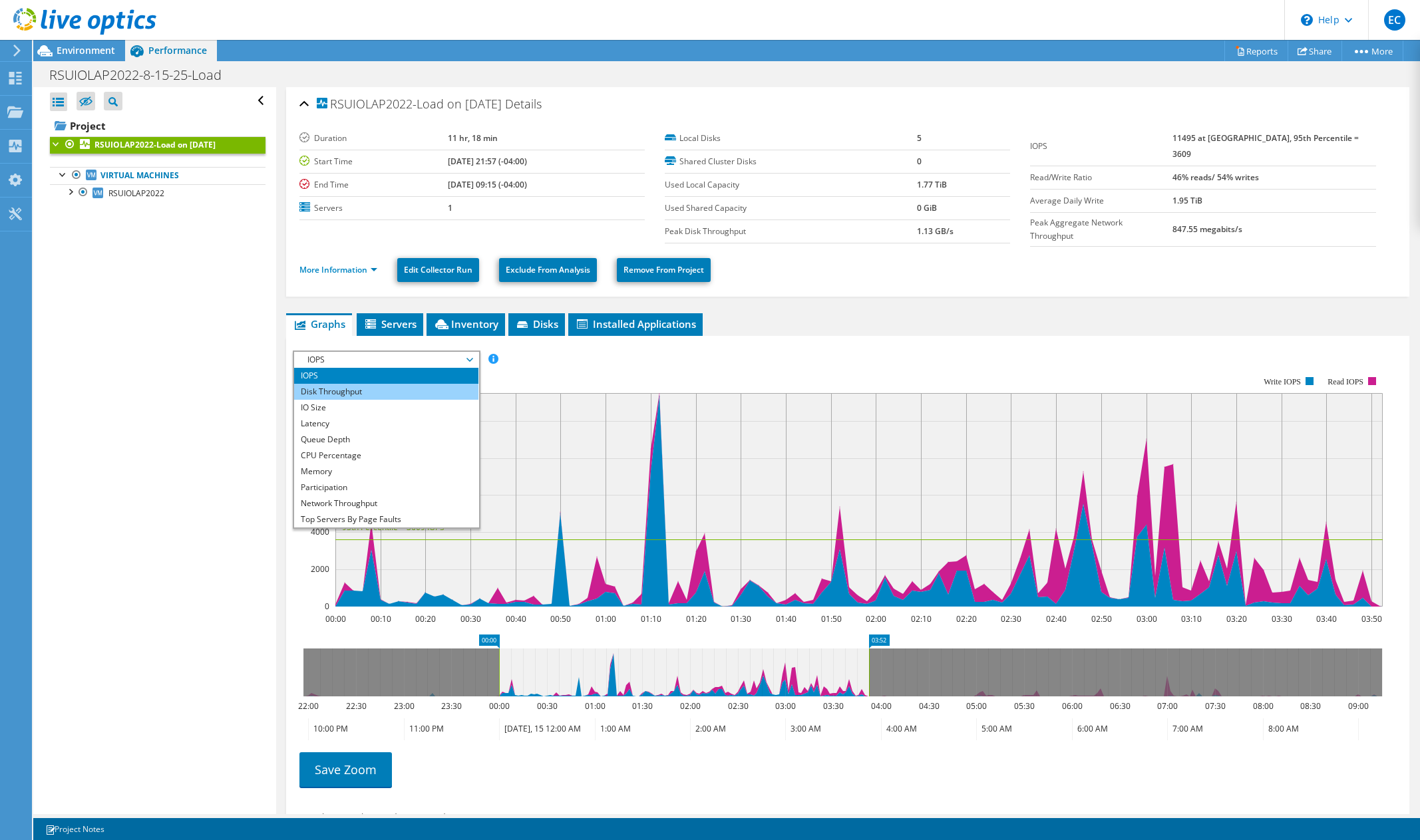
click at [443, 389] on li "Disk Throughput" at bounding box center [386, 392] width 184 height 16
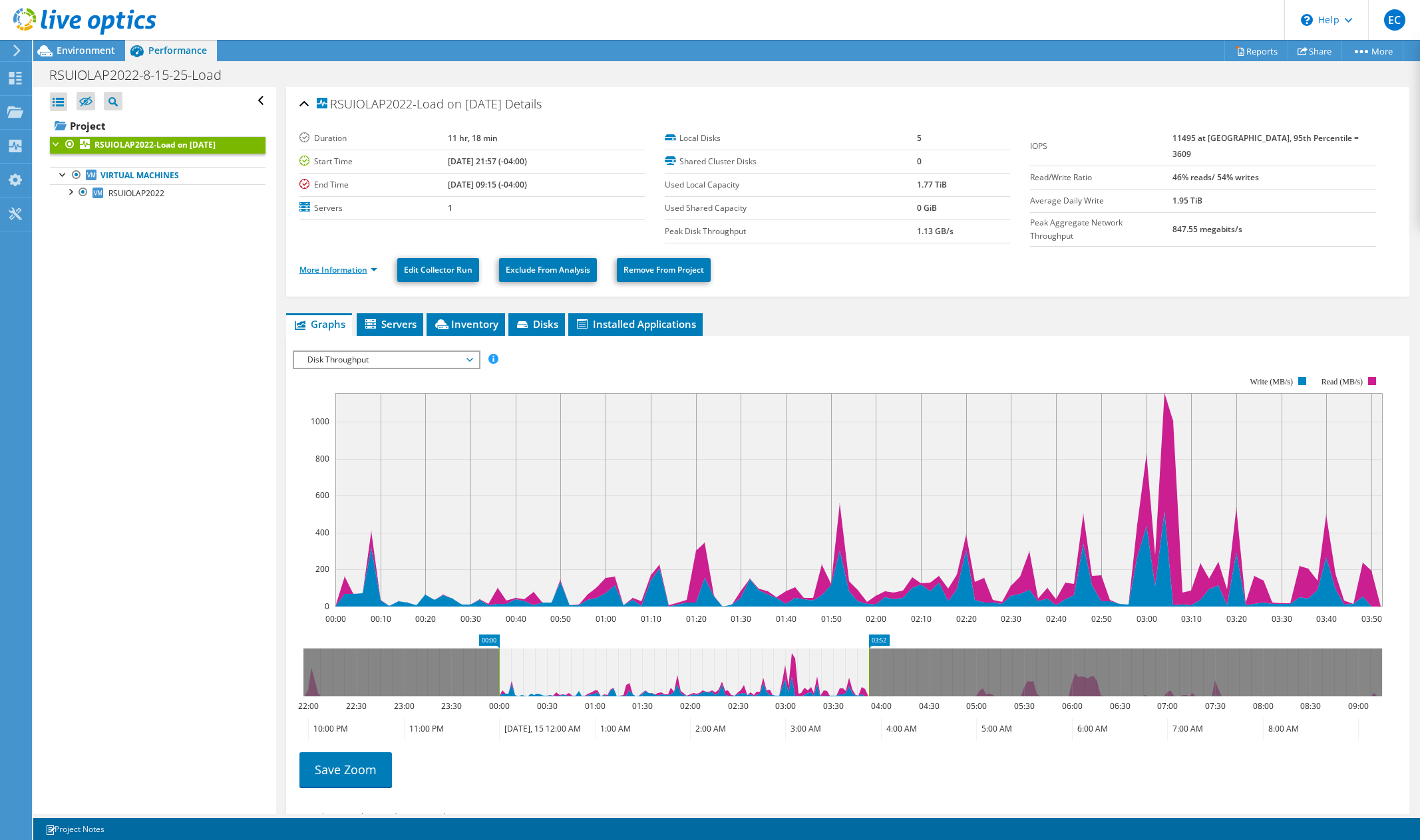
click at [371, 271] on li "More Information" at bounding box center [342, 269] width 85 height 14
click at [371, 267] on link "More Information" at bounding box center [339, 269] width 78 height 11
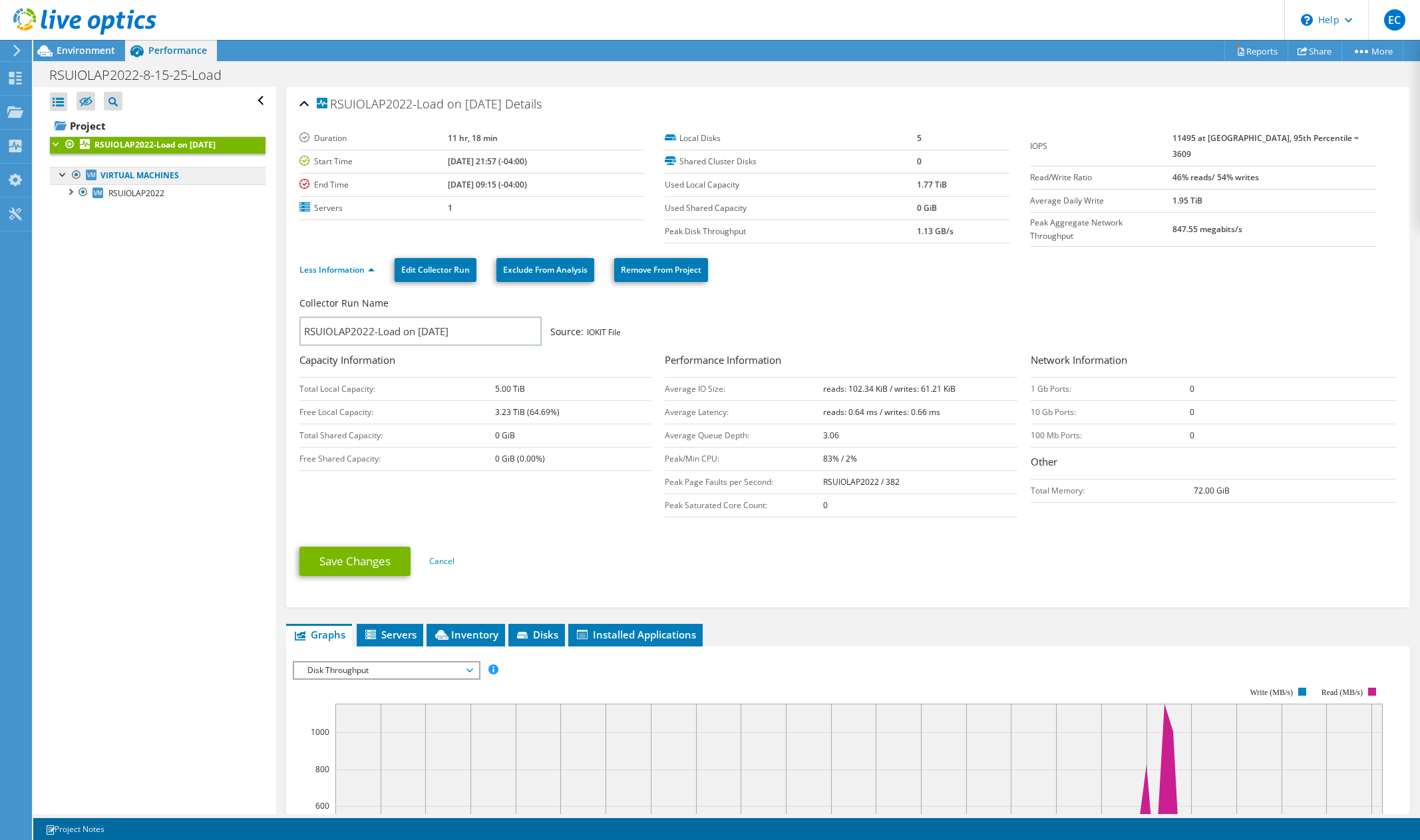
click at [135, 181] on link "Virtual Machines" at bounding box center [157, 175] width 215 height 17
click at [64, 101] on div at bounding box center [59, 101] width 17 height 19
click at [79, 55] on span "Environment" at bounding box center [86, 49] width 59 height 12
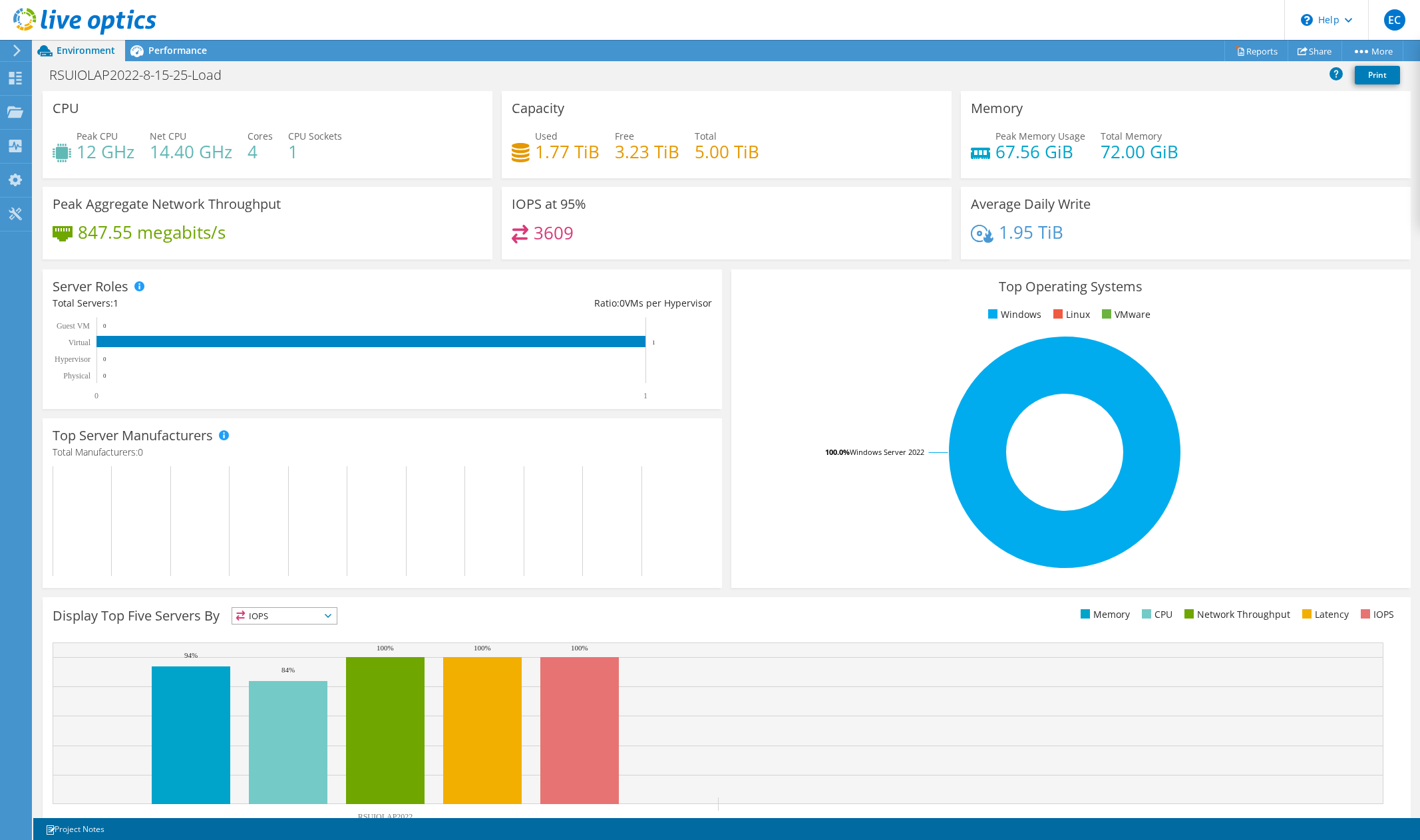
scroll to position [390, 0]
click at [289, 612] on span "IOPS" at bounding box center [285, 615] width 104 height 16
click at [207, 48] on div "Performance" at bounding box center [171, 50] width 92 height 21
click at [14, 74] on icon at bounding box center [15, 78] width 16 height 12
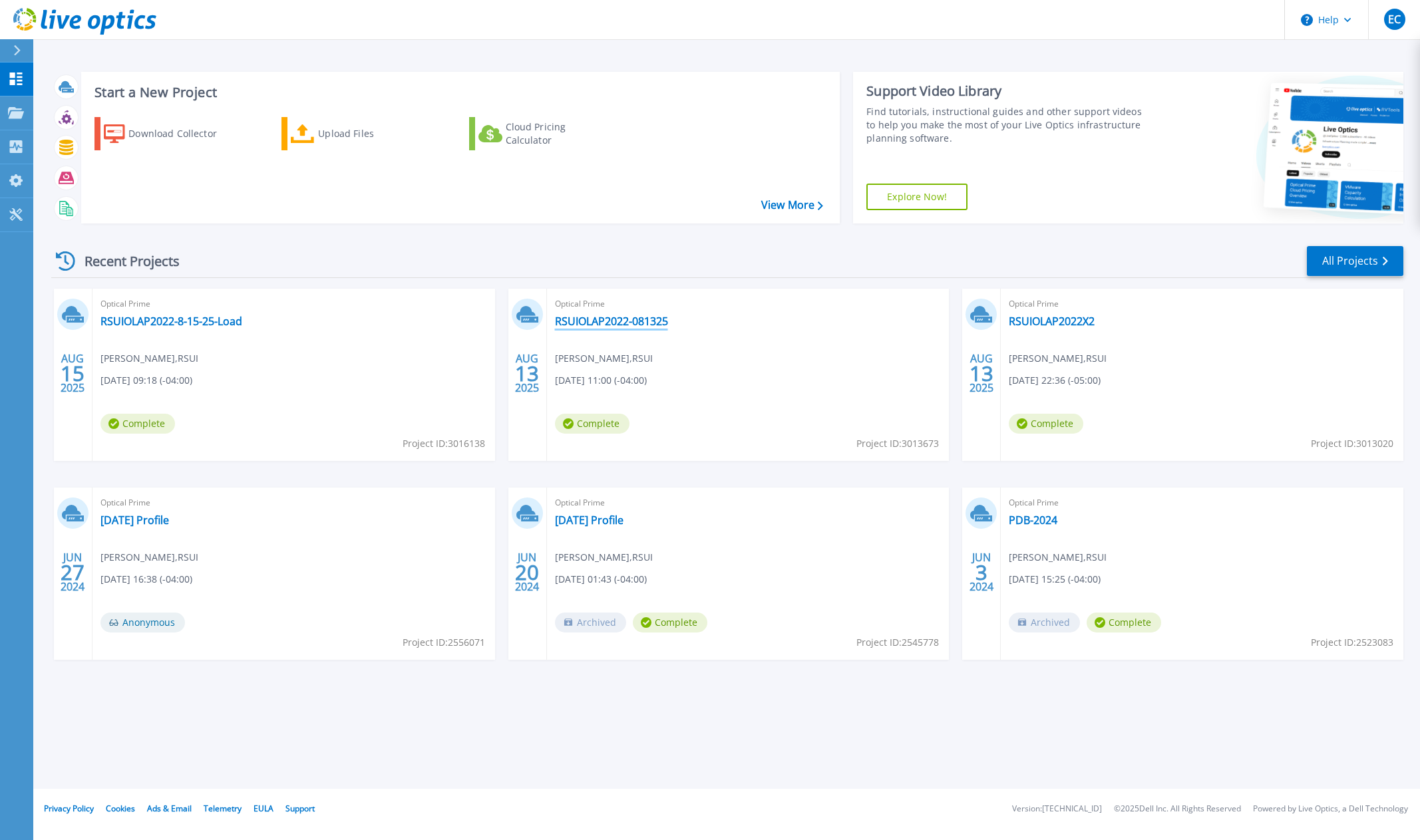
click at [599, 320] on link "RSUIOLAP2022-081325" at bounding box center [611, 321] width 113 height 13
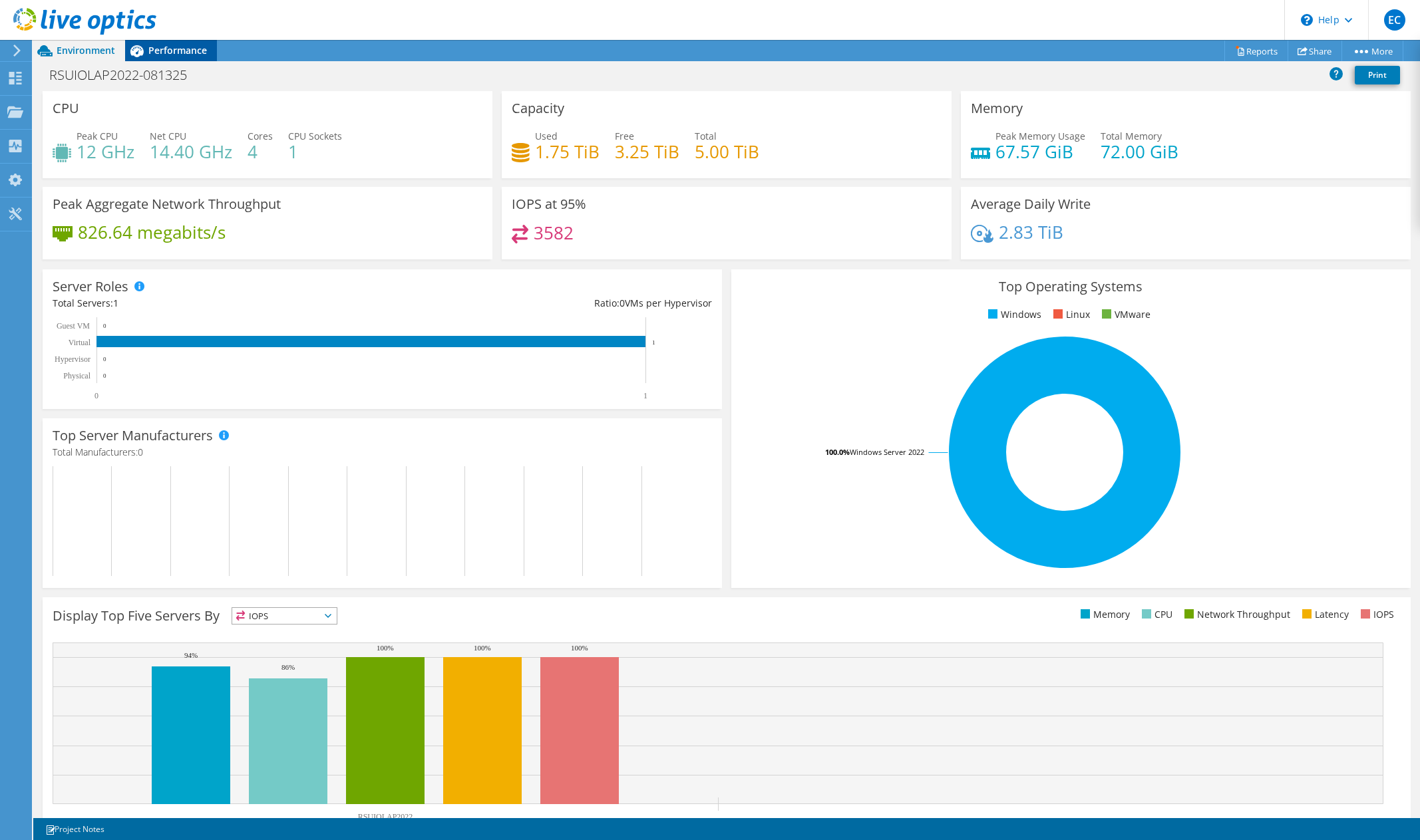
click at [176, 55] on span "Performance" at bounding box center [177, 49] width 59 height 12
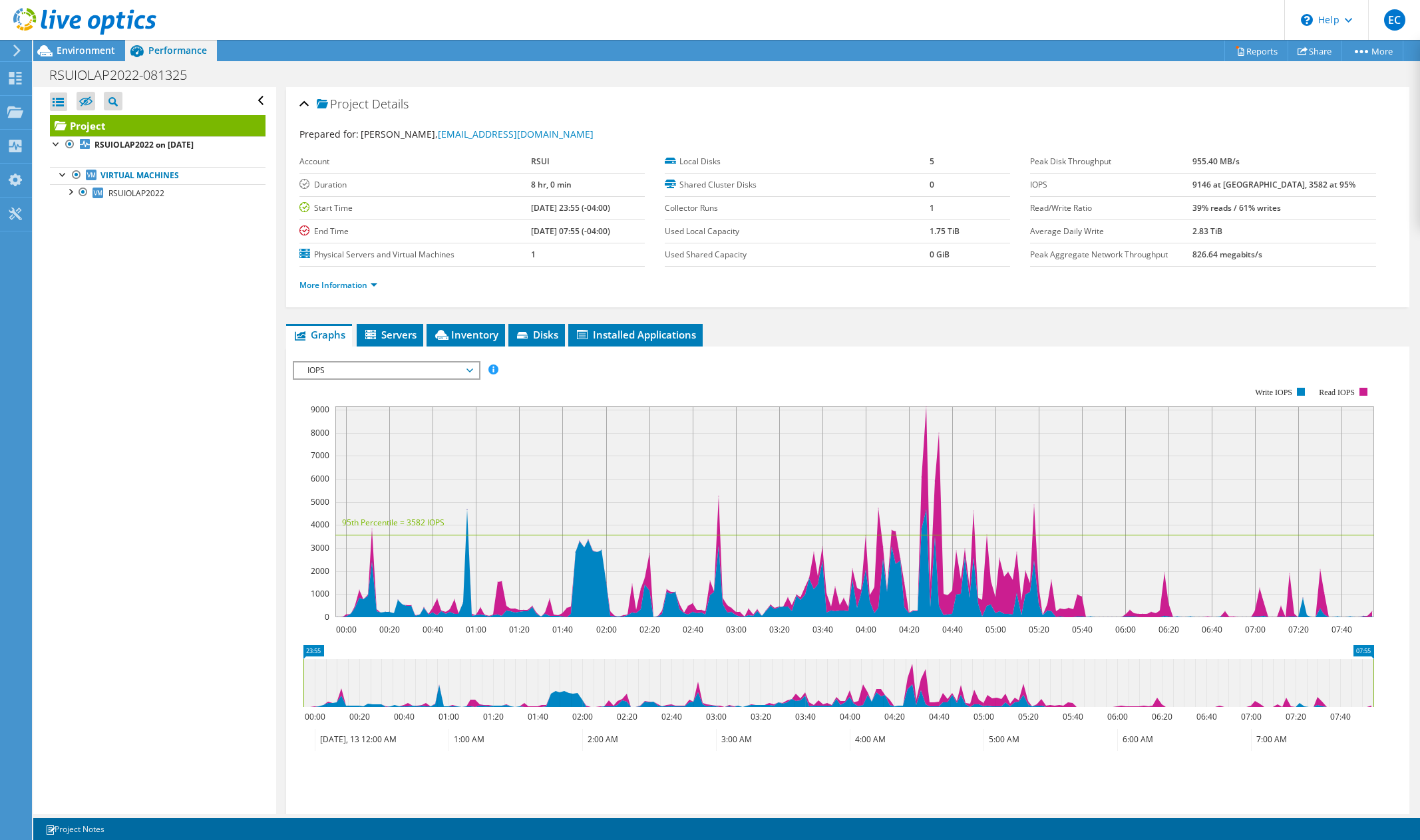
click at [391, 371] on span "IOPS" at bounding box center [386, 370] width 171 height 16
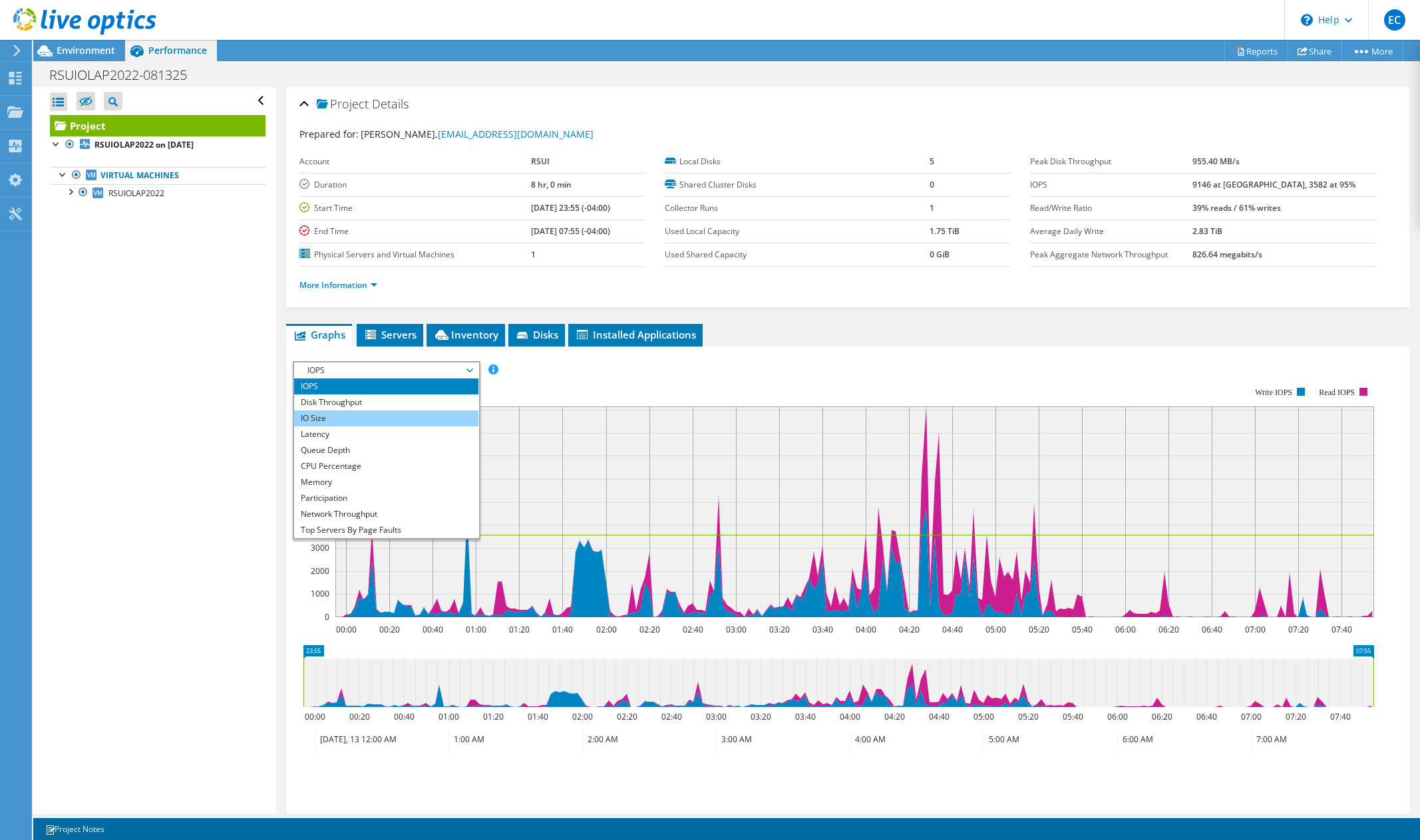
click at [386, 411] on li "IO Size" at bounding box center [386, 418] width 184 height 16
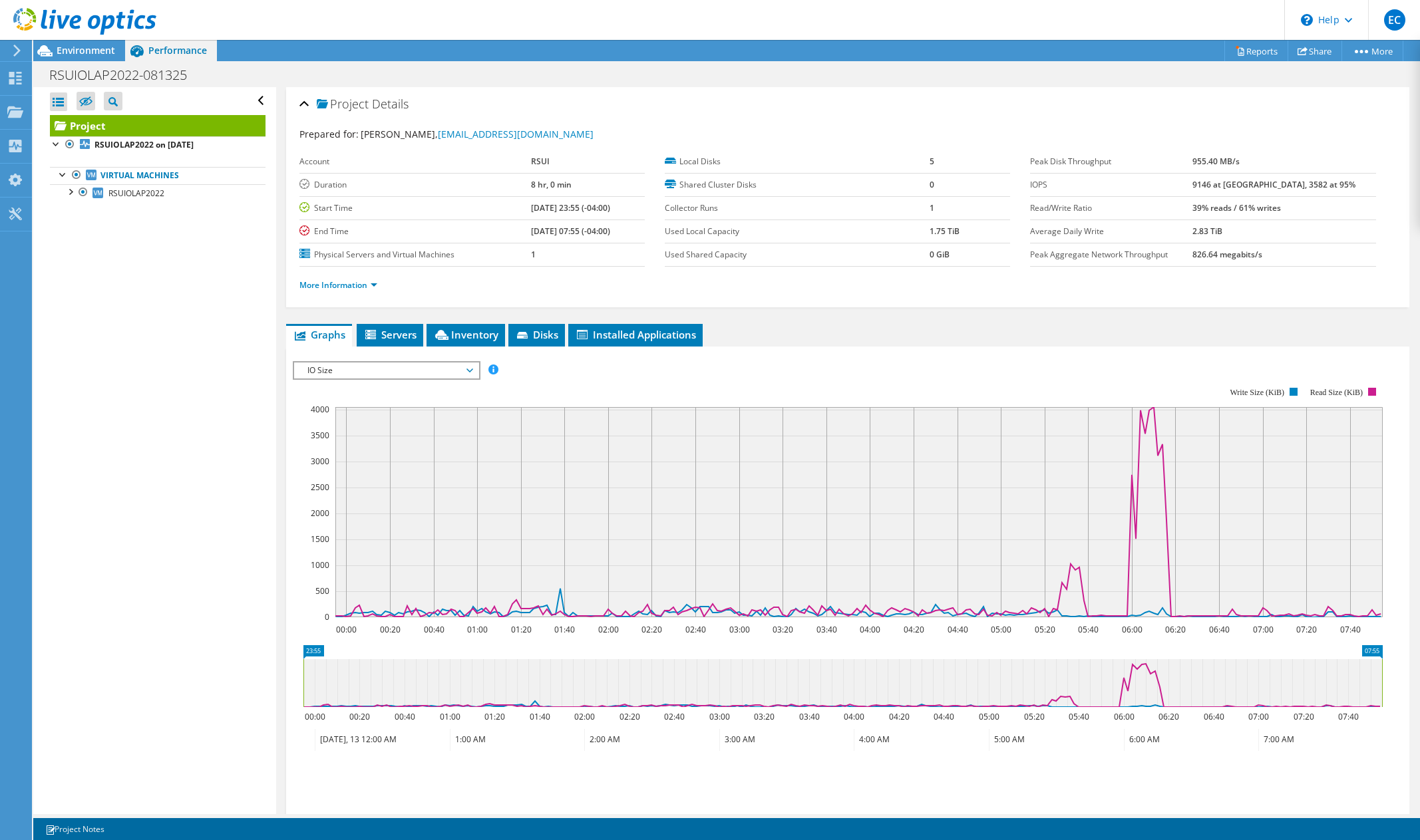
click at [385, 372] on span "IO Size" at bounding box center [386, 370] width 171 height 16
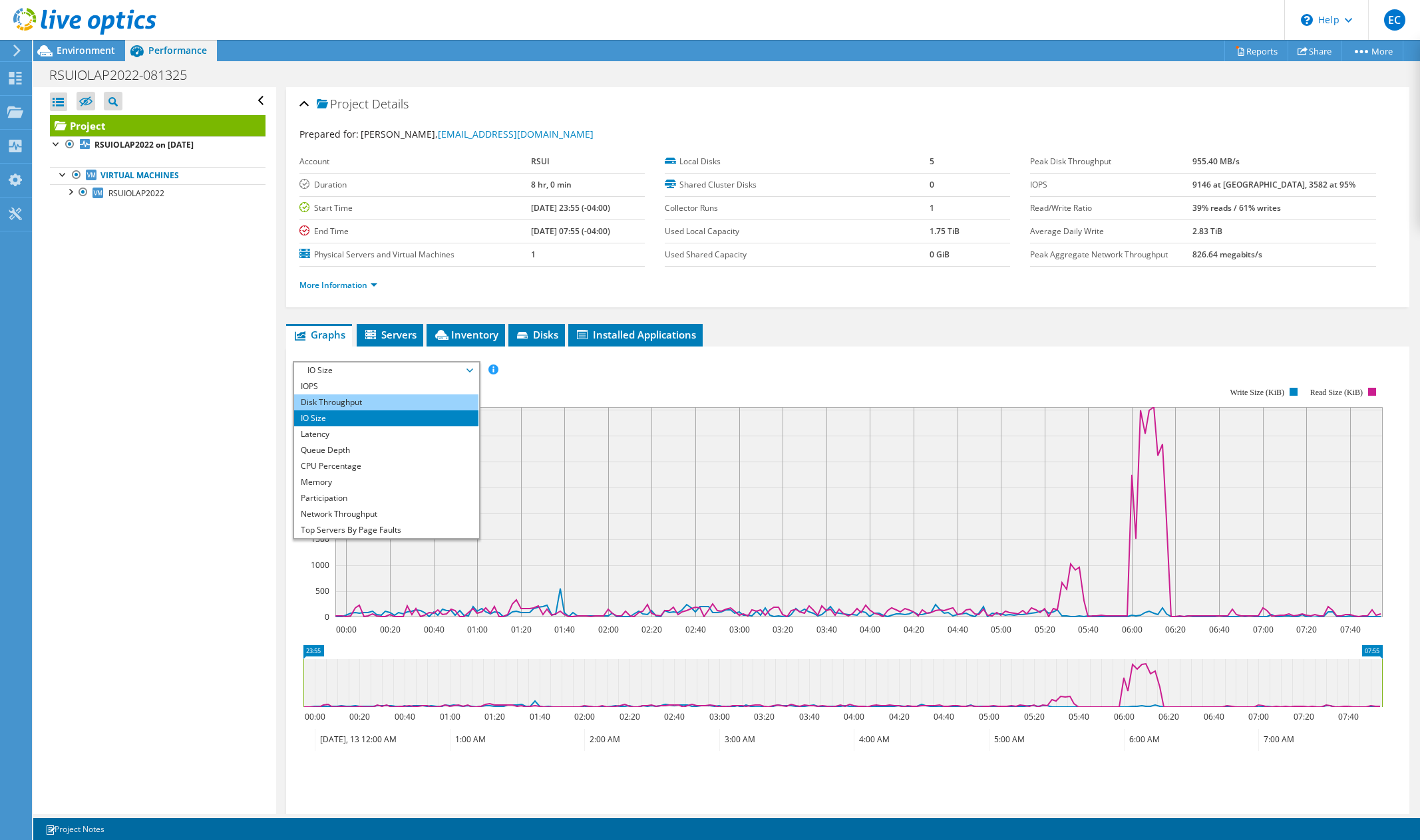
click at [382, 404] on li "Disk Throughput" at bounding box center [386, 402] width 184 height 16
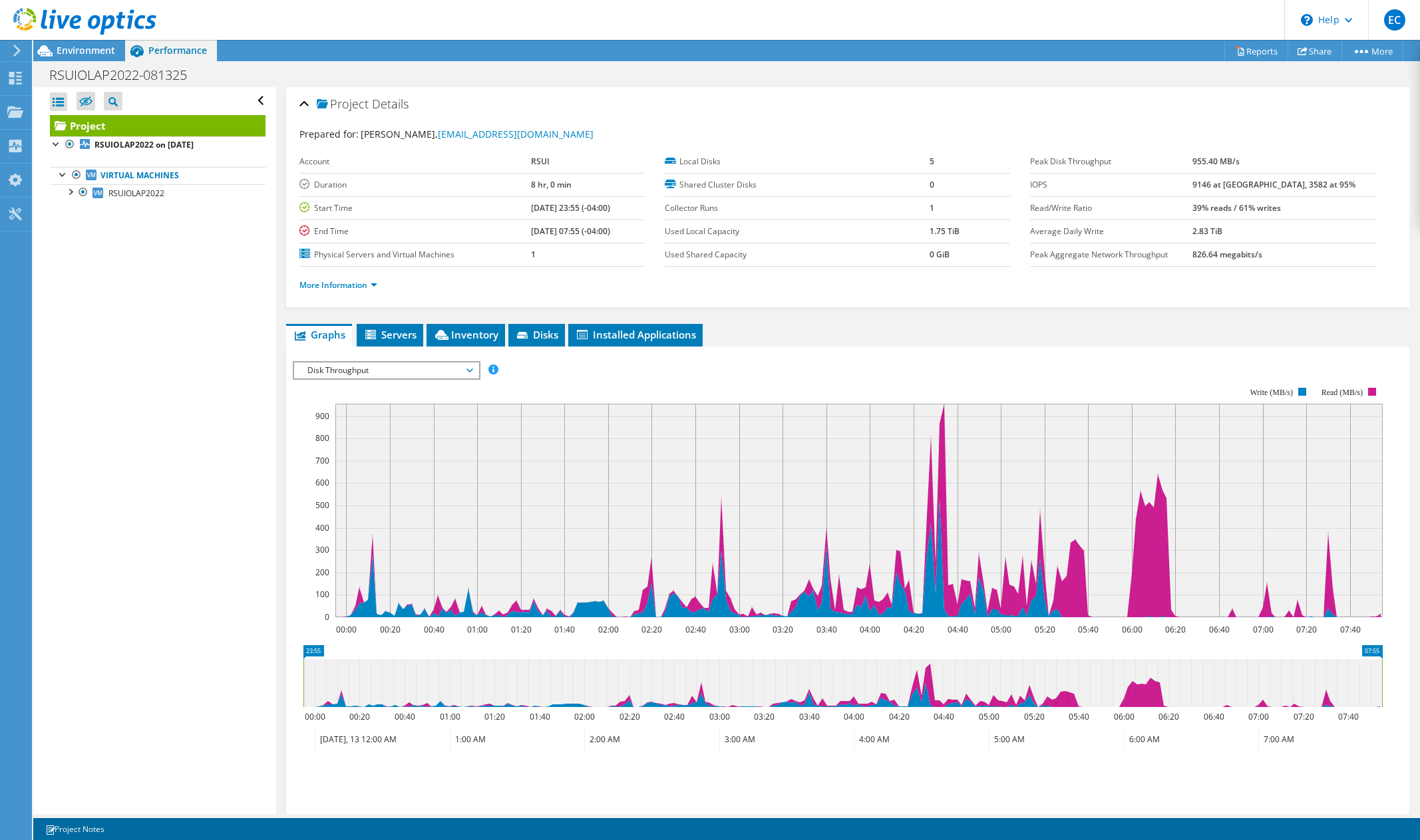
click at [355, 375] on span "Disk Throughput" at bounding box center [386, 370] width 171 height 16
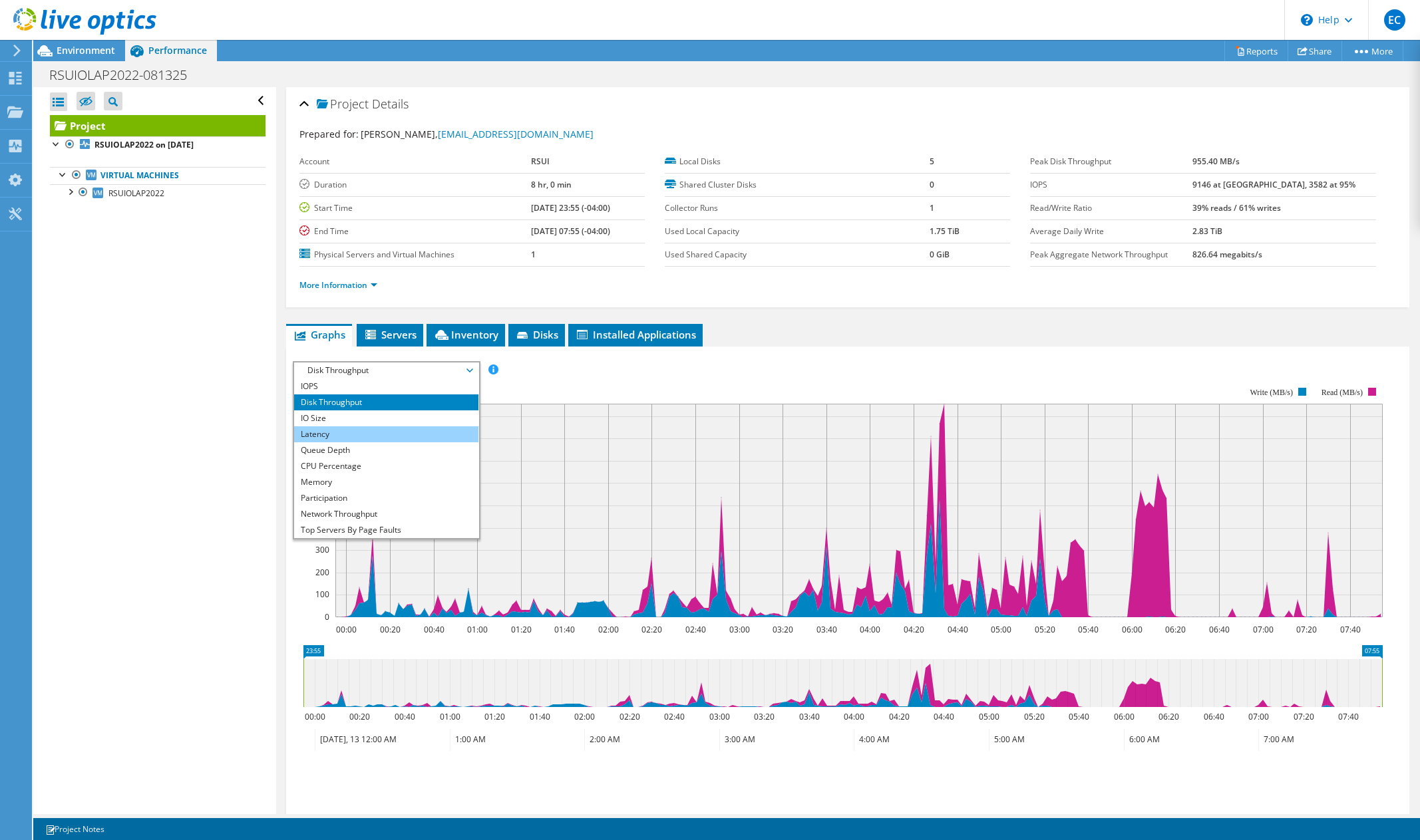
click at [367, 435] on li "Latency" at bounding box center [386, 434] width 184 height 16
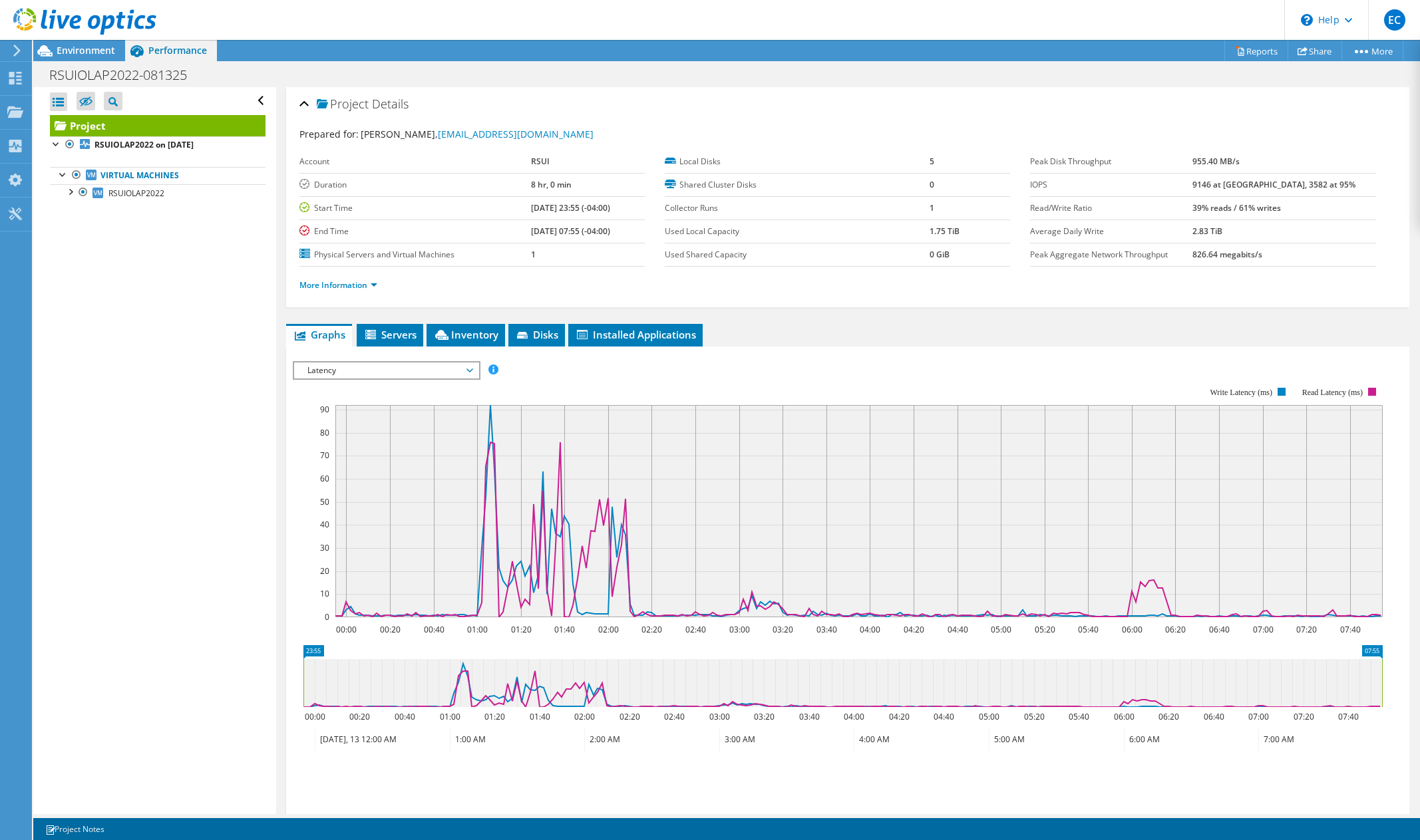
click at [337, 364] on span "Latency" at bounding box center [386, 370] width 171 height 16
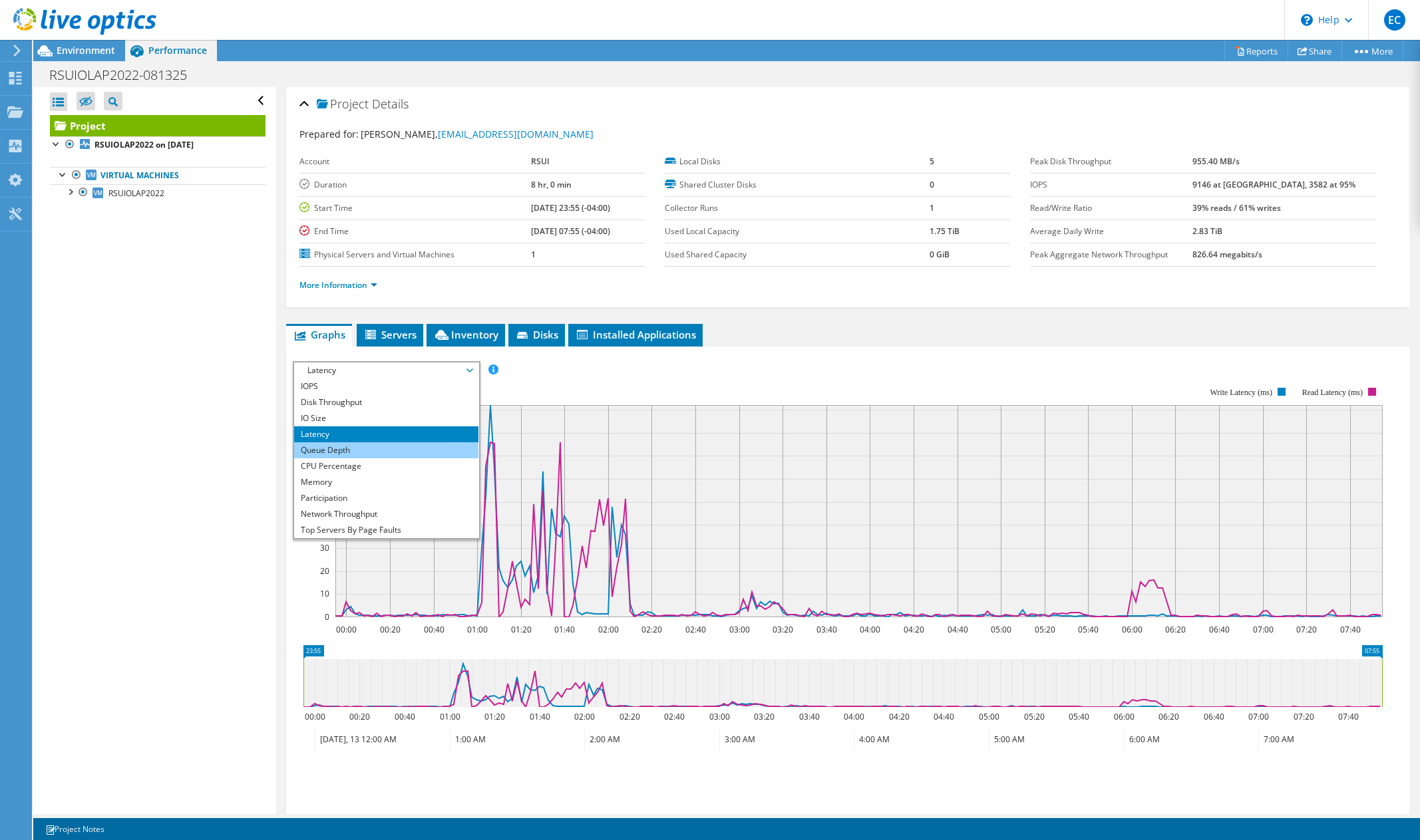
click at [355, 448] on li "Queue Depth" at bounding box center [386, 449] width 184 height 16
